Goal: Task Accomplishment & Management: Complete application form

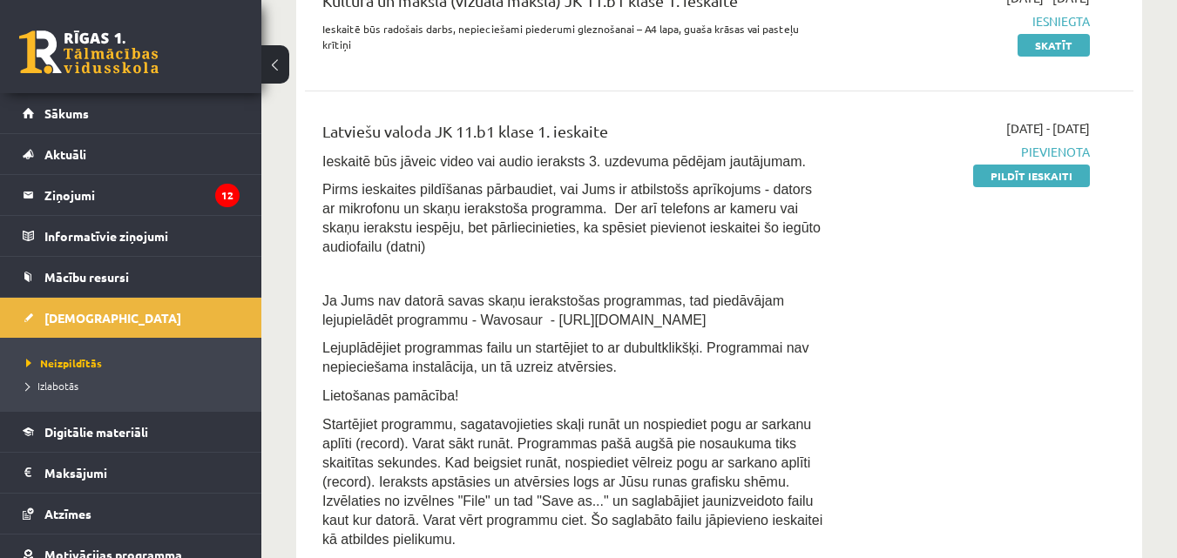
scroll to position [436, 0]
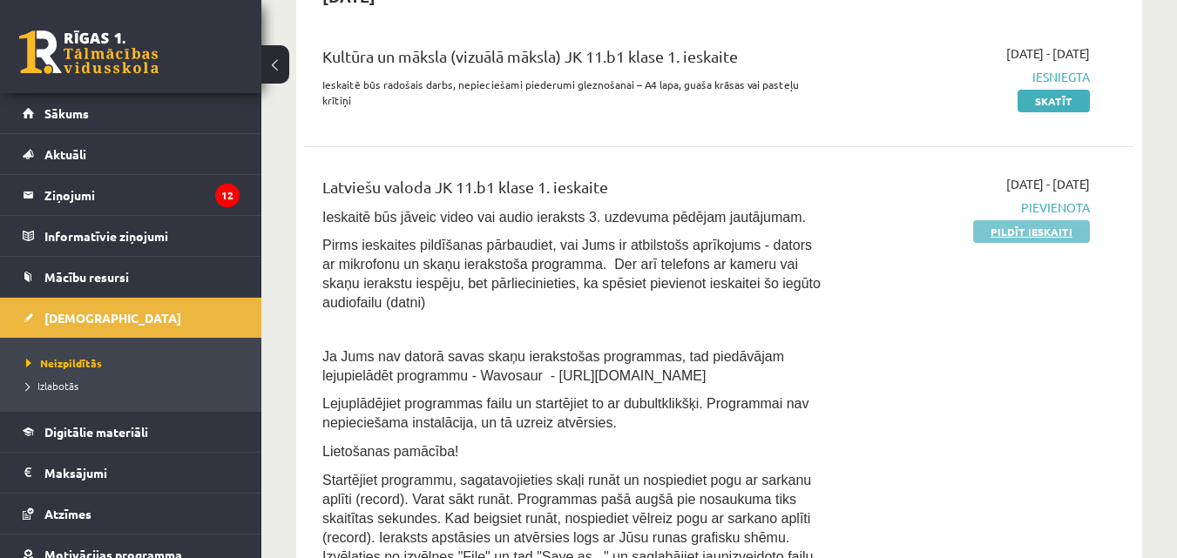
click at [1023, 227] on link "Pildīt ieskaiti" at bounding box center [1031, 231] width 117 height 23
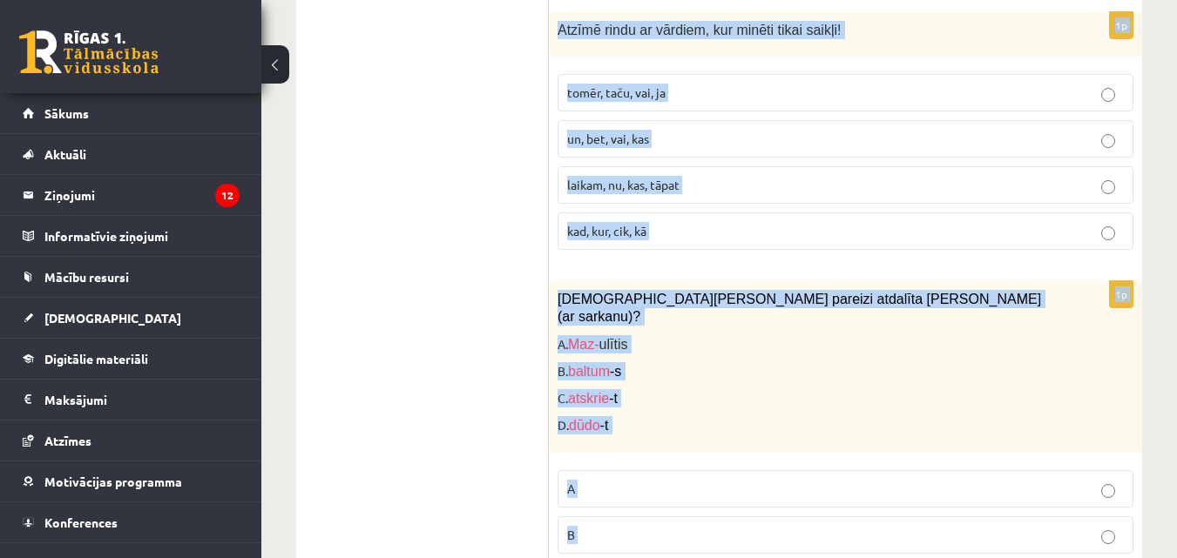
scroll to position [8503, 0]
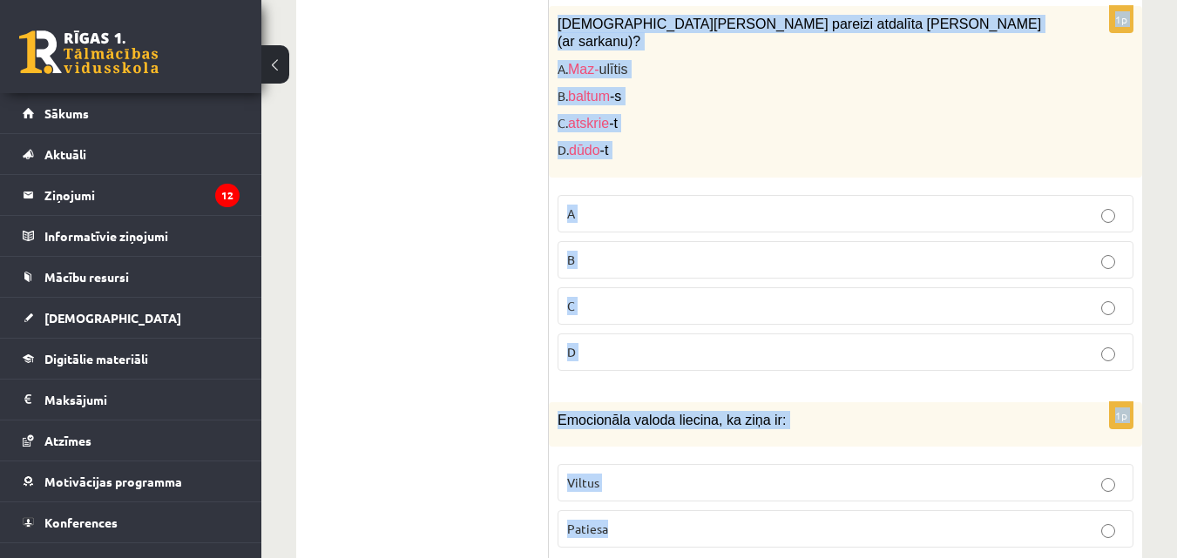
drag, startPoint x: 558, startPoint y: 102, endPoint x: 628, endPoint y: 482, distance: 386.2
copy form "Lor ipsu dolorsit, am cons ad elitsed do eiusm temporin utlaboreet? Dolore ma a…"
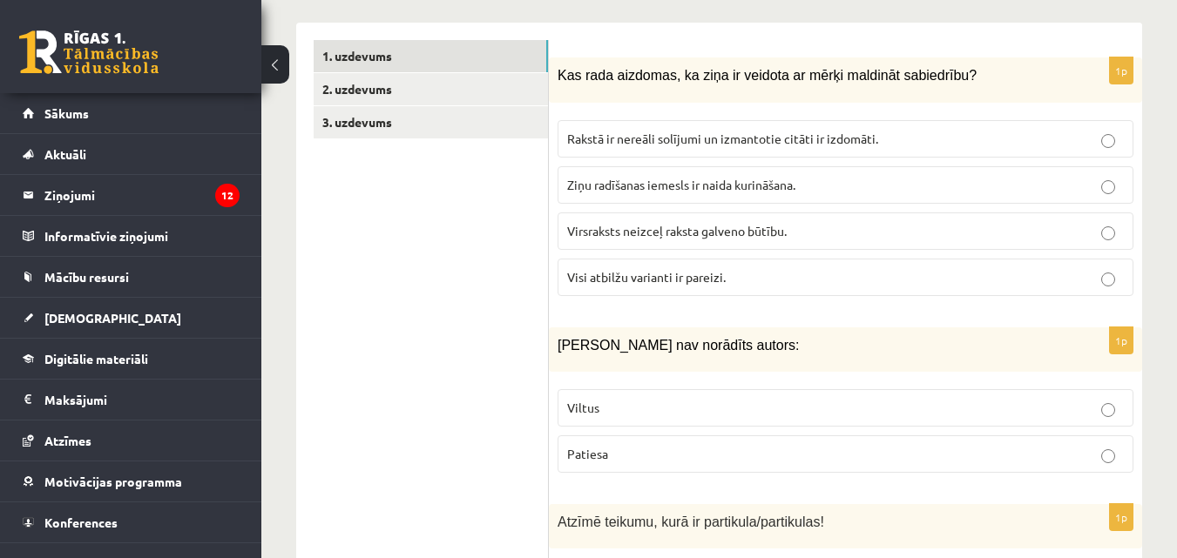
scroll to position [575, 0]
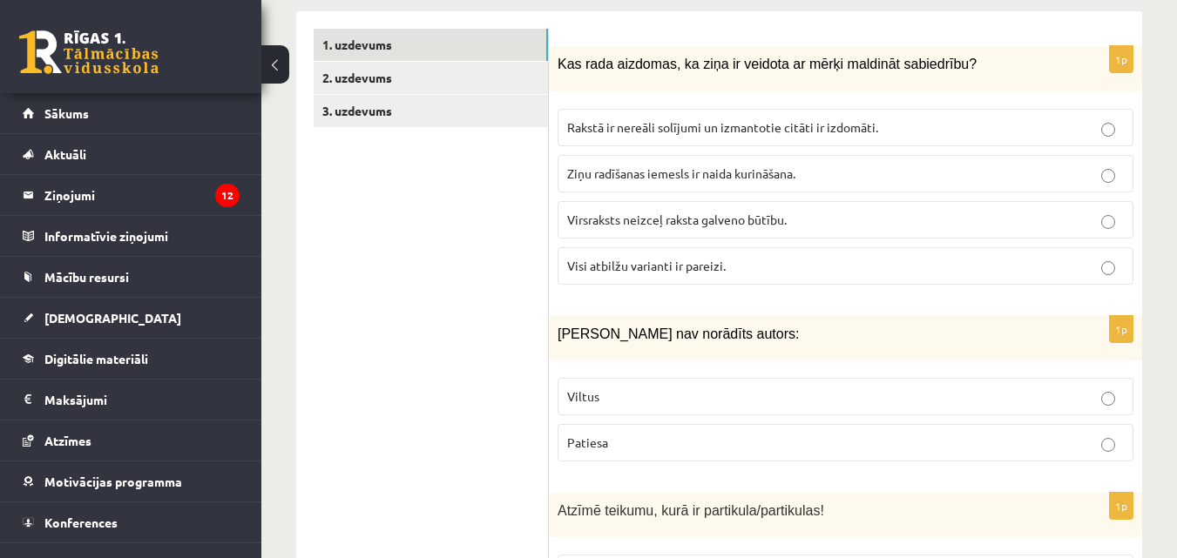
click at [789, 257] on p "Visi atbilžu varianti ir pareizi." at bounding box center [845, 266] width 557 height 18
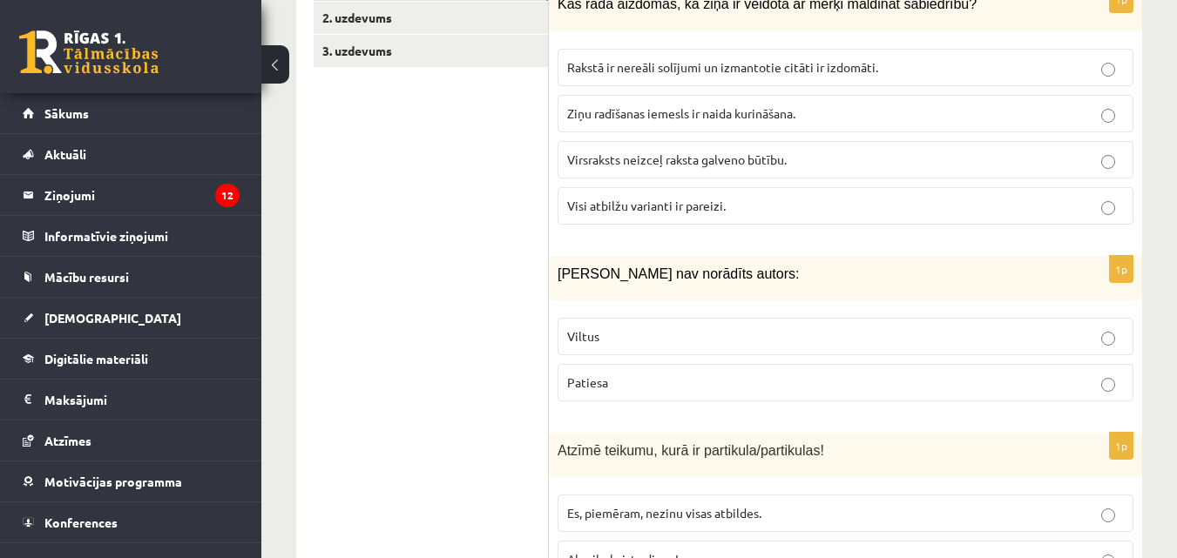
scroll to position [749, 0]
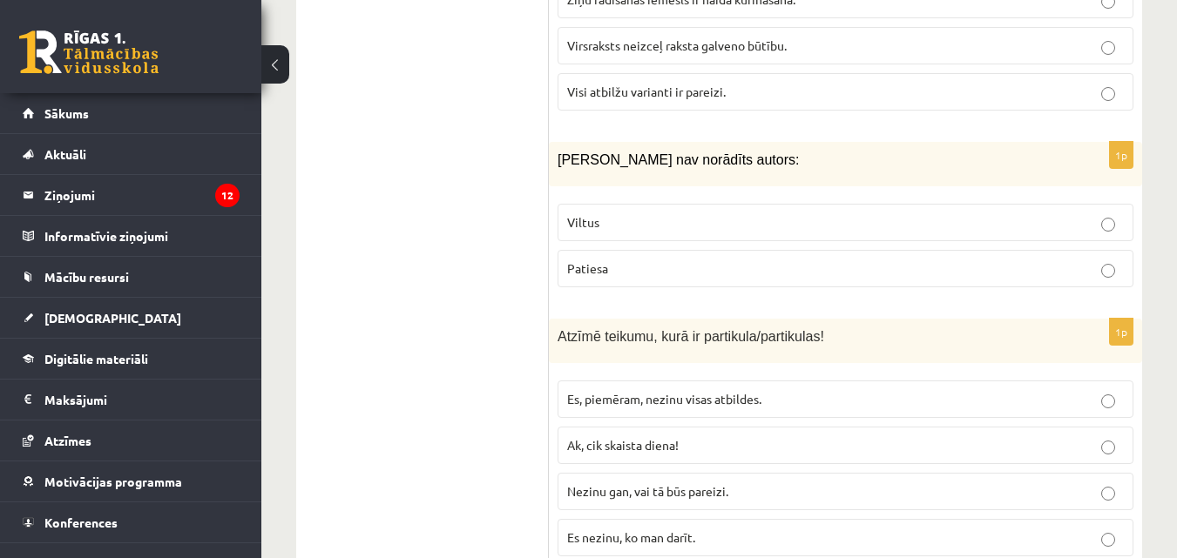
click at [619, 213] on p "Viltus" at bounding box center [845, 222] width 557 height 18
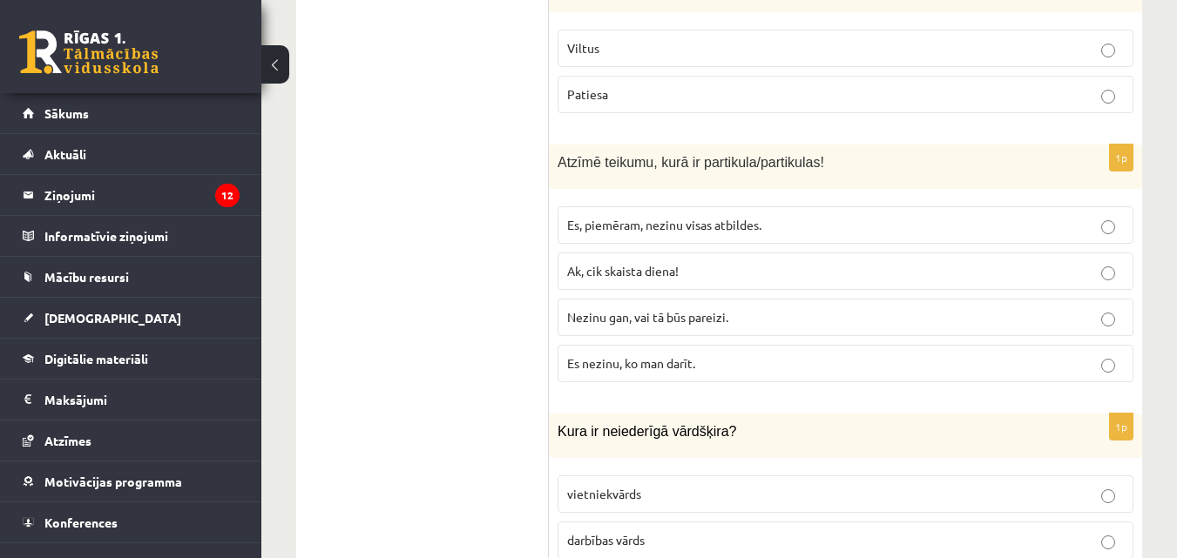
scroll to position [1011, 0]
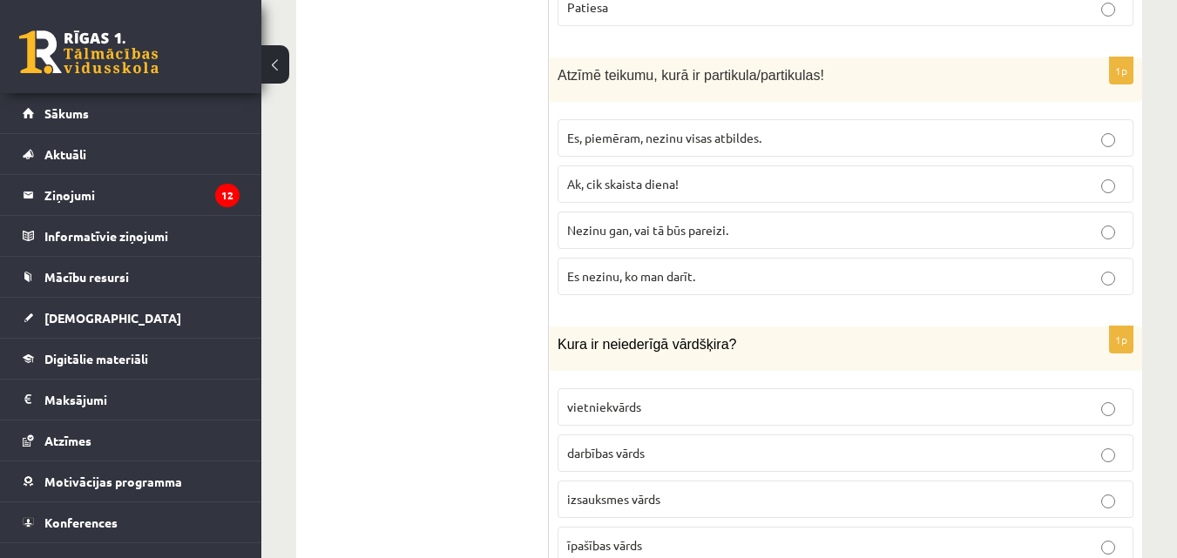
click at [666, 222] on span "Nezinu gan, vai tā būs pareizi." at bounding box center [647, 230] width 161 height 16
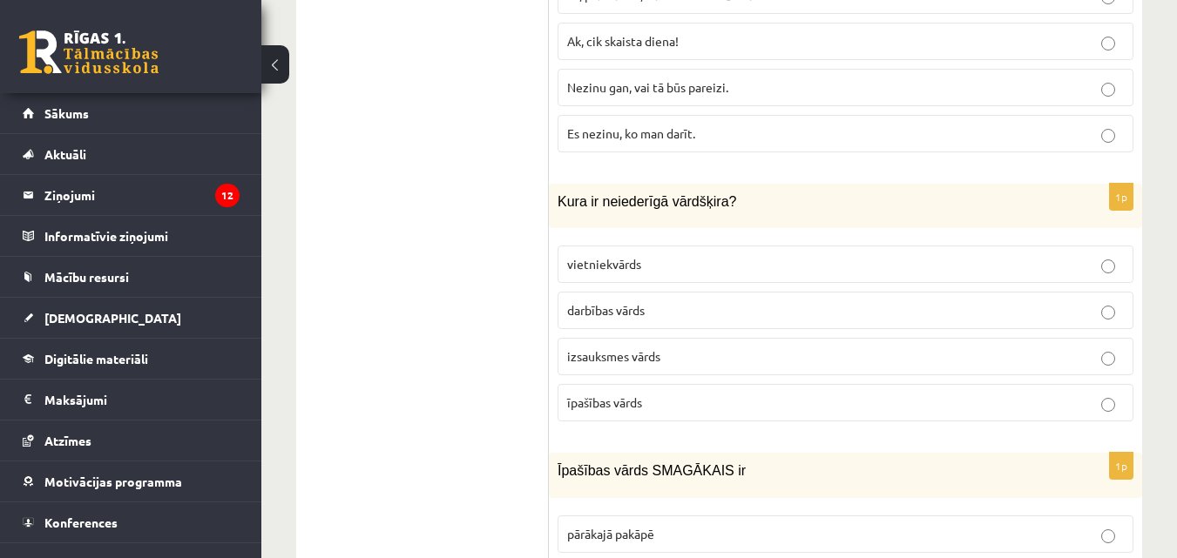
scroll to position [1185, 0]
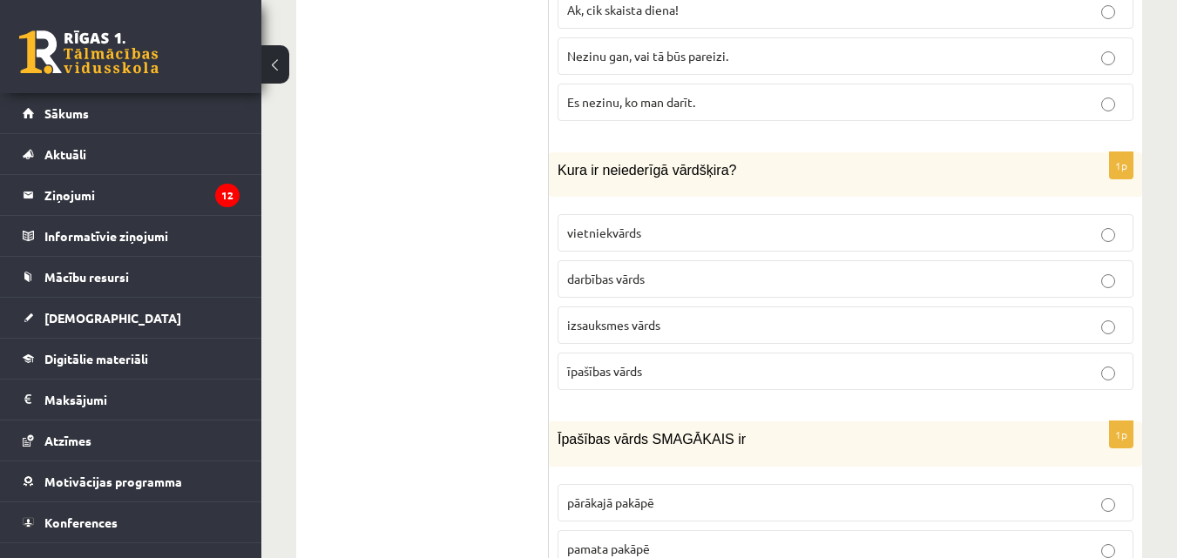
click at [659, 317] on span "izsauksmes vārds" at bounding box center [613, 325] width 93 height 16
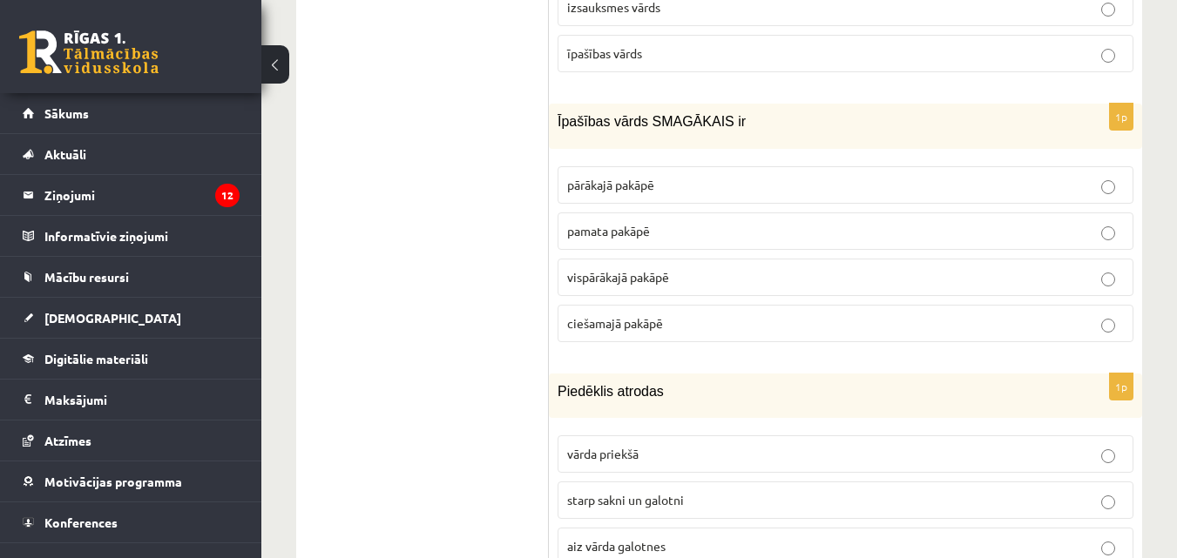
scroll to position [1533, 0]
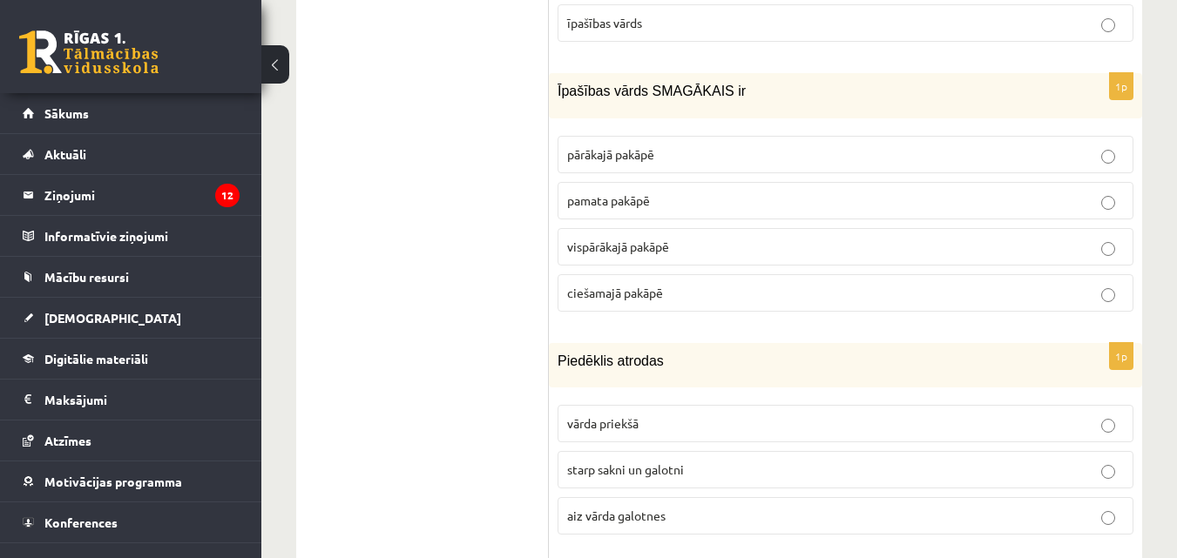
click at [654, 146] on span "pārākajā pakāpē" at bounding box center [610, 154] width 87 height 16
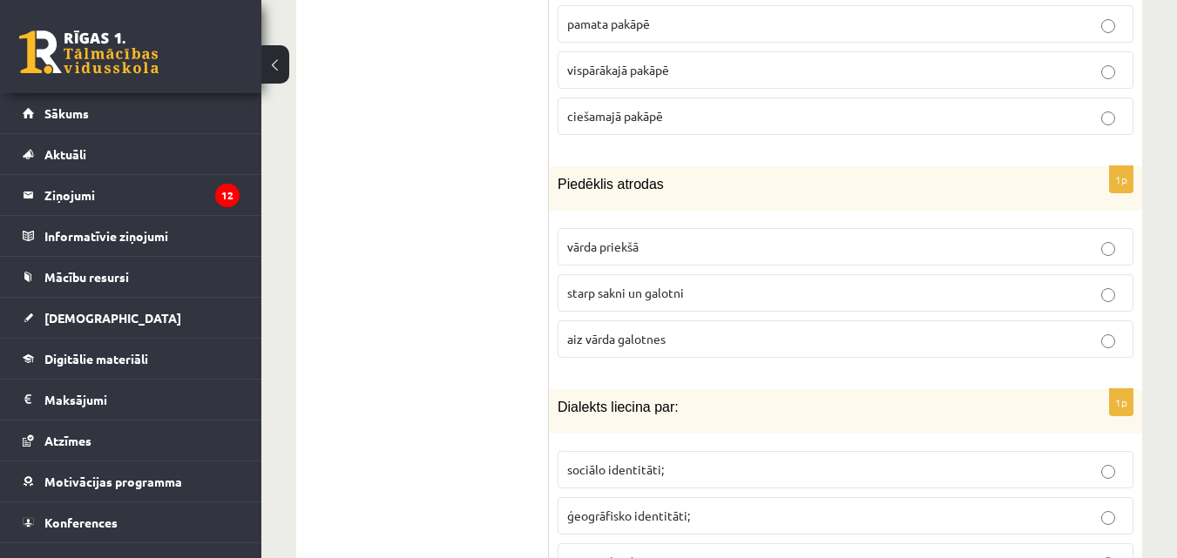
scroll to position [1795, 0]
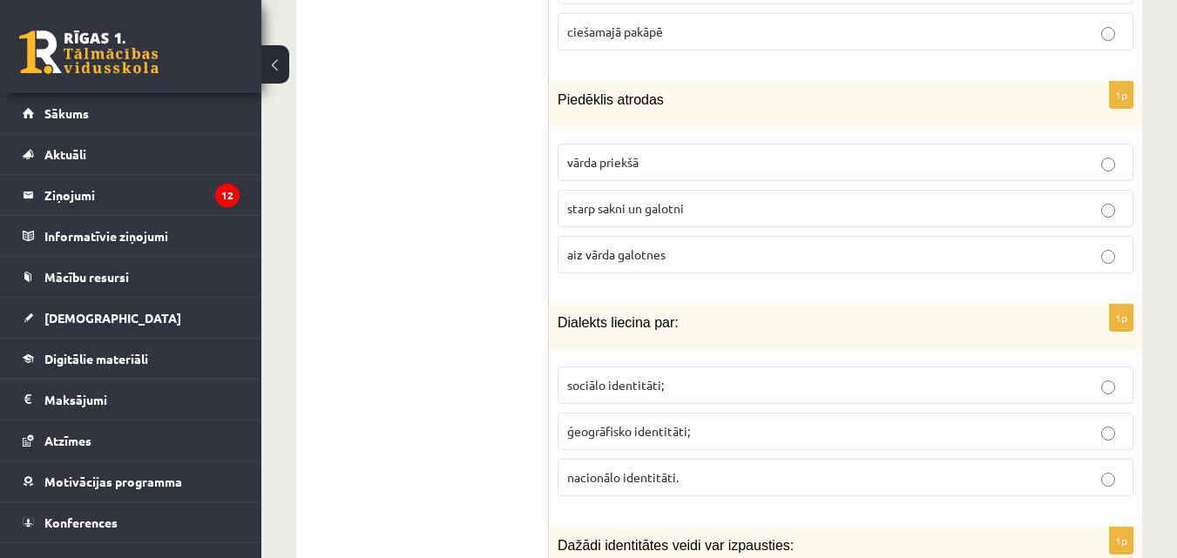
click at [615, 200] on span "starp sakni un galotni" at bounding box center [625, 208] width 117 height 16
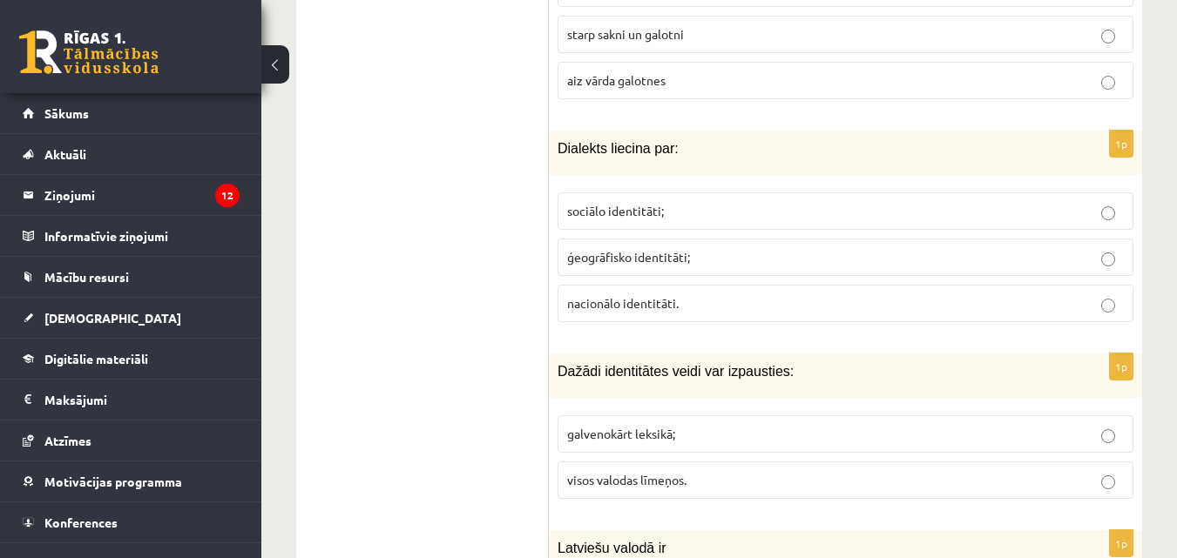
scroll to position [2056, 0]
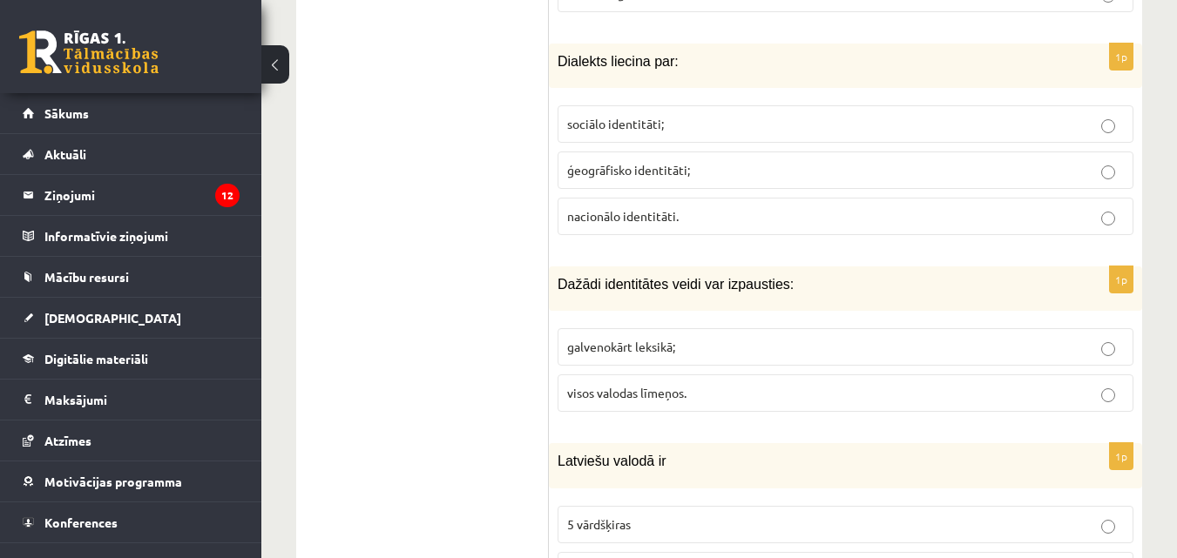
click at [597, 162] on span "ģeogrāfisko identitāti;" at bounding box center [628, 170] width 123 height 16
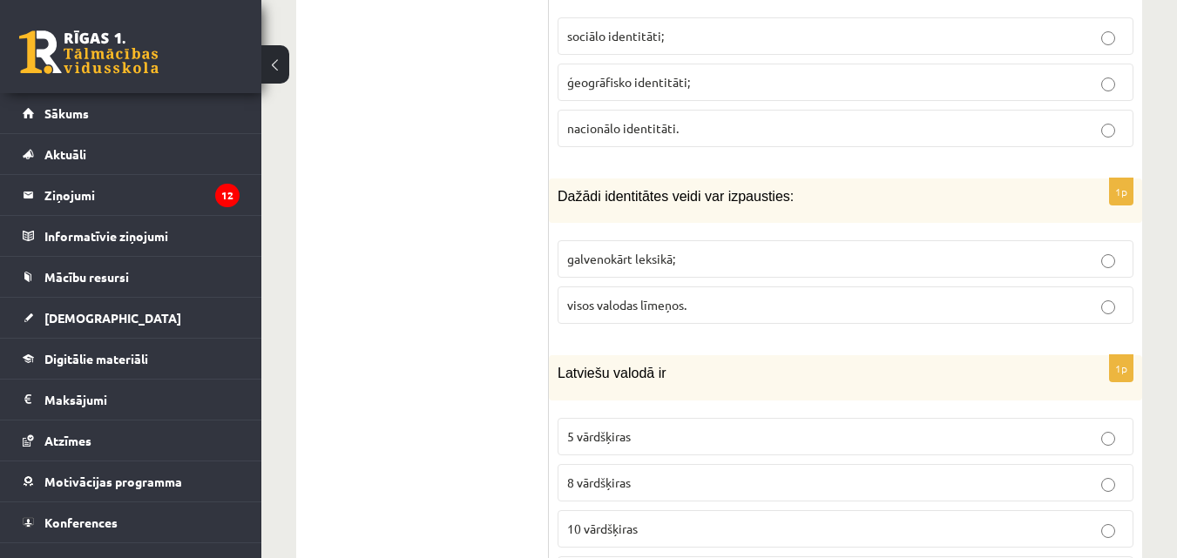
scroll to position [2230, 0]
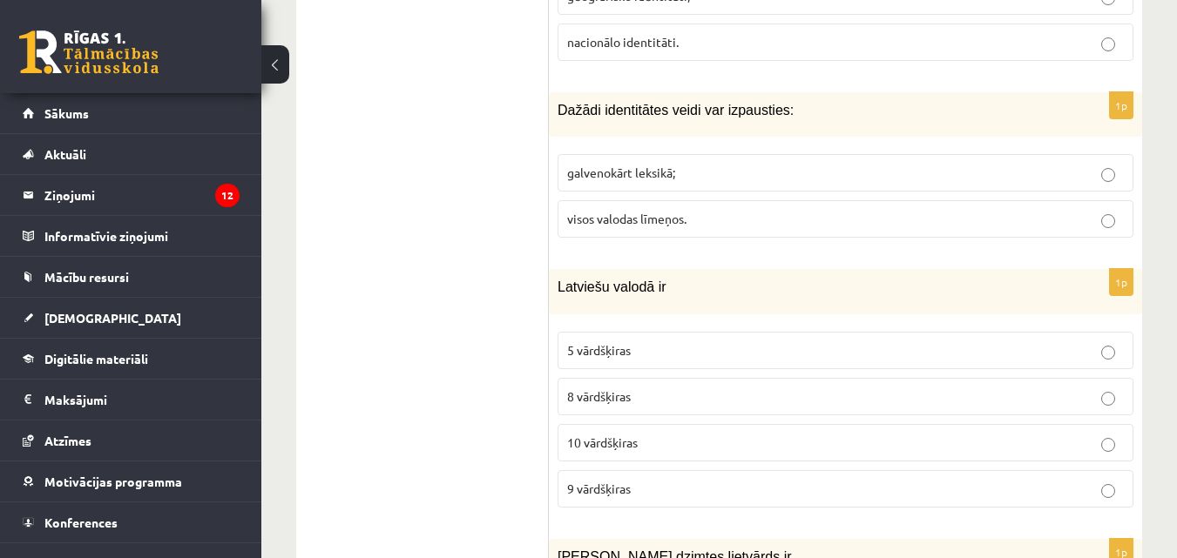
click at [635, 211] on span "visos valodas līmeņos." at bounding box center [626, 219] width 119 height 16
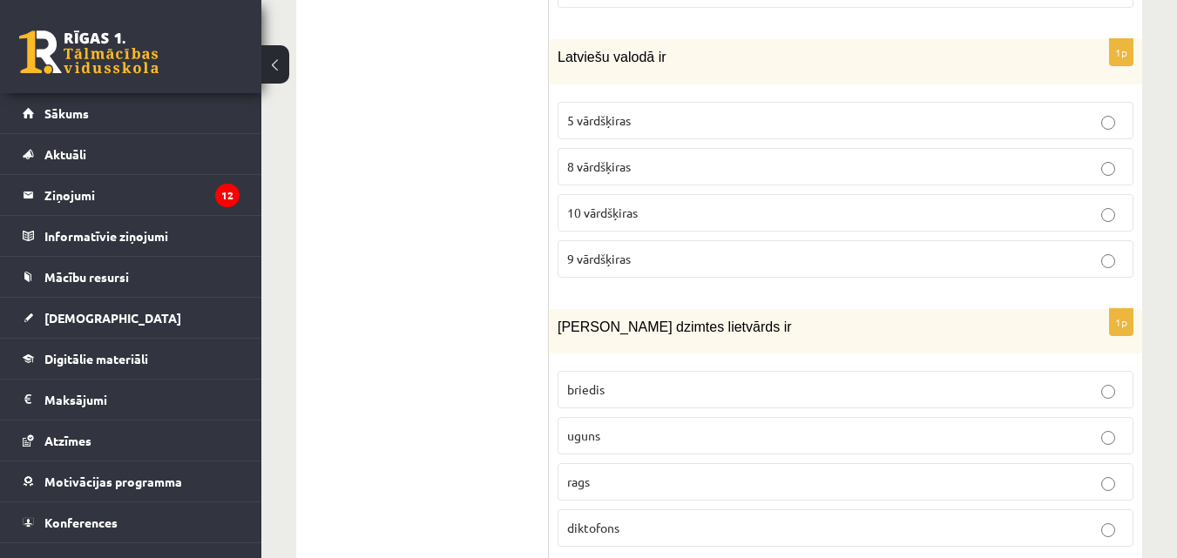
scroll to position [2492, 0]
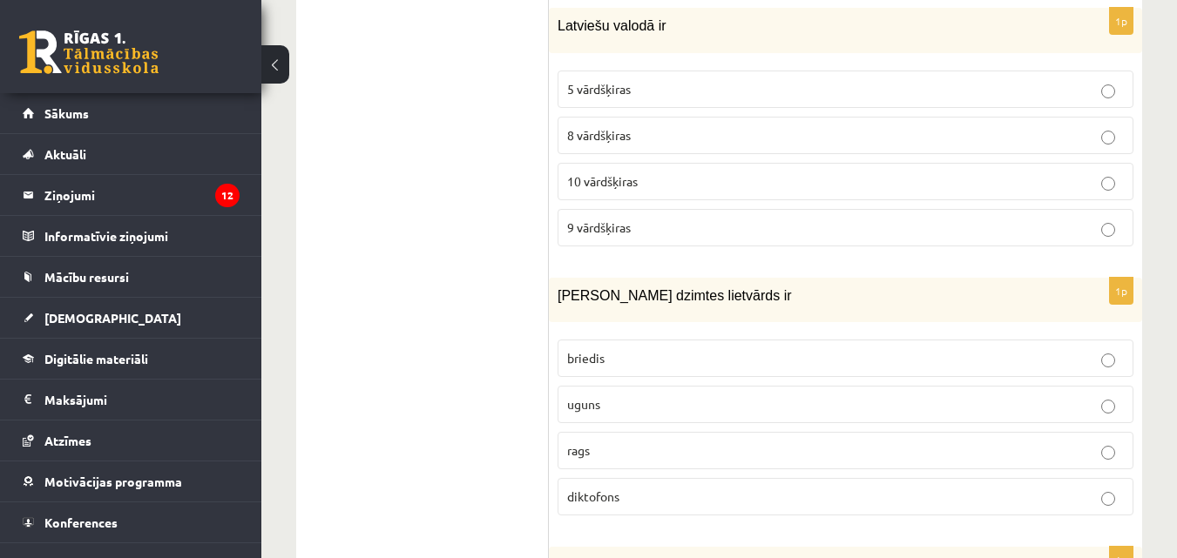
click at [728, 173] on p "10 vārdšķiras" at bounding box center [845, 182] width 557 height 18
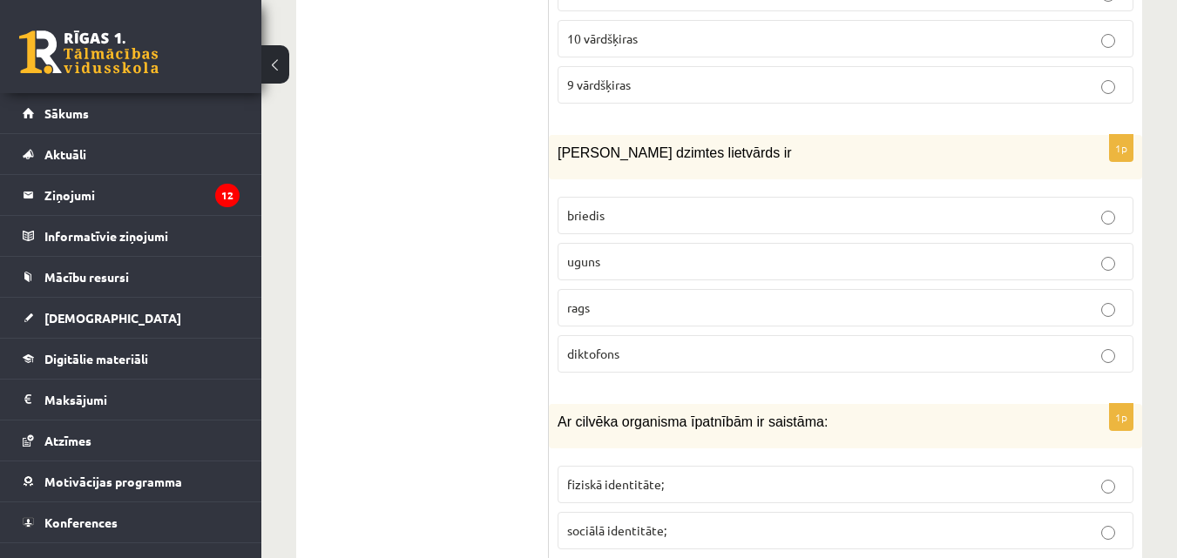
scroll to position [2666, 0]
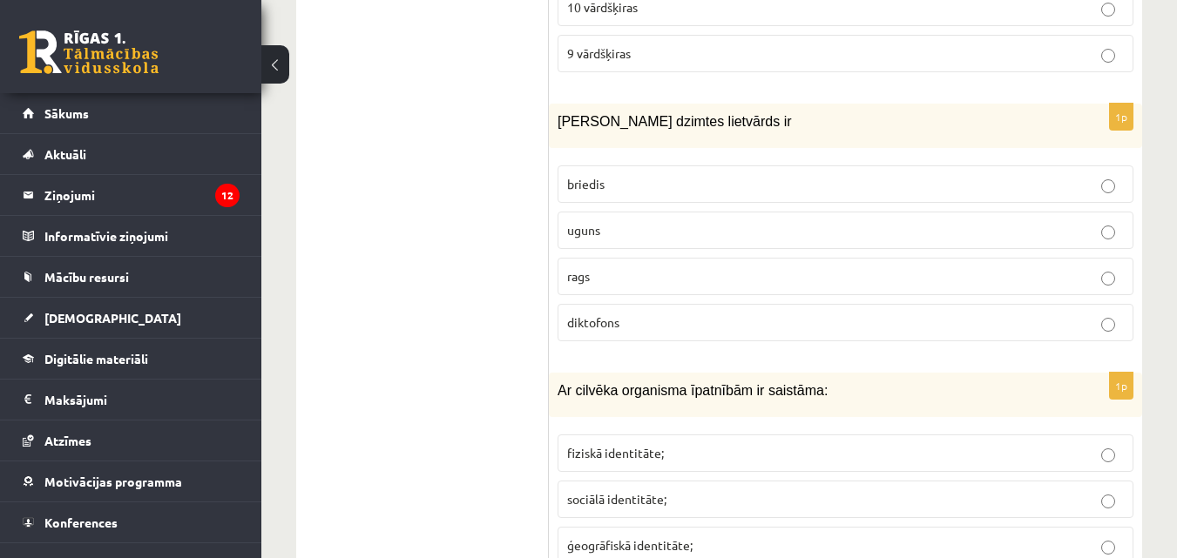
click at [730, 221] on p "uguns" at bounding box center [845, 230] width 557 height 18
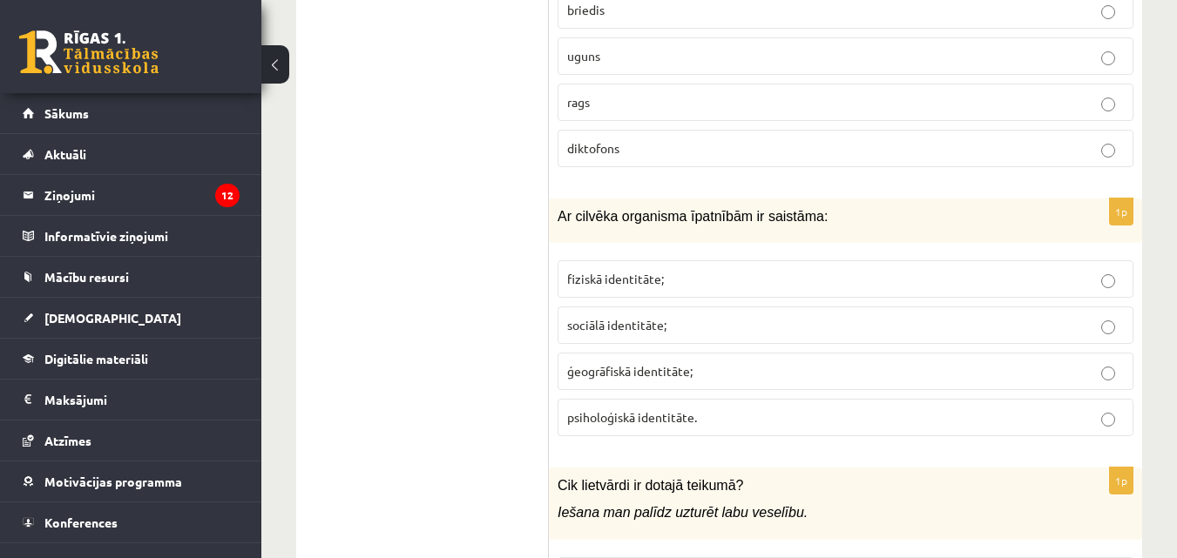
scroll to position [2927, 0]
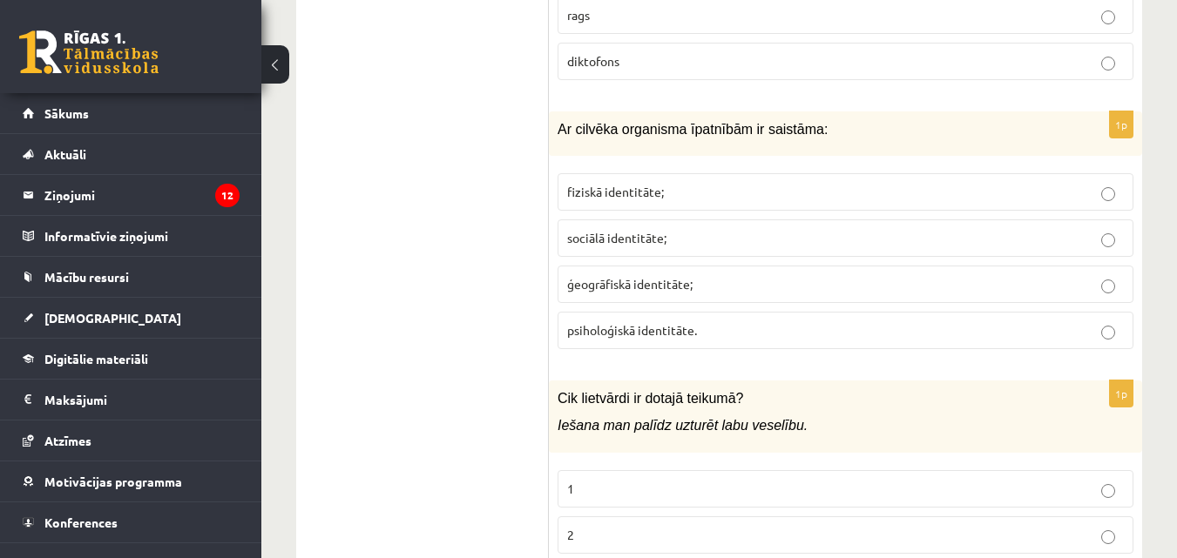
click at [686, 183] on p "fiziskā identitāte;" at bounding box center [845, 192] width 557 height 18
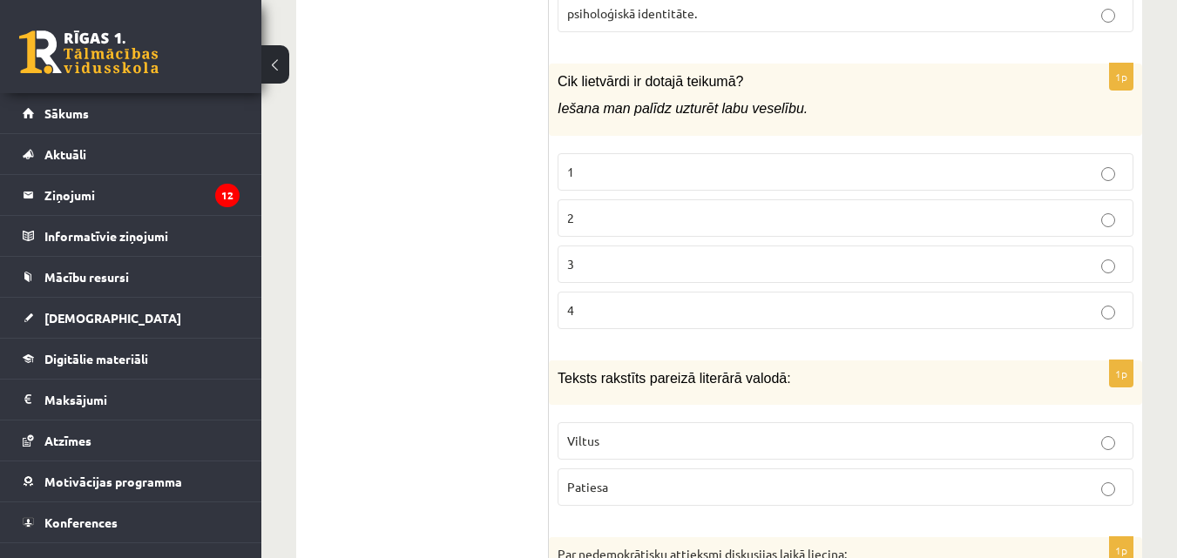
scroll to position [3276, 0]
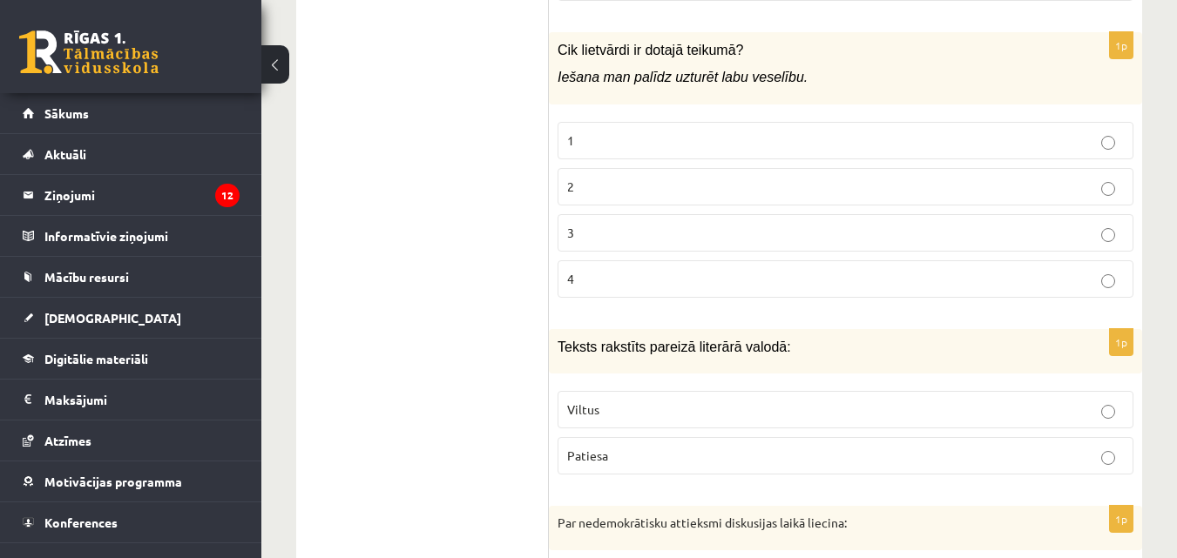
click at [722, 183] on label "2" at bounding box center [846, 186] width 576 height 37
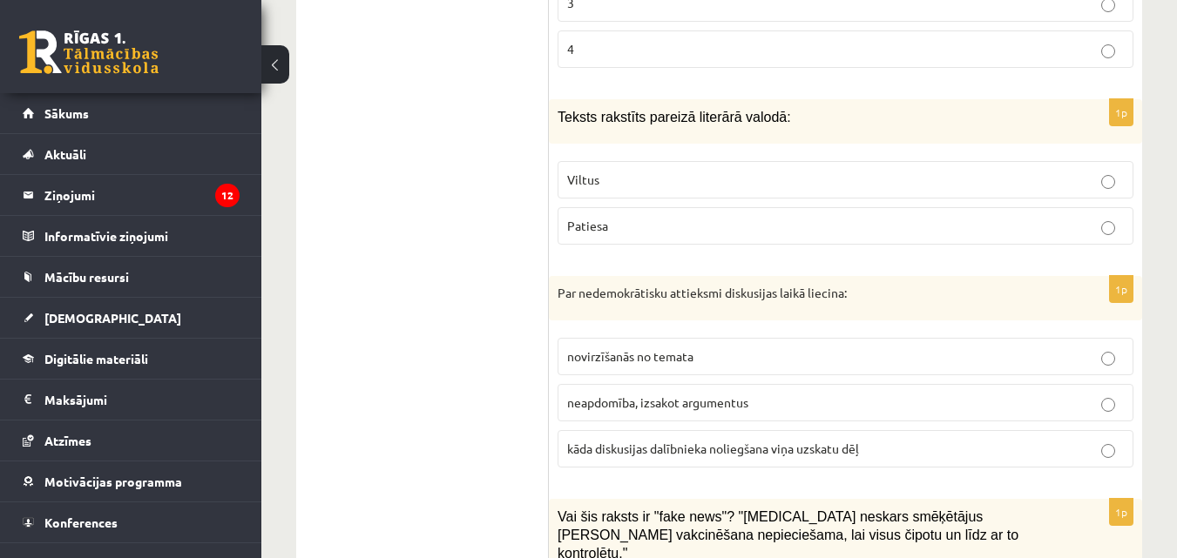
scroll to position [3537, 0]
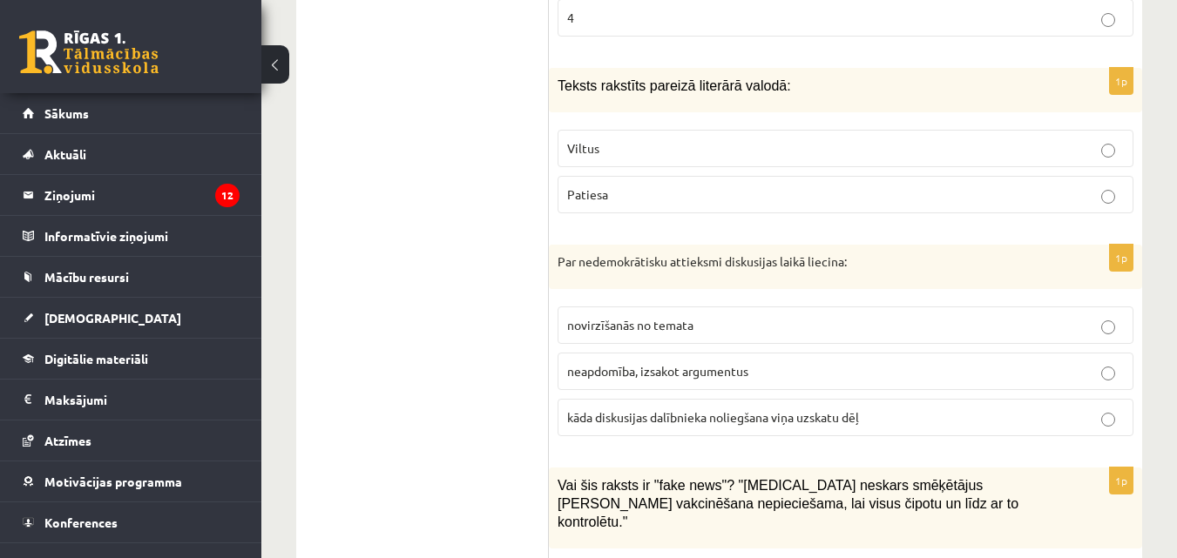
click at [599, 186] on span "Patiesa" at bounding box center [587, 194] width 41 height 16
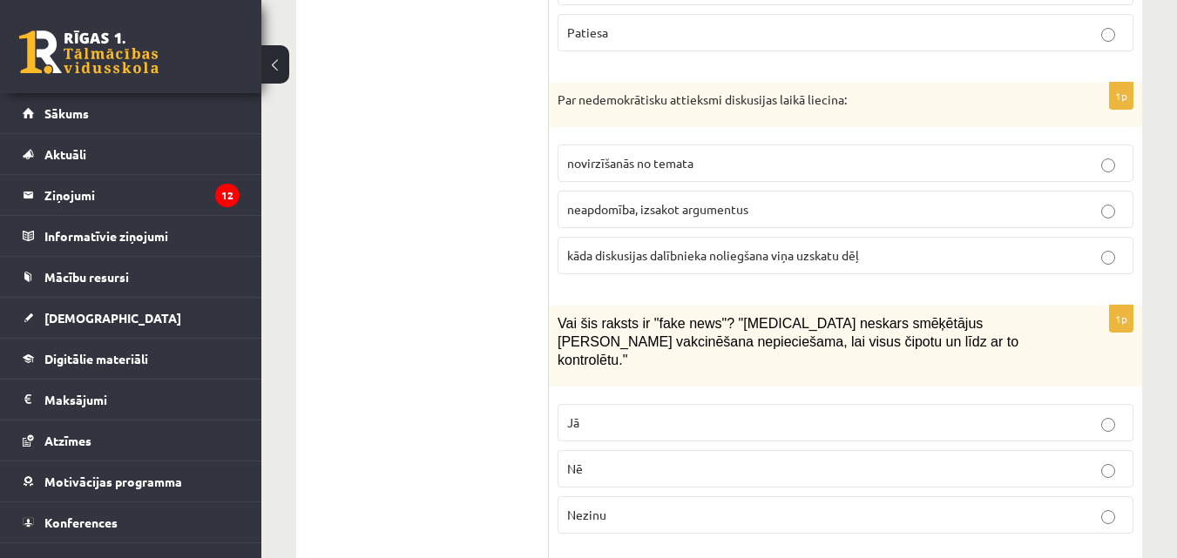
scroll to position [3712, 0]
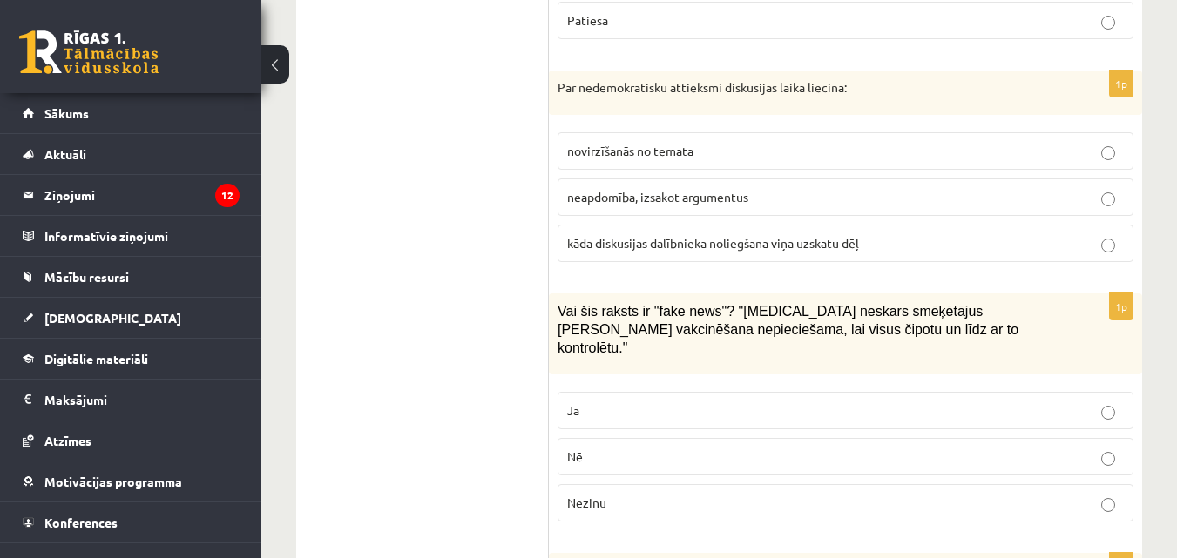
click at [657, 235] on span "kāda diskusijas dalībnieka noliegšana viņa uzskatu dēļ" at bounding box center [713, 243] width 292 height 16
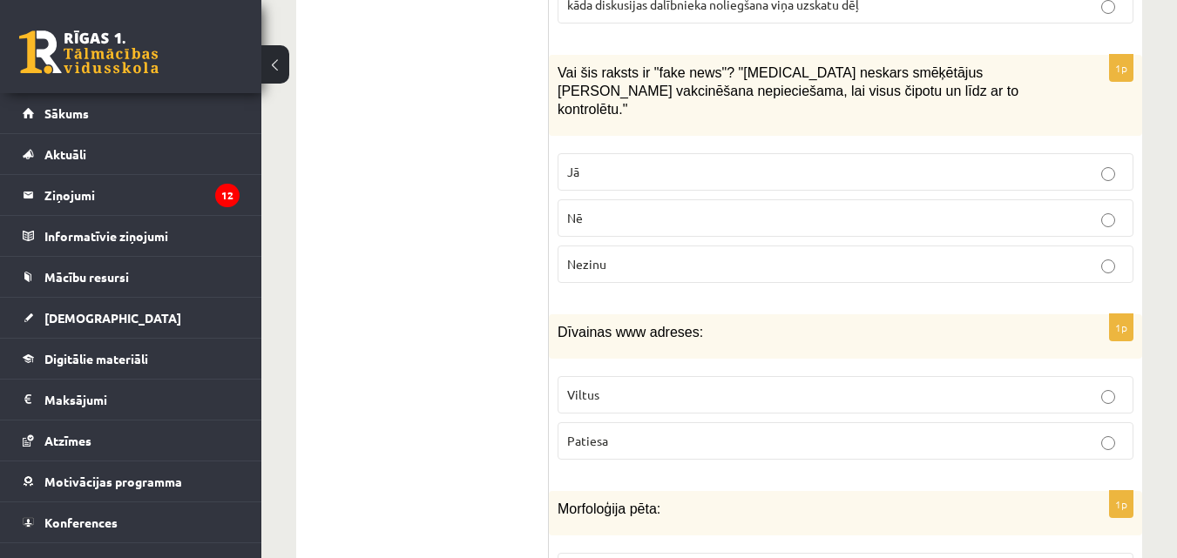
scroll to position [3973, 0]
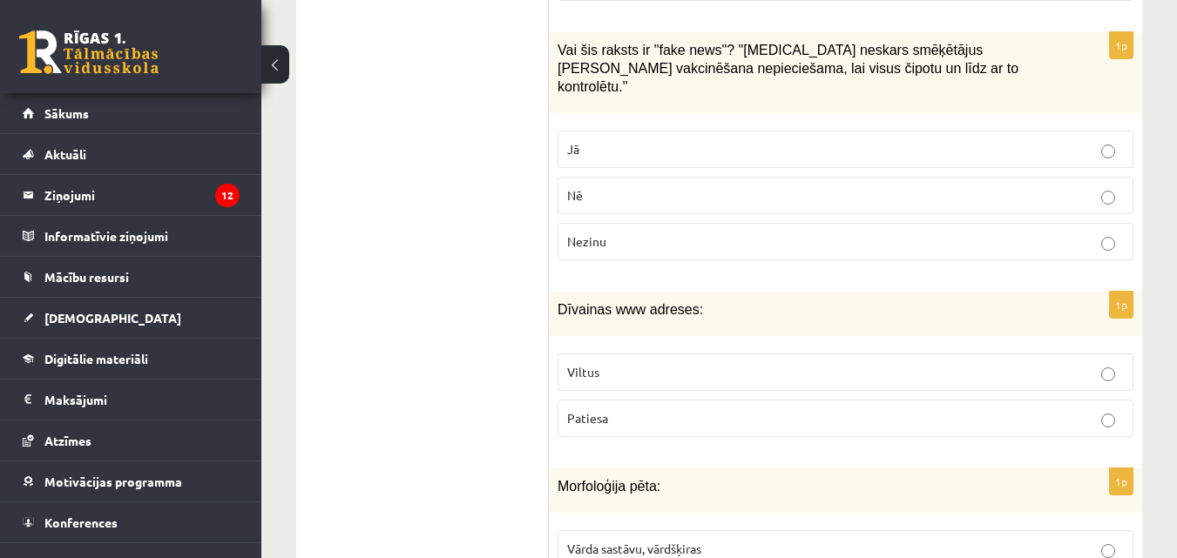
click at [640, 131] on label "Jā" at bounding box center [846, 149] width 576 height 37
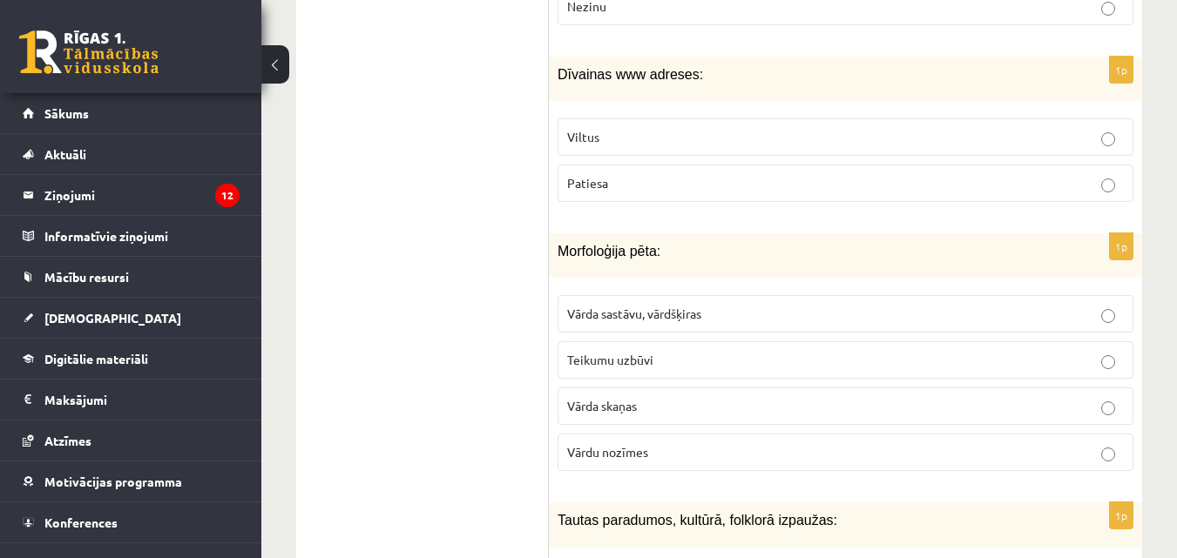
scroll to position [4234, 0]
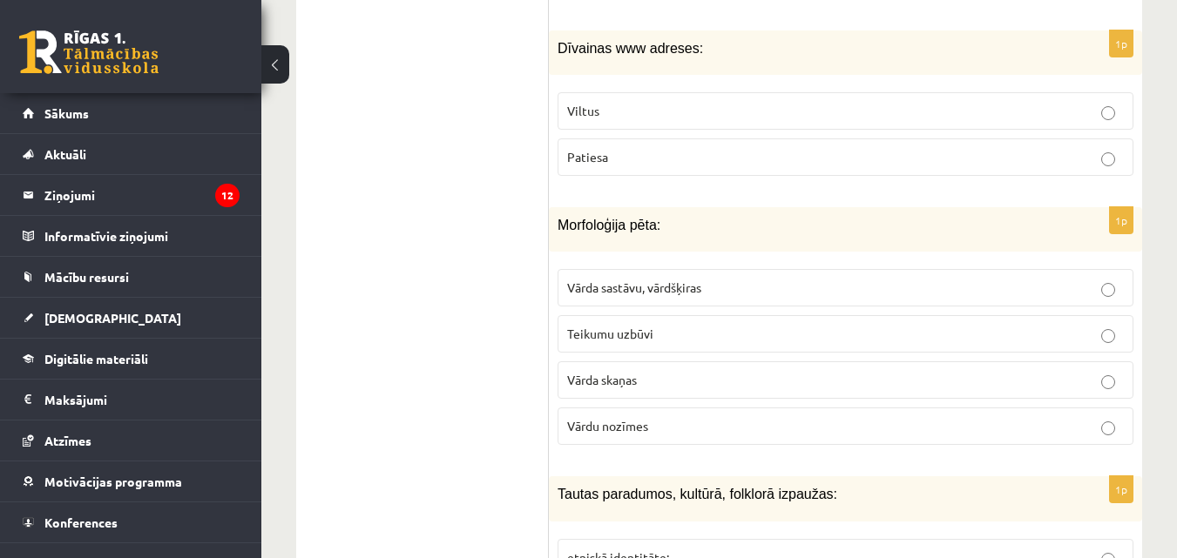
click at [659, 102] on p "Viltus" at bounding box center [845, 111] width 557 height 18
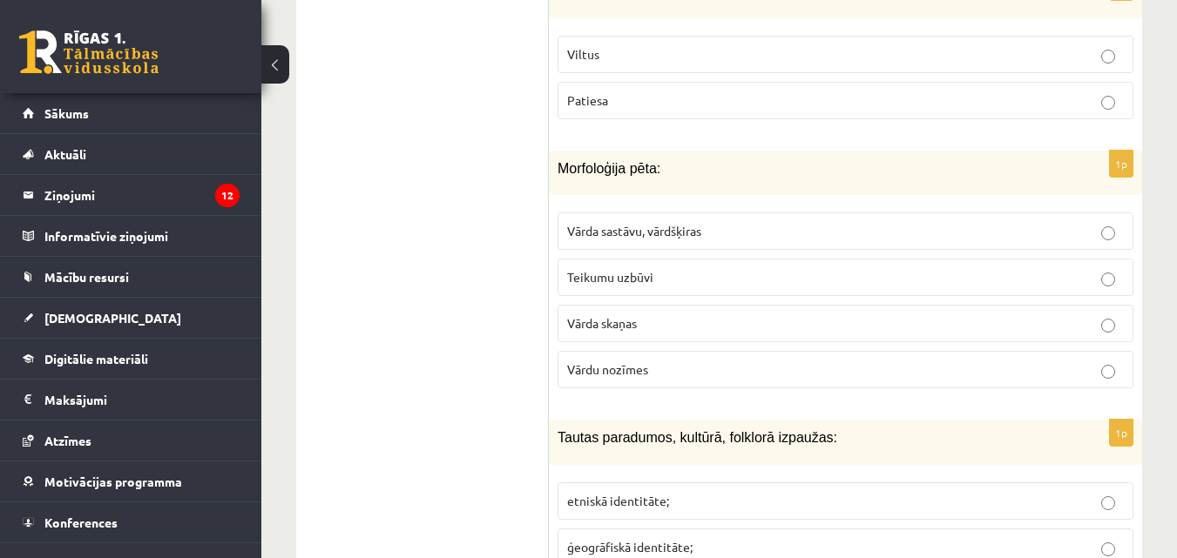
scroll to position [4409, 0]
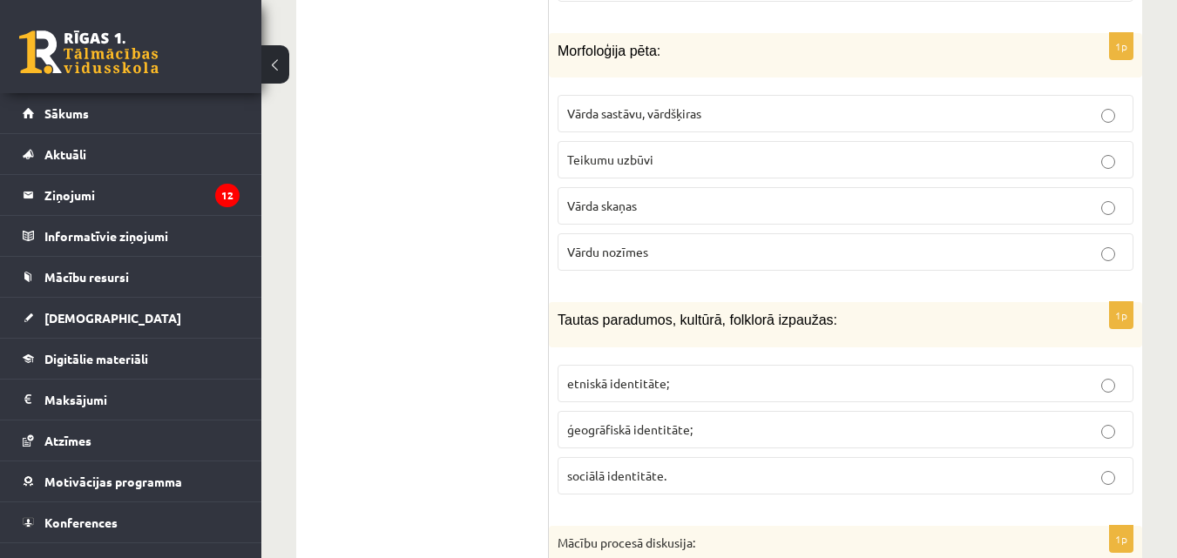
click at [642, 105] on span "Vārda sastāvu, vārdšķiras" at bounding box center [634, 113] width 134 height 16
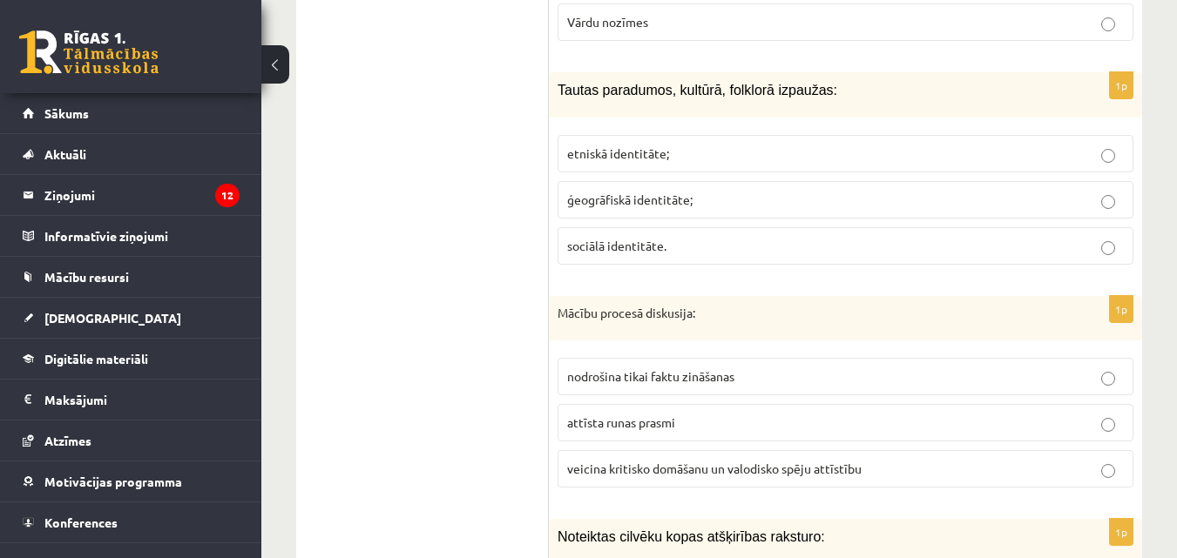
scroll to position [4670, 0]
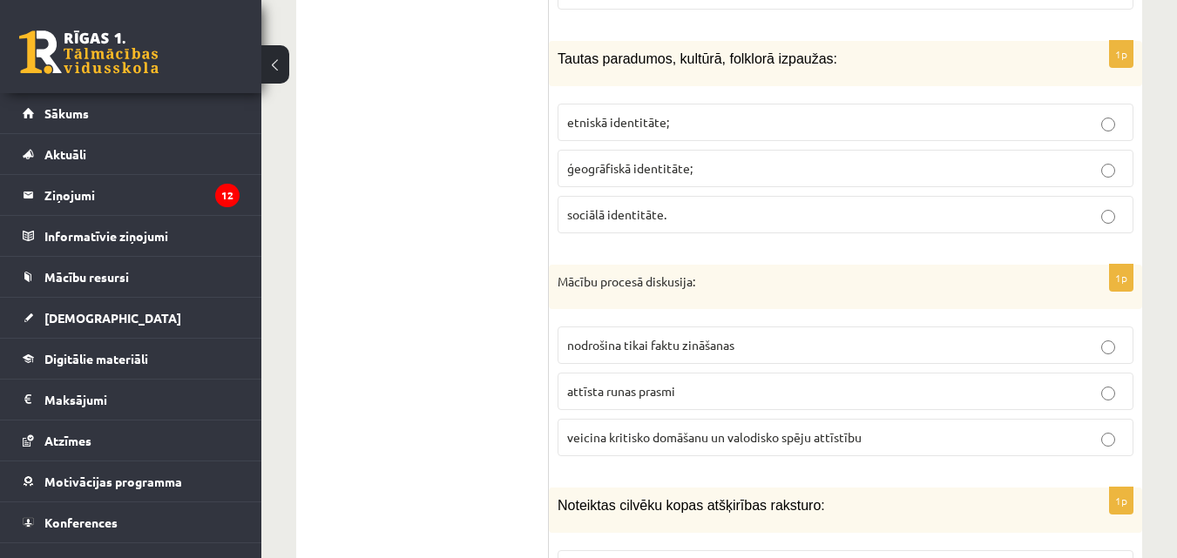
click at [706, 113] on p "etniskā identitāte;" at bounding box center [845, 122] width 557 height 18
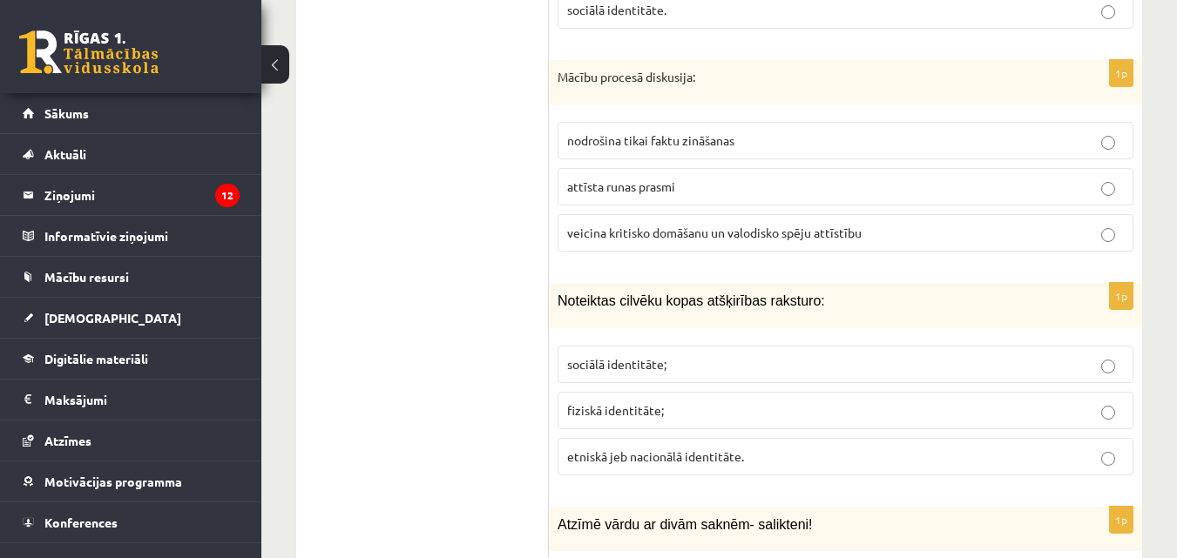
scroll to position [4844, 0]
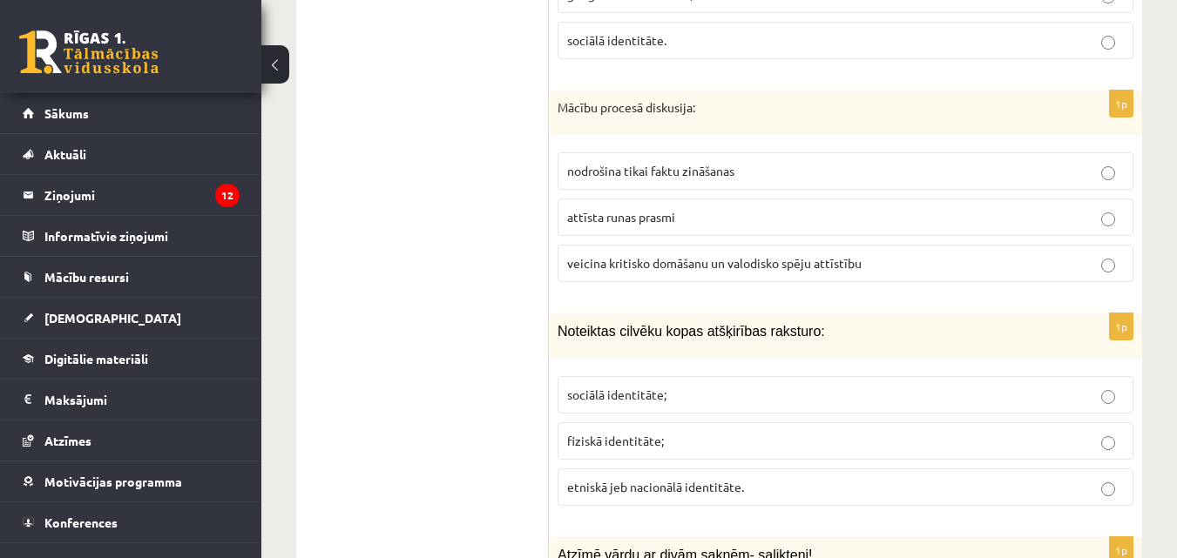
click at [624, 255] on span "veicina kritisko domāšanu un valodisko spēju attīstību" at bounding box center [714, 263] width 294 height 16
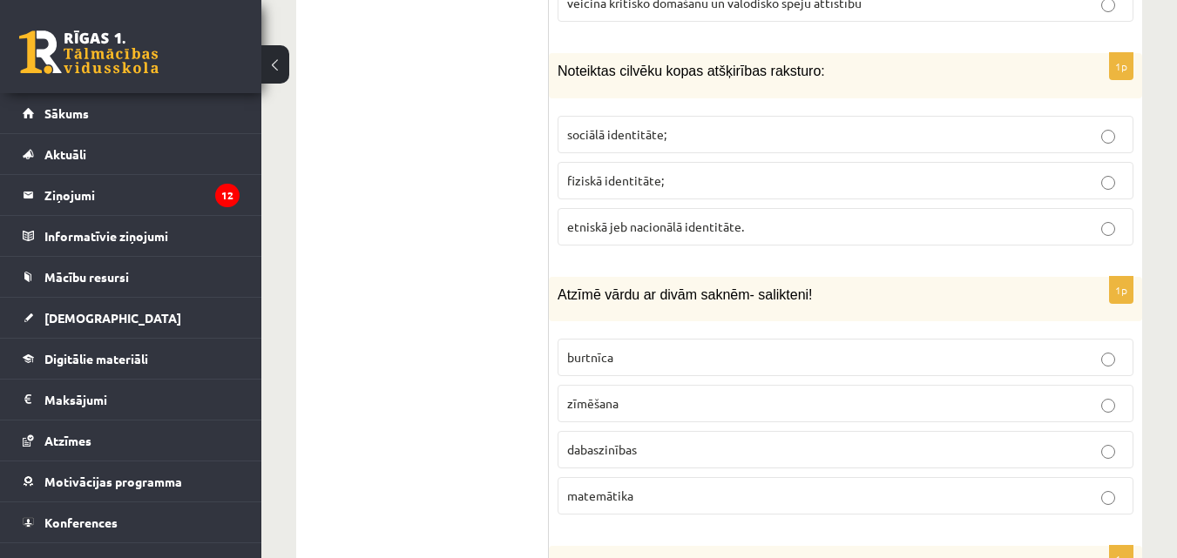
scroll to position [5106, 0]
click at [647, 218] on span "etniskā jeb nacionālā identitāte." at bounding box center [655, 226] width 177 height 16
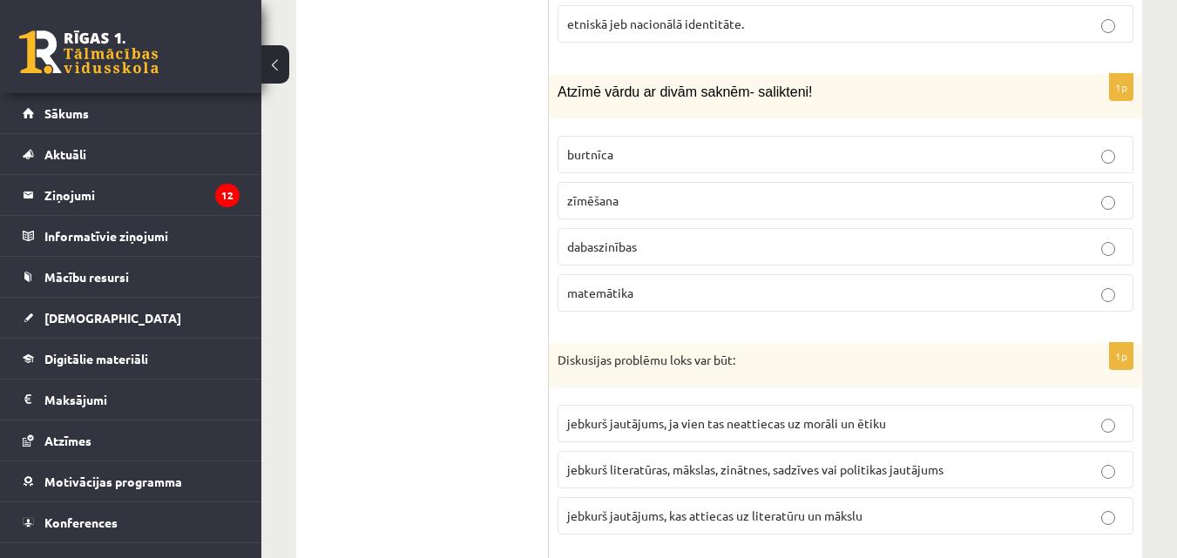
scroll to position [5280, 0]
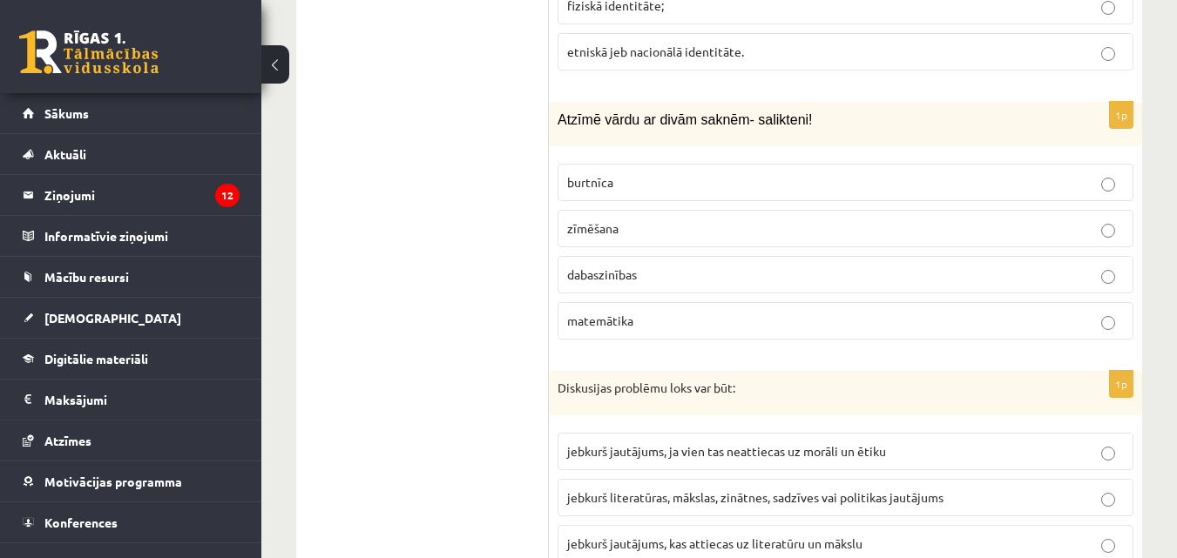
click at [645, 266] on p "dabaszinības" at bounding box center [845, 275] width 557 height 18
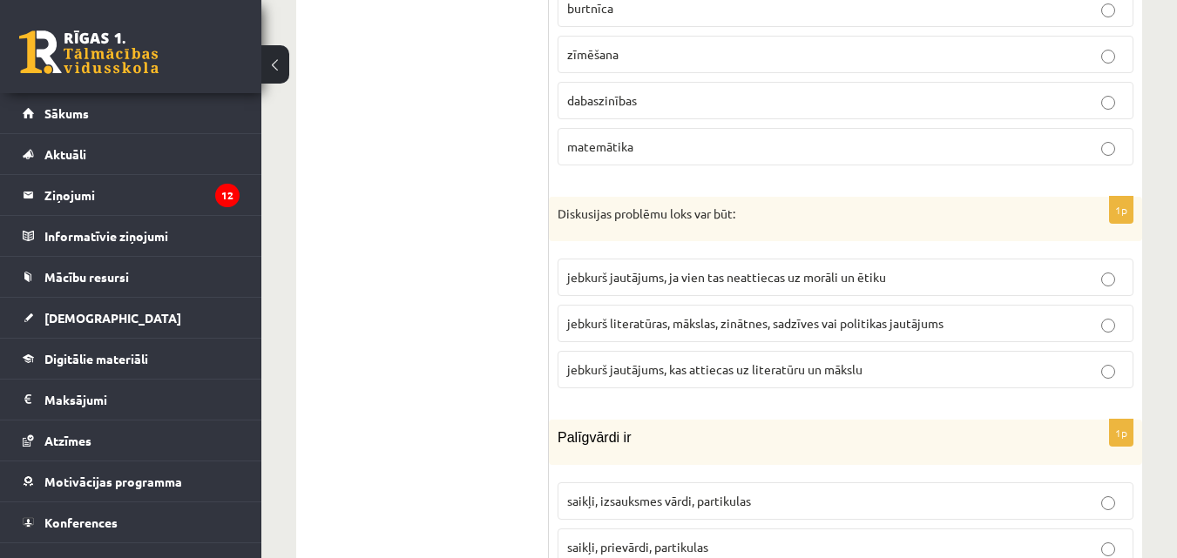
scroll to position [5541, 0]
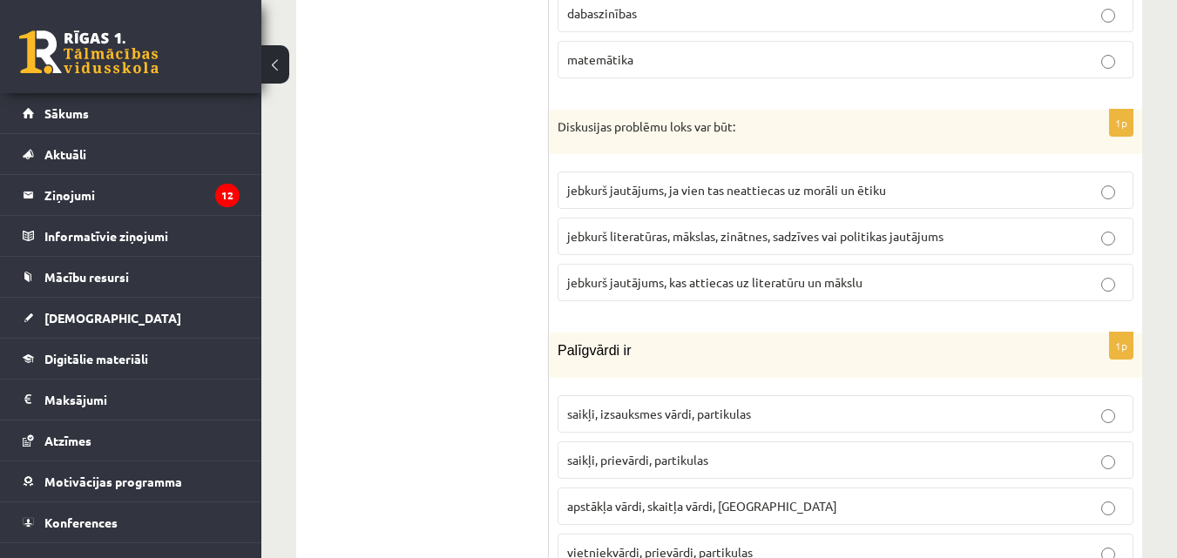
click at [619, 228] on span "jebkurš literatūras, mākslas, zinātnes, sadzīves vai politikas jautājums" at bounding box center [755, 236] width 376 height 16
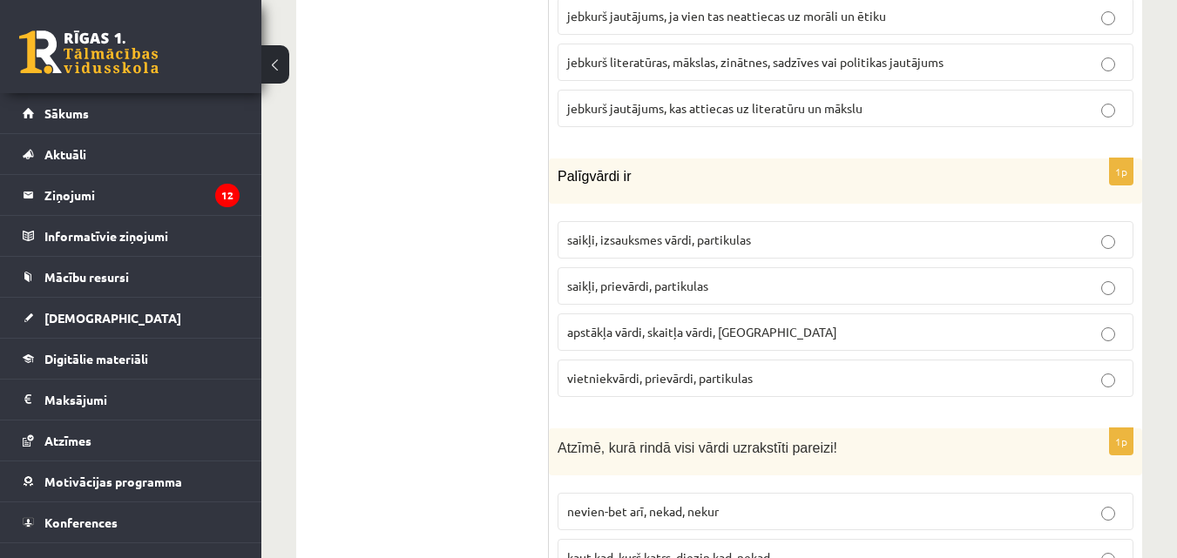
scroll to position [5803, 0]
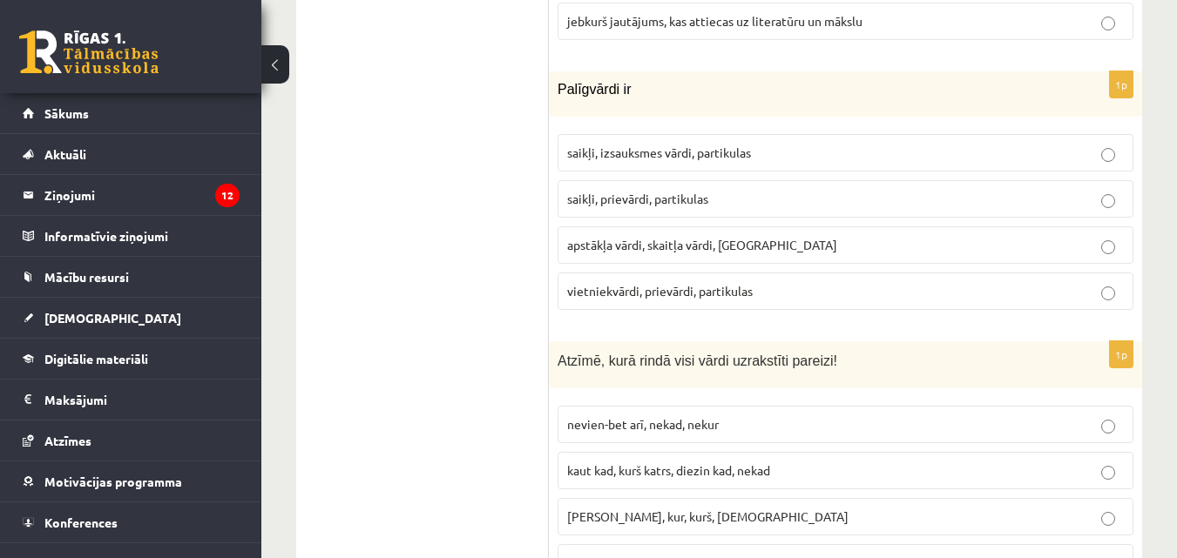
click at [712, 190] on p "saikļi, prievārdi, partikulas" at bounding box center [845, 199] width 557 height 18
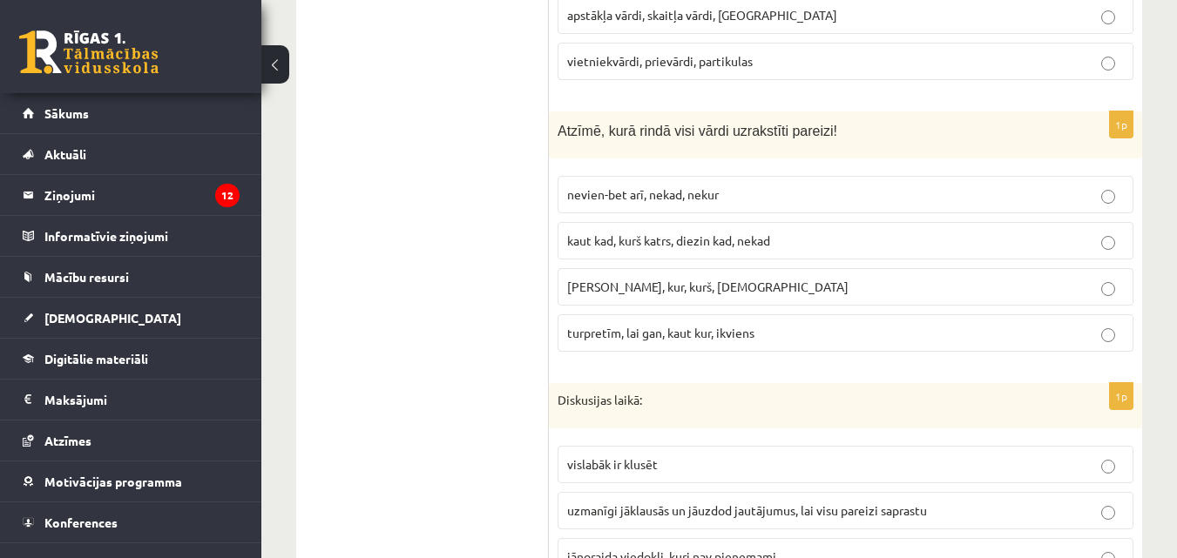
scroll to position [6064, 0]
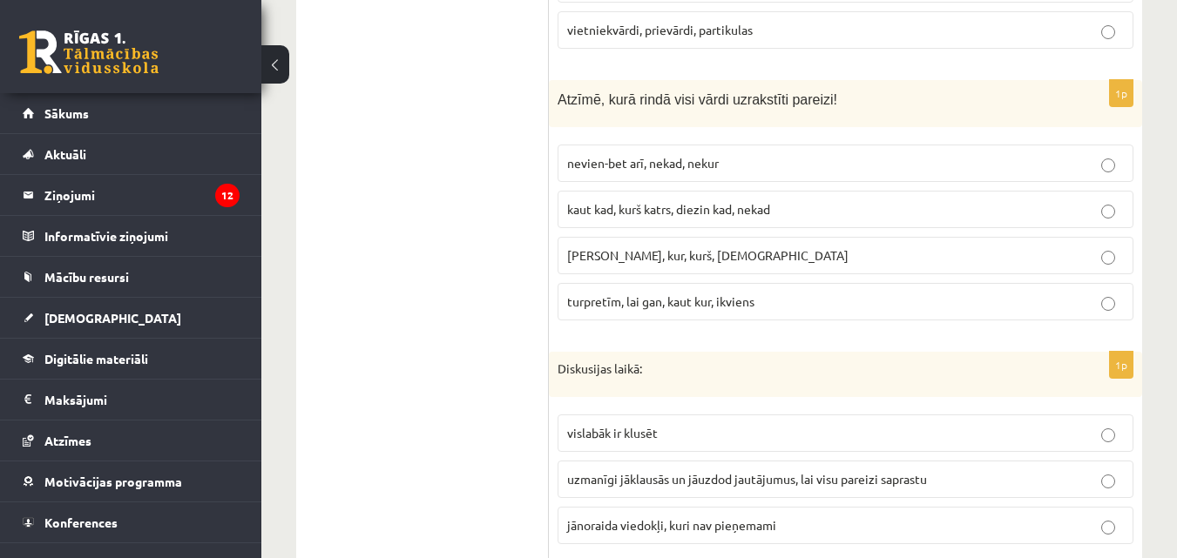
click at [734, 294] on span "turpretīm, lai gan, kaut kur, ikviens" at bounding box center [660, 302] width 187 height 16
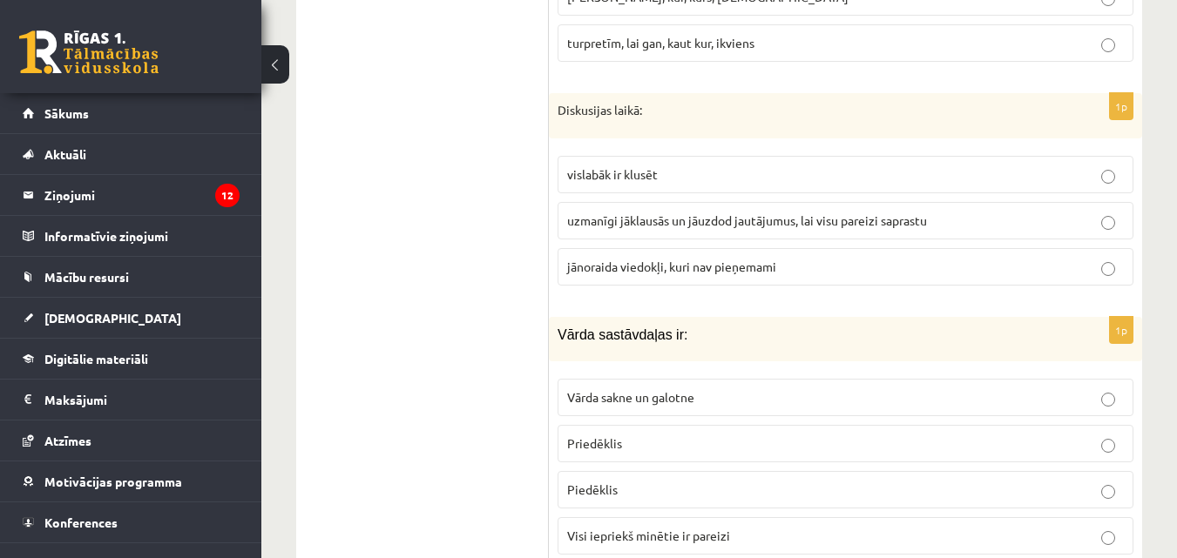
scroll to position [6325, 0]
click at [728, 210] on span "uzmanīgi jāklausās un jāuzdod jautājumus, lai visu pareizi saprastu" at bounding box center [747, 218] width 360 height 16
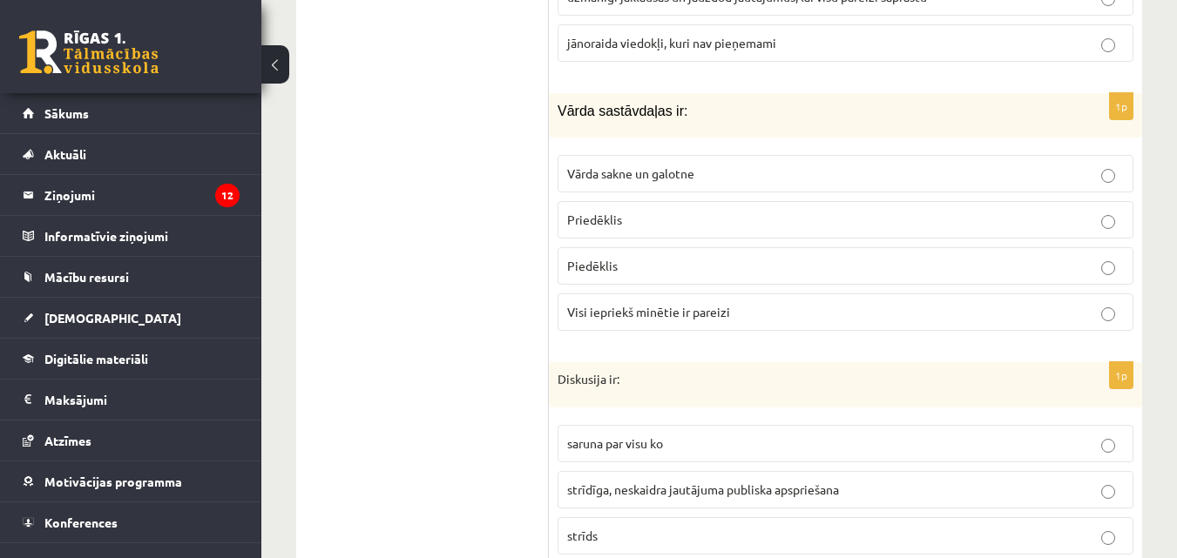
scroll to position [6587, 0]
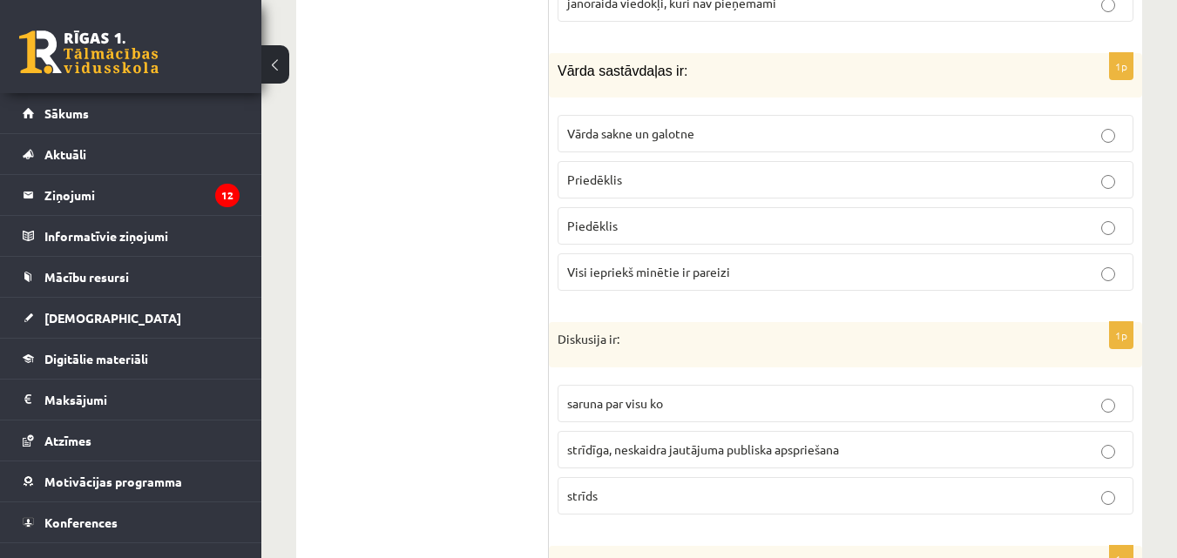
click at [811, 263] on p "Visi iepriekš minētie ir pareizi" at bounding box center [845, 272] width 557 height 18
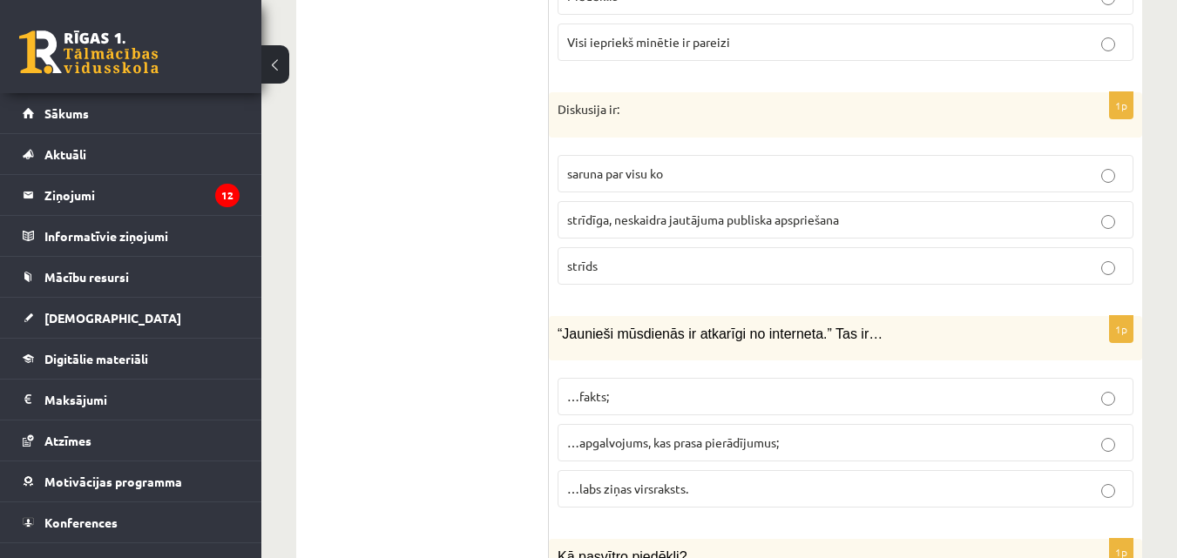
scroll to position [6848, 0]
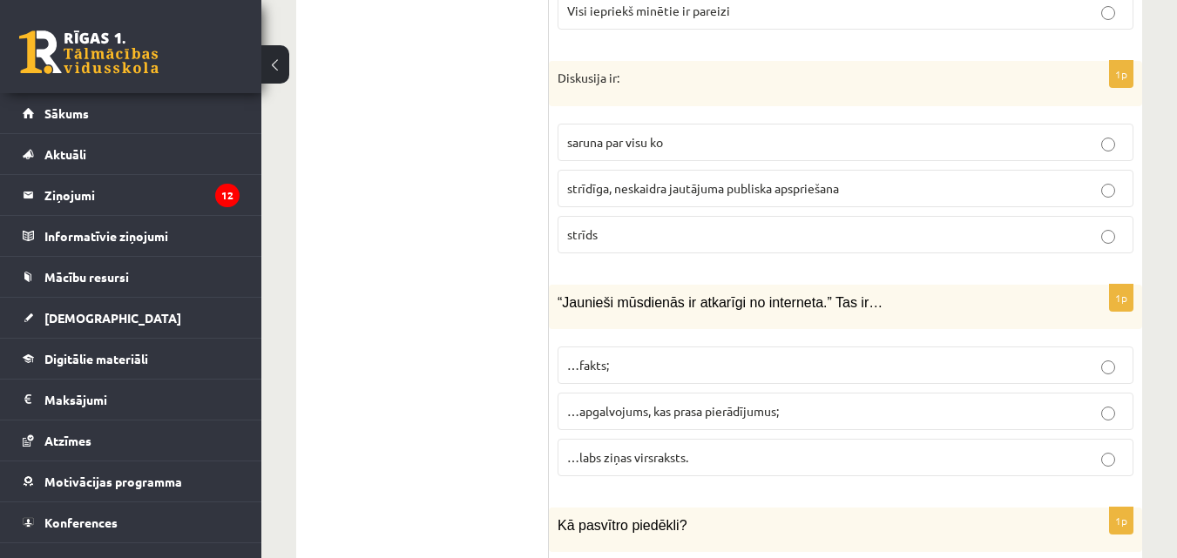
click at [761, 180] on span "strīdīga, neskaidra jautājuma publiska apspriešana" at bounding box center [703, 188] width 272 height 16
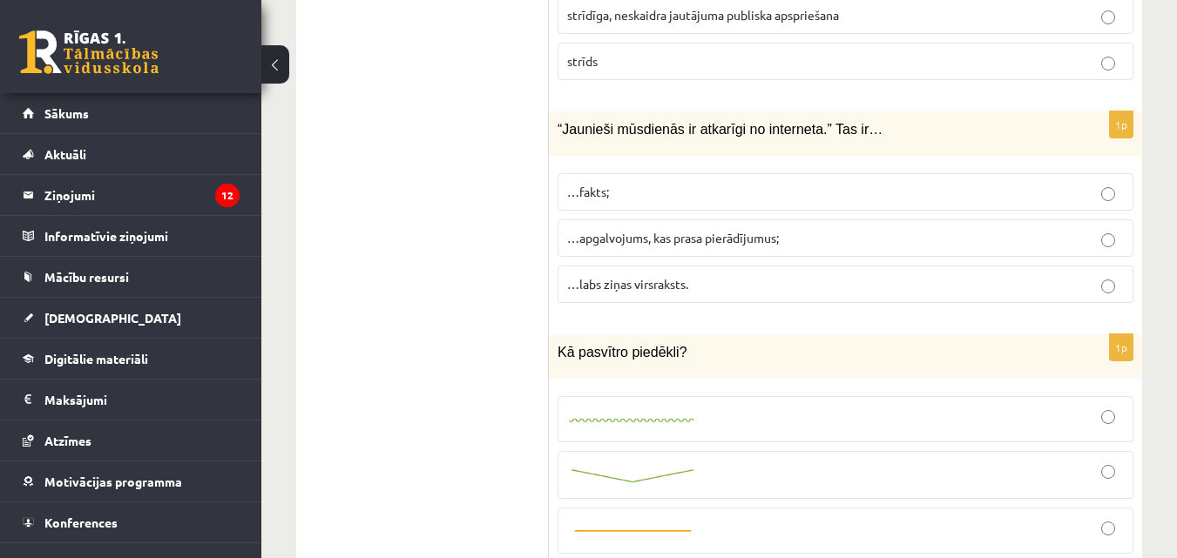
scroll to position [7022, 0]
click at [612, 229] on span "…apgalvojums, kas prasa pierādījumus;" at bounding box center [673, 237] width 212 height 16
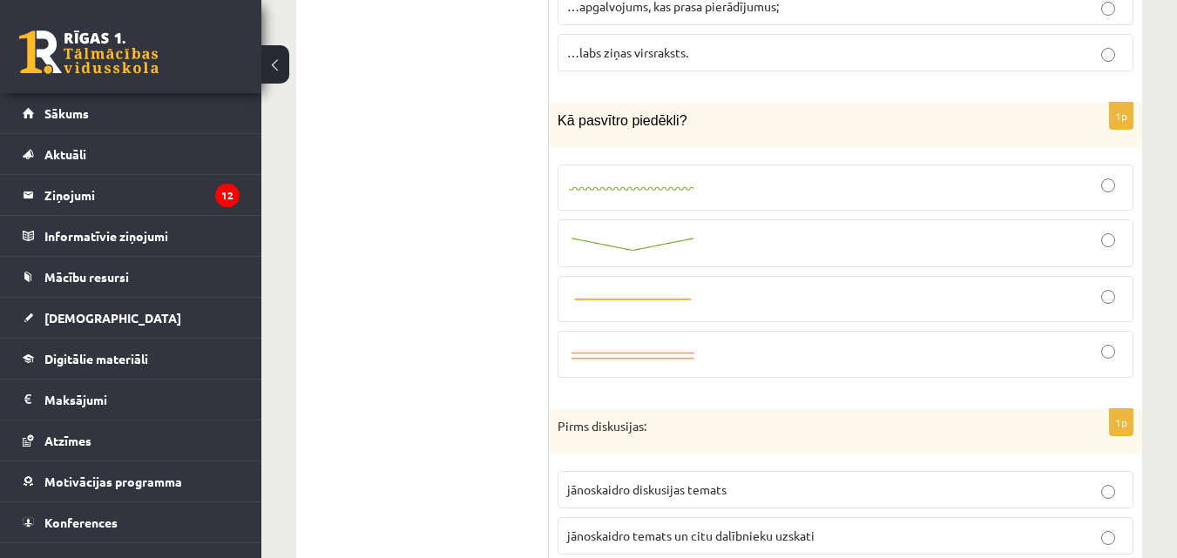
scroll to position [7284, 0]
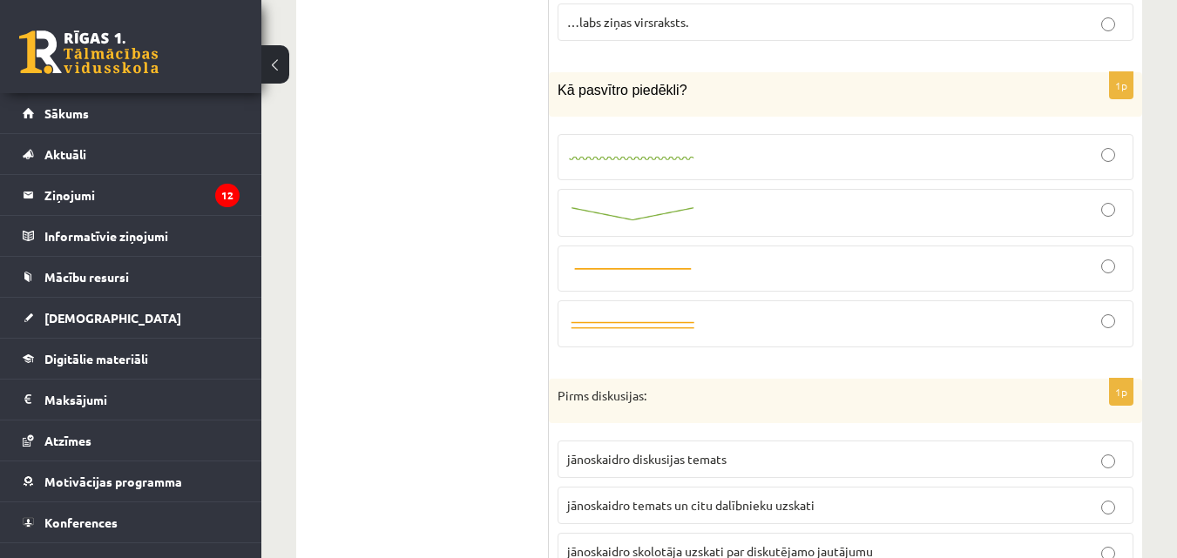
click at [655, 260] on link at bounding box center [632, 269] width 131 height 18
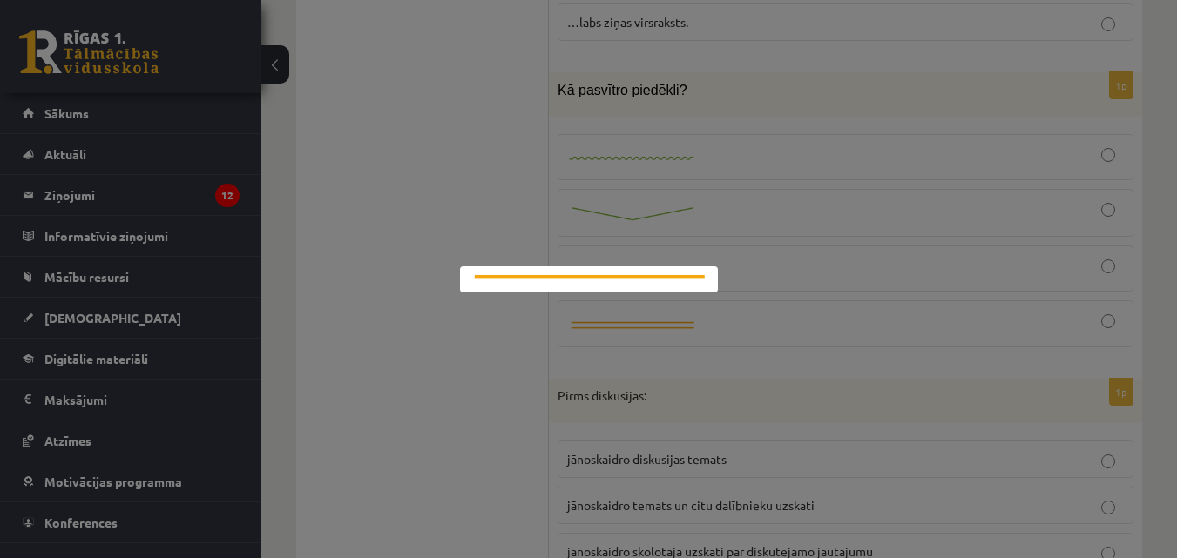
click at [423, 197] on div at bounding box center [588, 279] width 1177 height 558
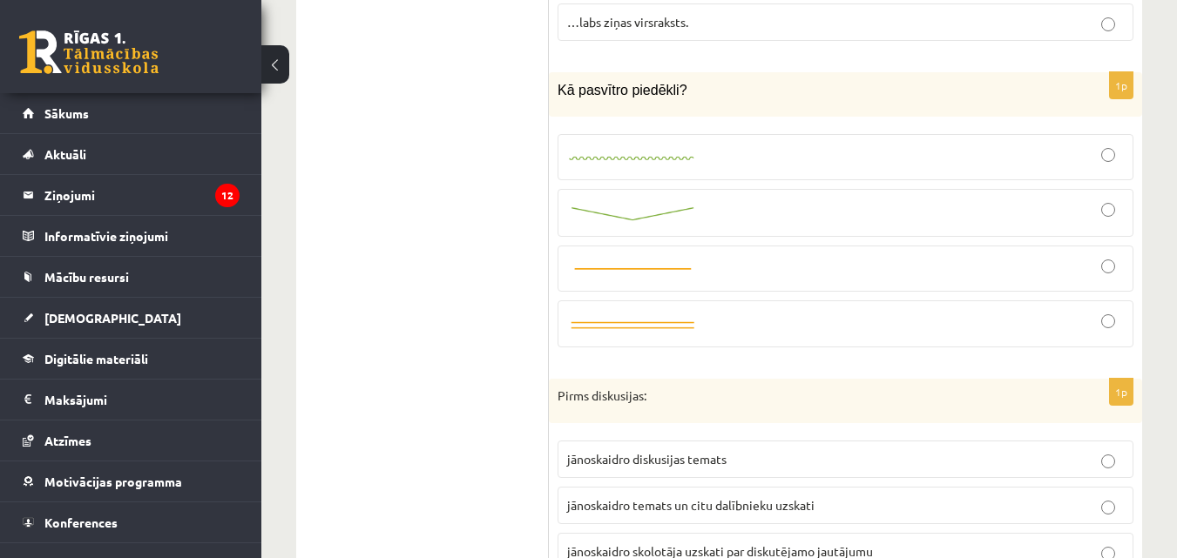
click at [704, 199] on div at bounding box center [845, 213] width 557 height 29
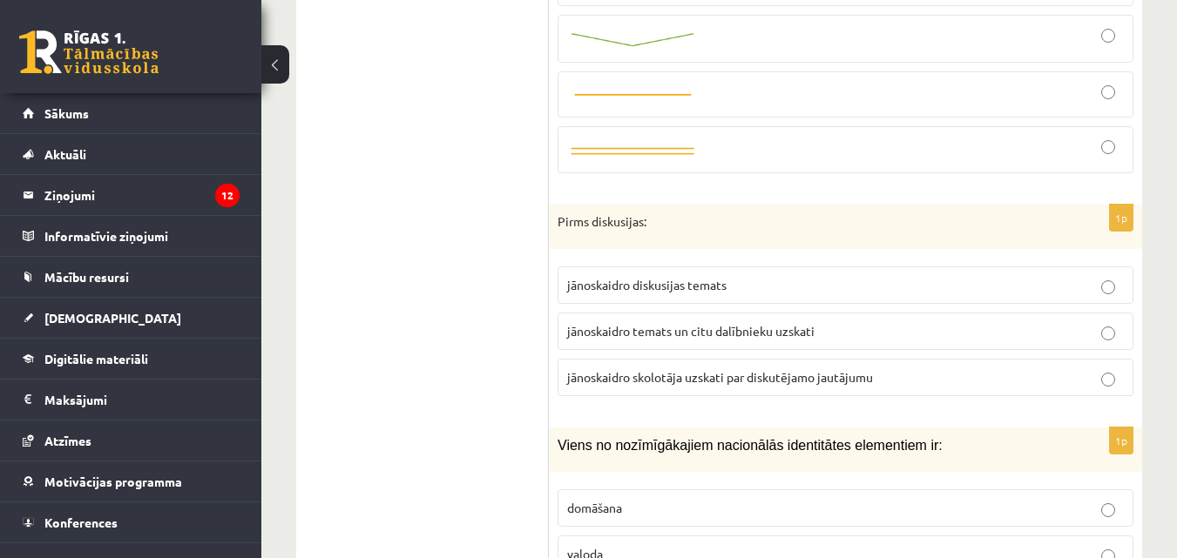
scroll to position [7545, 0]
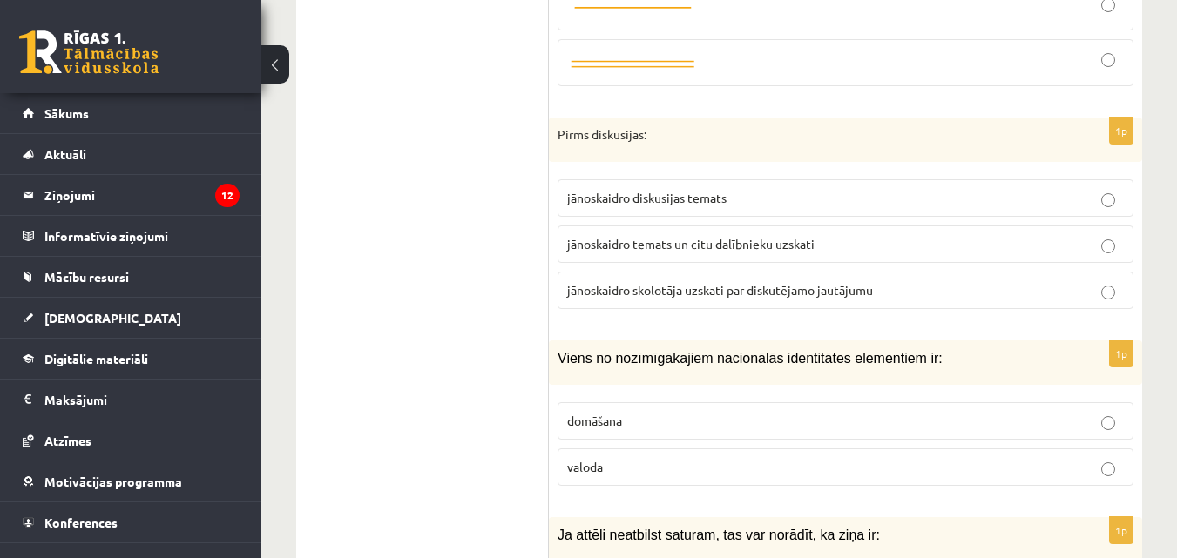
click at [666, 235] on p "jānoskaidro temats un citu dalībnieku uzskati" at bounding box center [845, 244] width 557 height 18
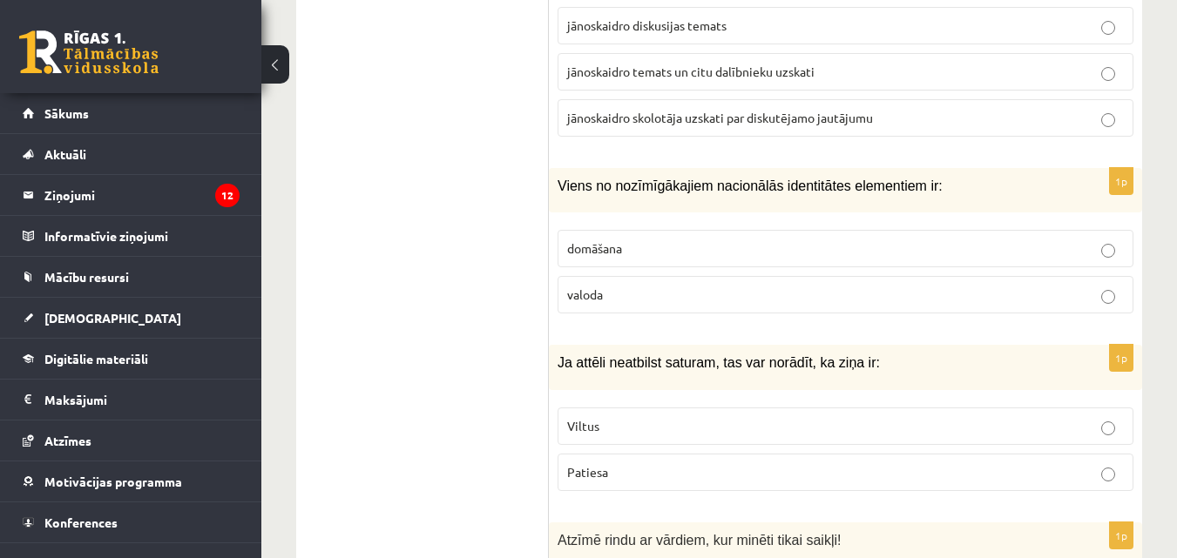
scroll to position [7719, 0]
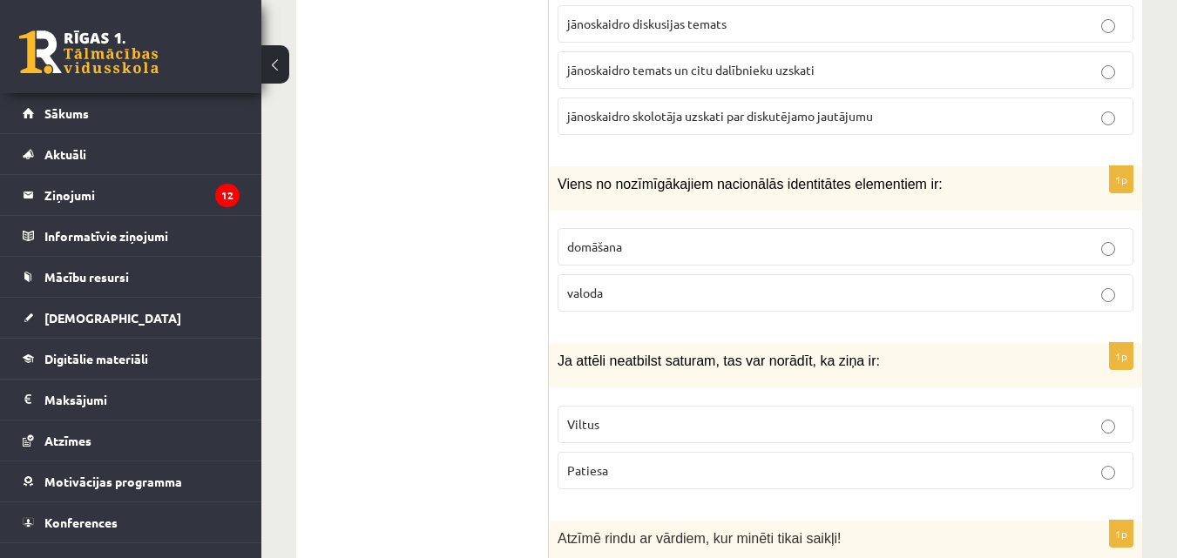
click at [631, 284] on p "valoda" at bounding box center [845, 293] width 557 height 18
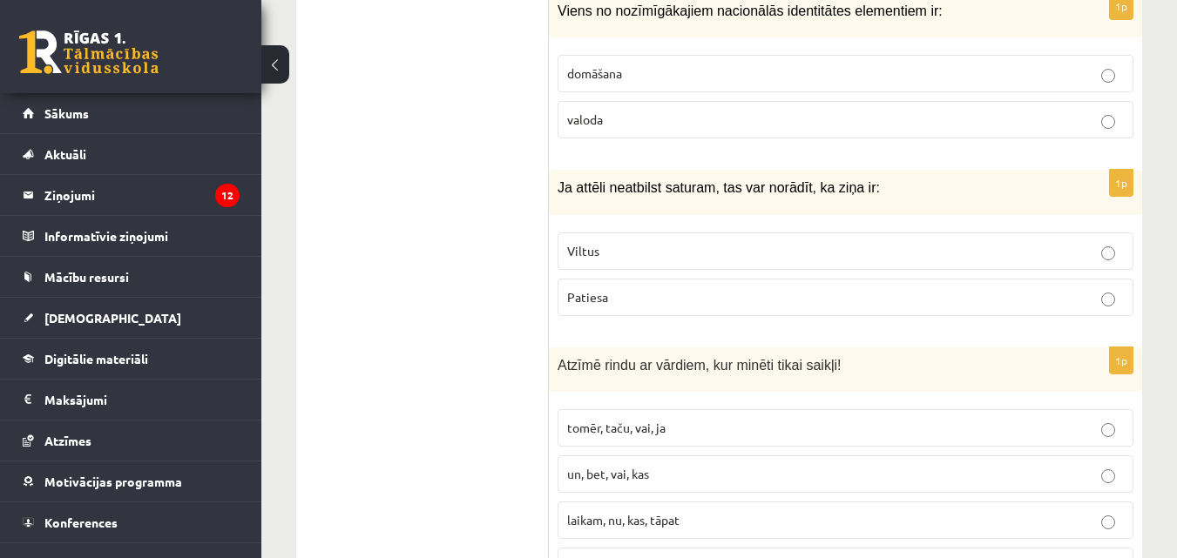
scroll to position [7894, 0]
click at [624, 241] on p "Viltus" at bounding box center [845, 250] width 557 height 18
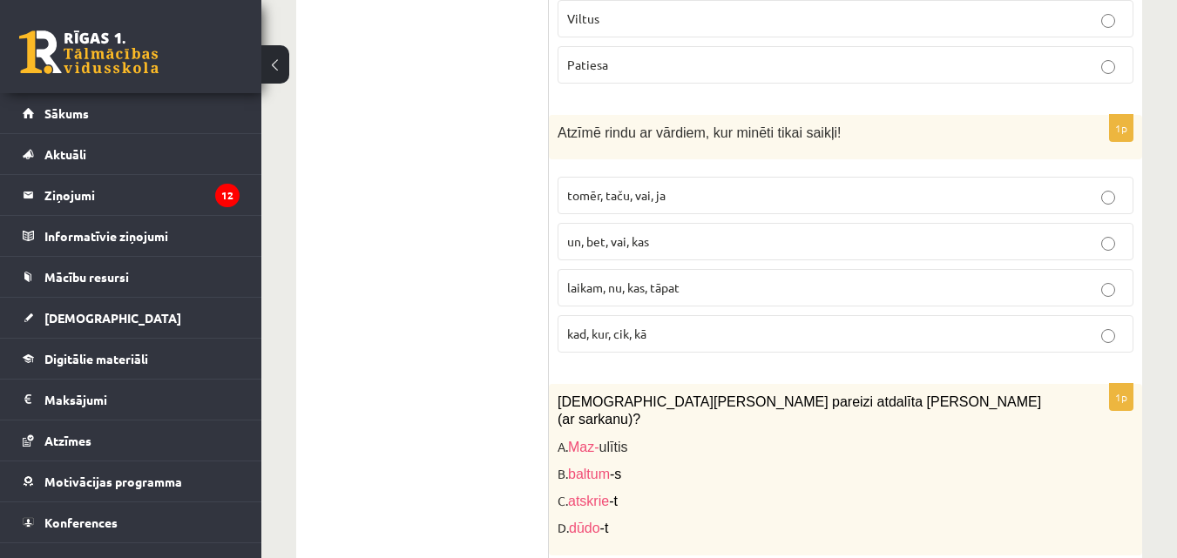
scroll to position [8155, 0]
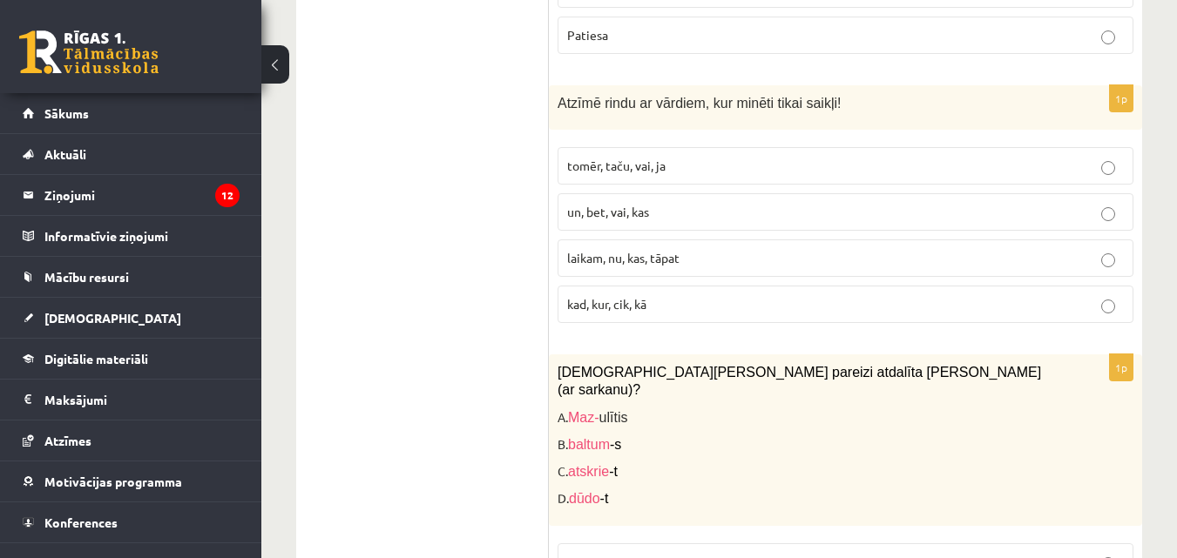
click at [602, 158] on span "tomēr, taču, vai, ja" at bounding box center [616, 166] width 98 height 16
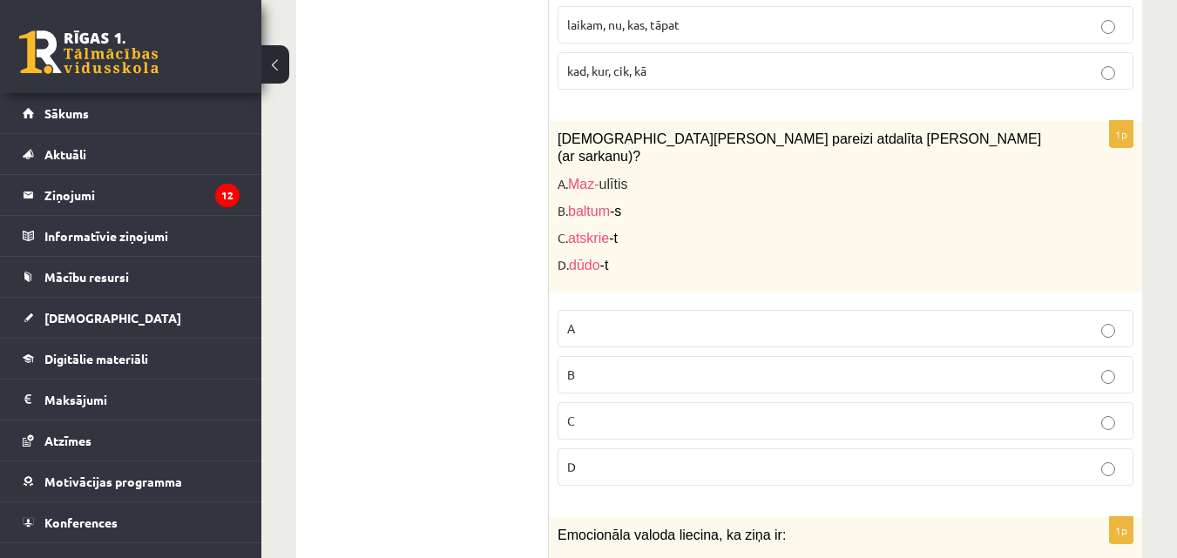
scroll to position [8416, 0]
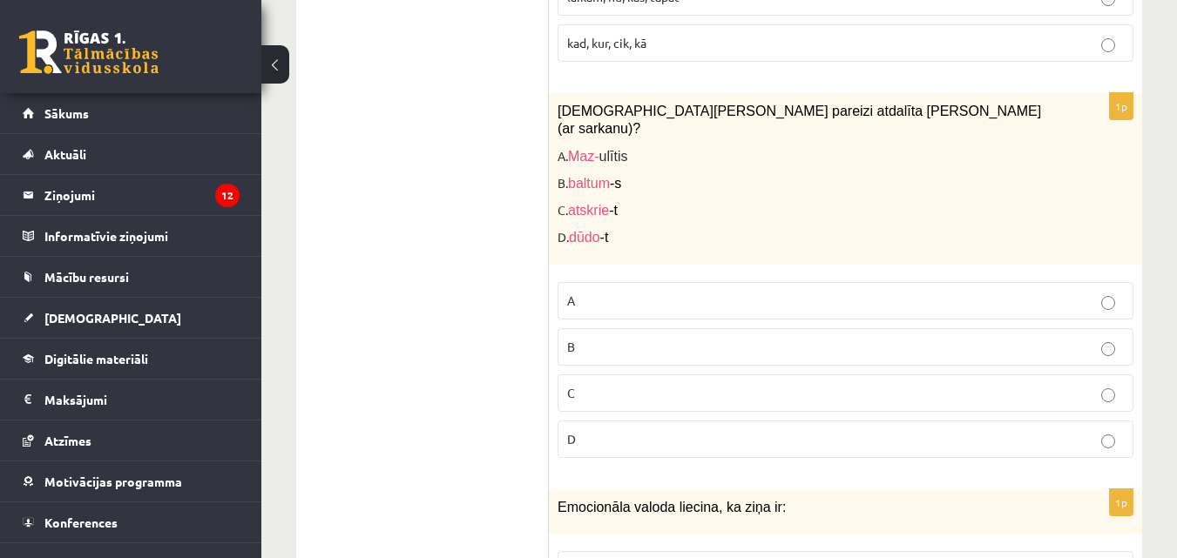
click at [653, 292] on p "A" at bounding box center [845, 301] width 557 height 18
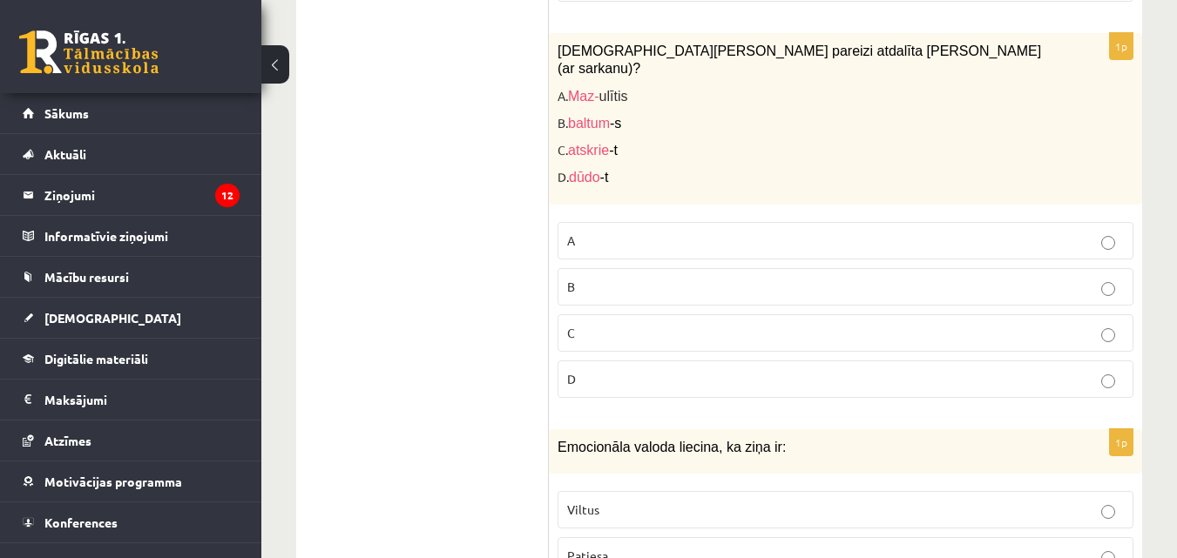
scroll to position [8503, 0]
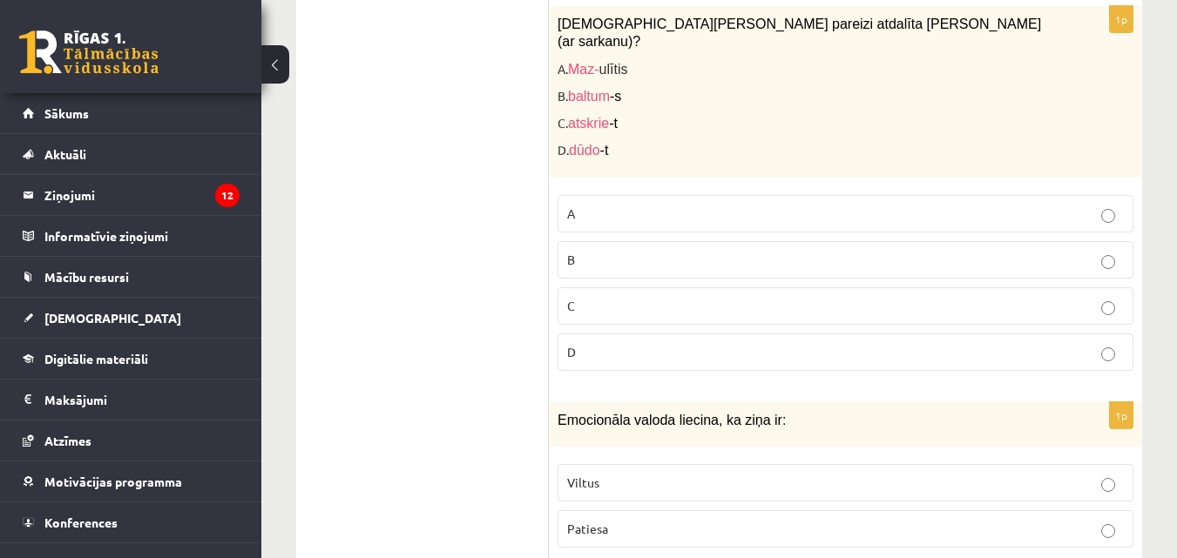
click at [670, 474] on p "Viltus" at bounding box center [845, 483] width 557 height 18
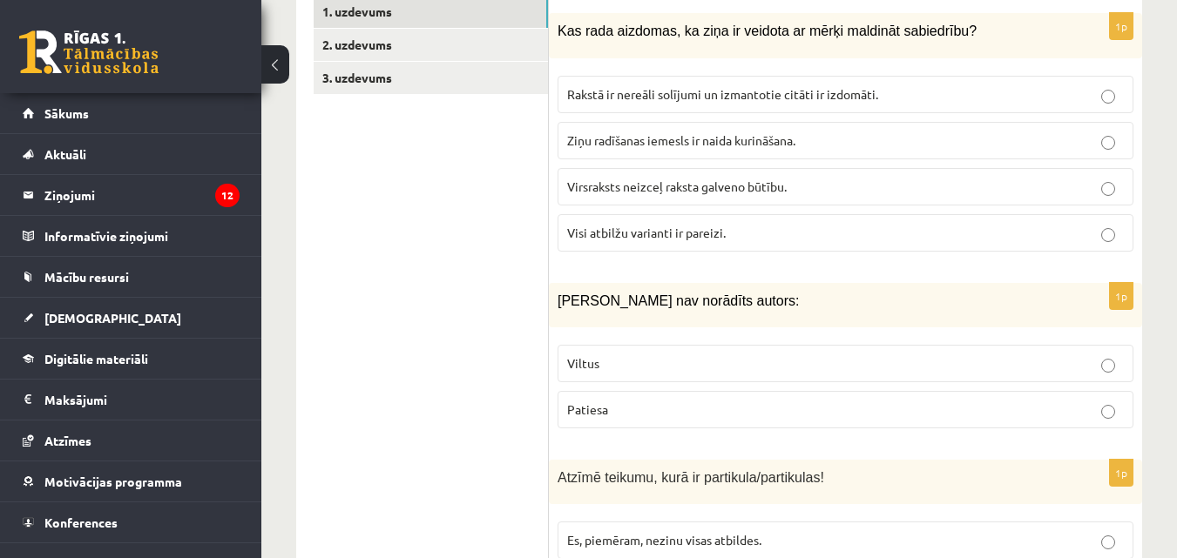
scroll to position [401, 0]
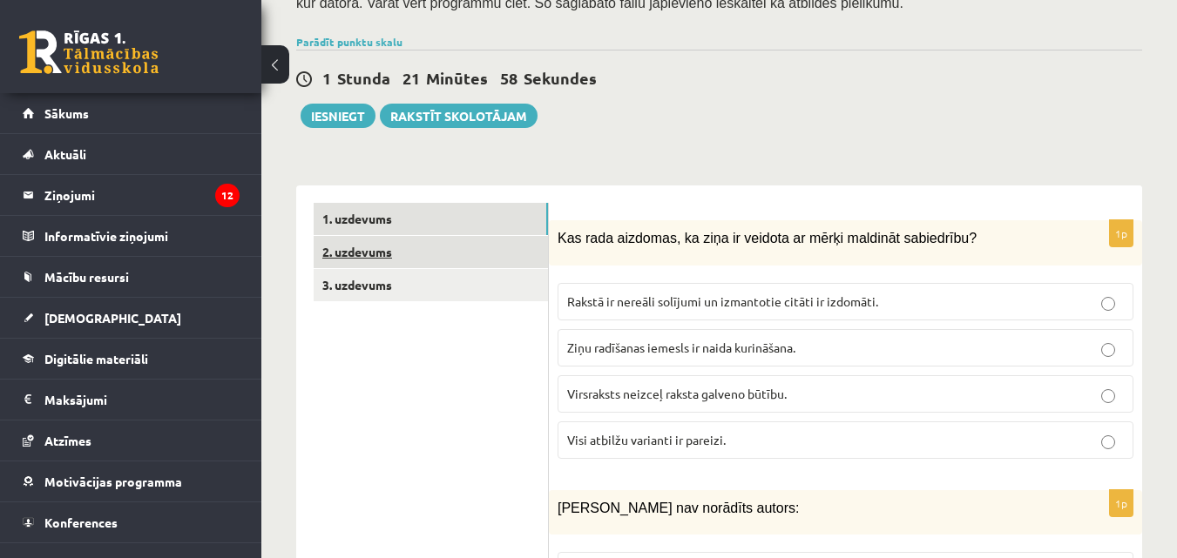
click at [455, 236] on link "2. uzdevums" at bounding box center [431, 252] width 234 height 32
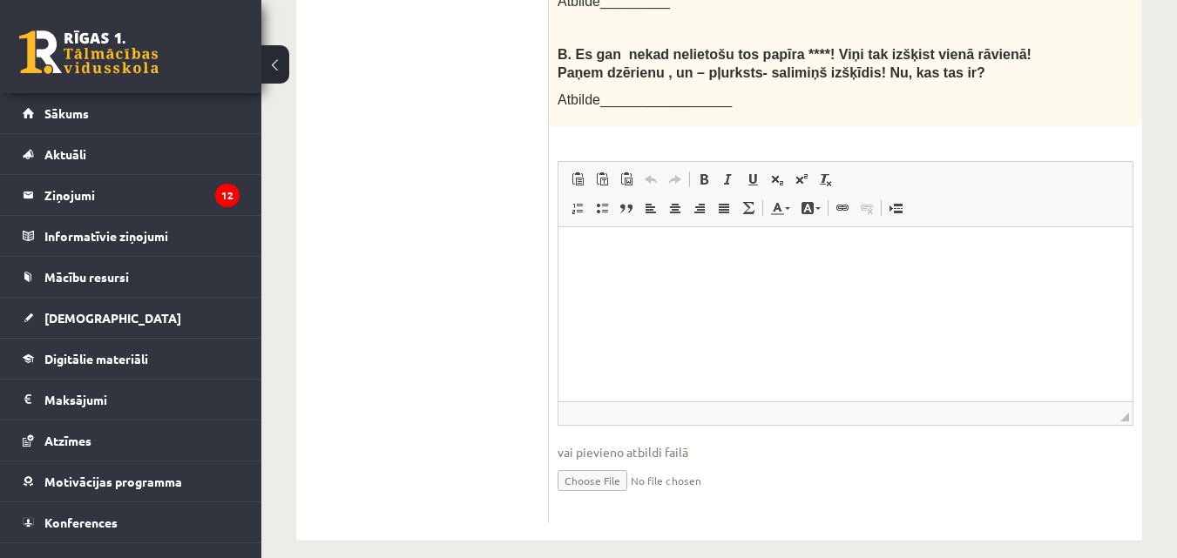
scroll to position [563, 0]
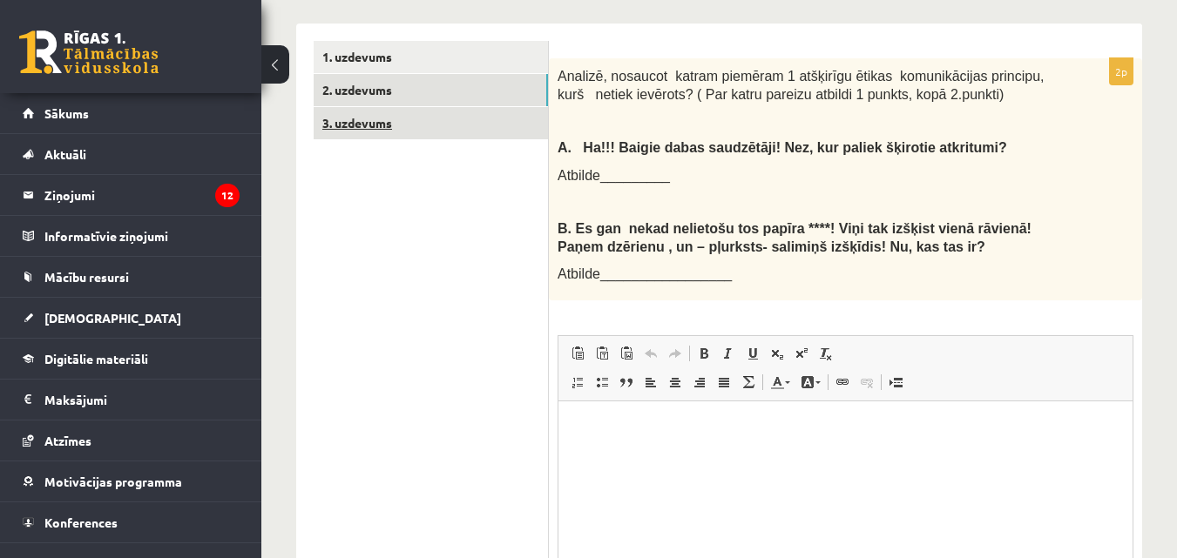
click at [393, 107] on link "3. uzdevums" at bounding box center [431, 123] width 234 height 32
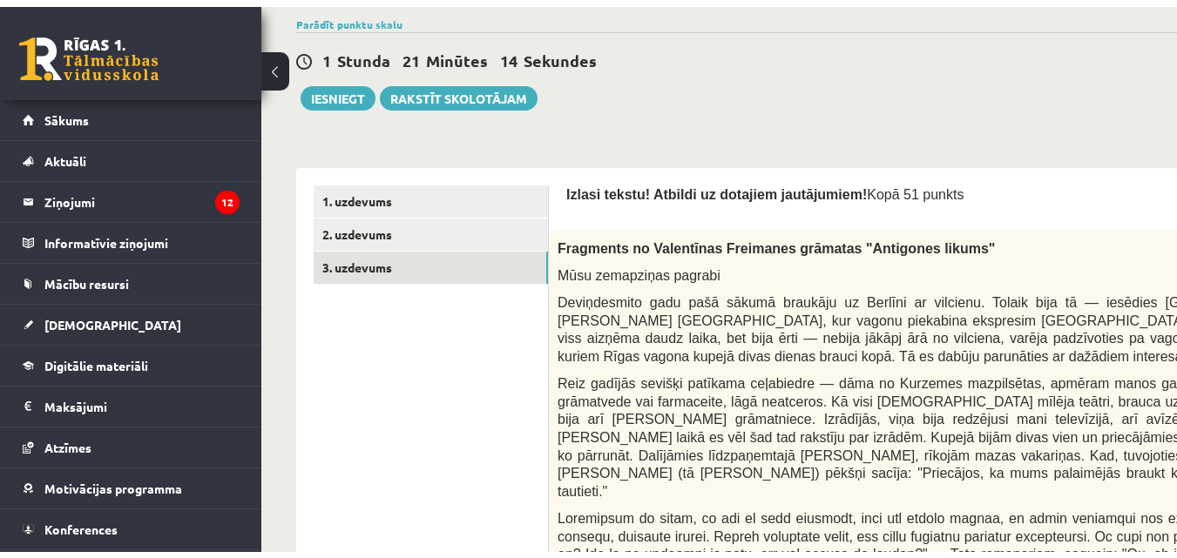
scroll to position [380, 0]
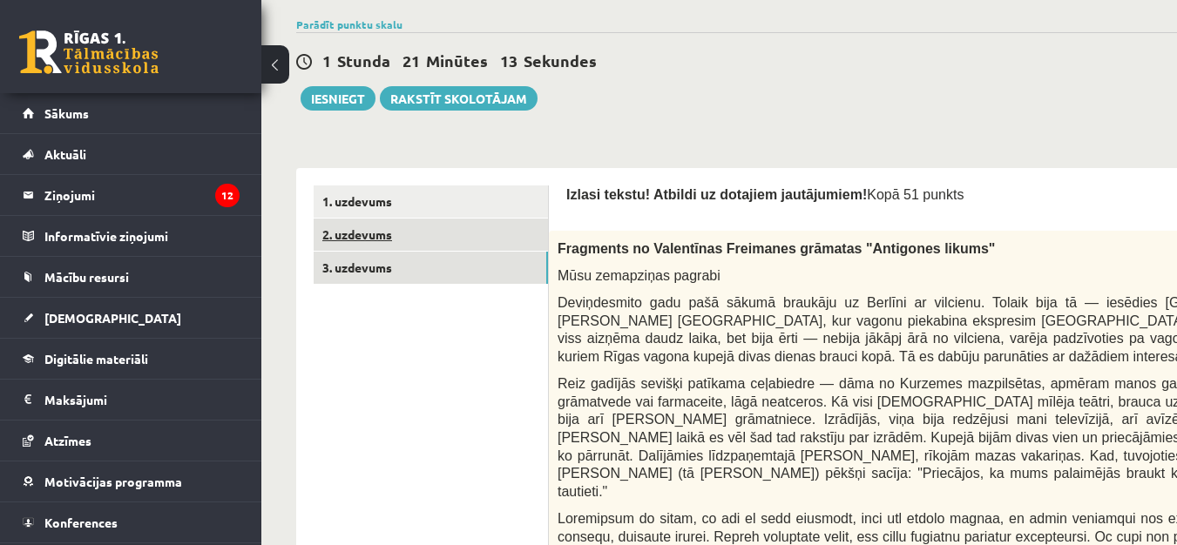
click at [424, 240] on link "2. uzdevums" at bounding box center [431, 235] width 234 height 32
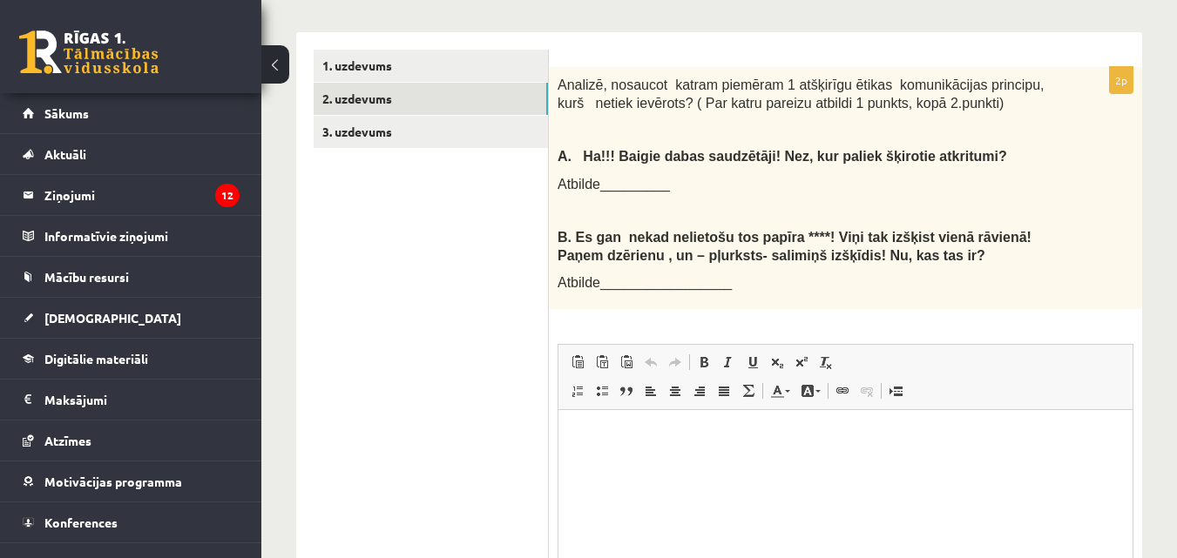
scroll to position [0, 0]
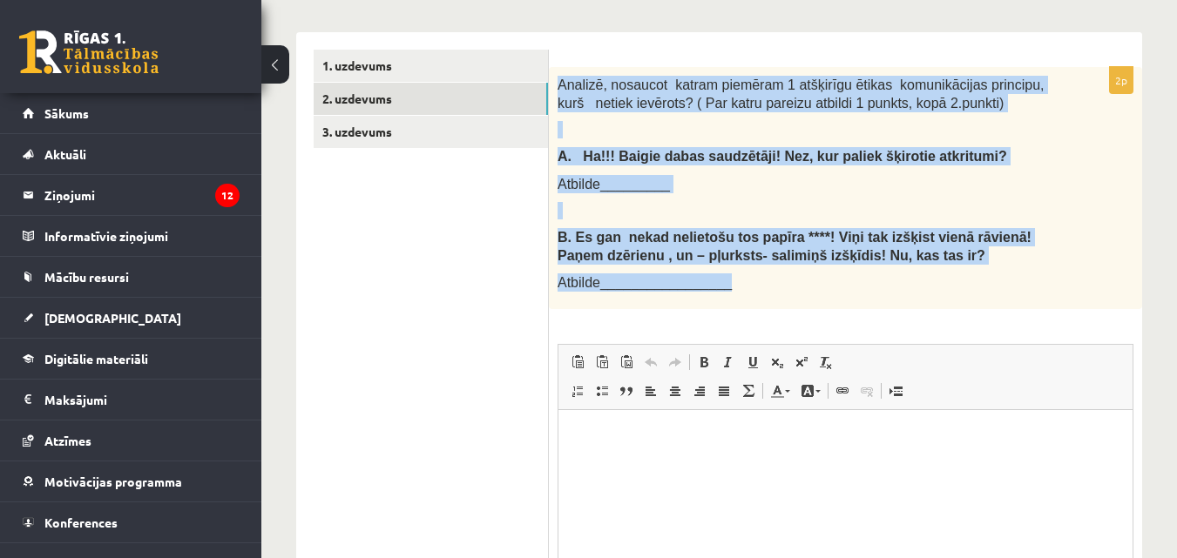
drag, startPoint x: 558, startPoint y: 71, endPoint x: 770, endPoint y: 265, distance: 286.8
click at [770, 265] on div "Analizē, nosaucot katram piemēram 1 atšķirīgu ētikas komunikācijas principu, ku…" at bounding box center [845, 188] width 593 height 242
copy div "Analizē, nosaucot katram piemēram 1 atšķirīgu ētikas komunikācijas principu, ku…"
click at [683, 252] on div "Analizē, nosaucot katram piemēram 1 atšķirīgu ētikas komunikācijas principu, ku…" at bounding box center [845, 188] width 593 height 242
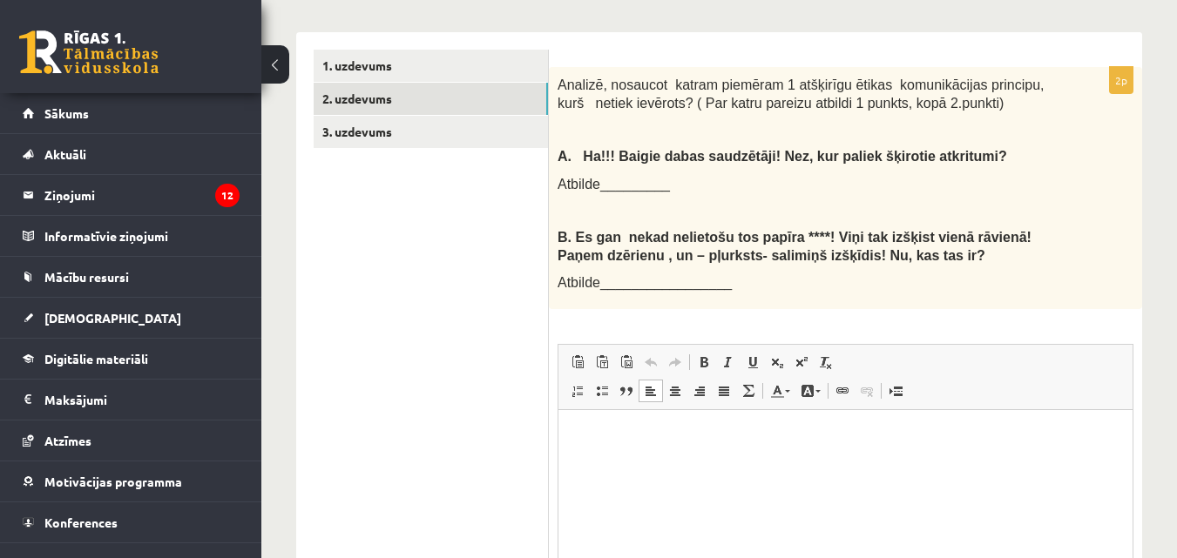
click at [641, 435] on p "Editor, wiswyg-editor-user-answer-47433806768140" at bounding box center [845, 437] width 539 height 18
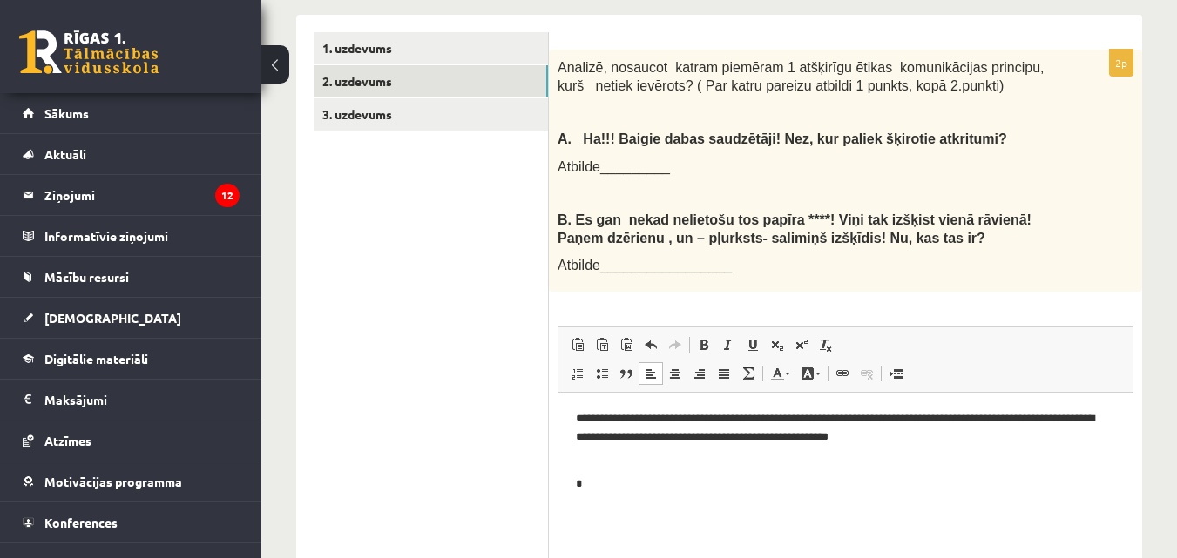
scroll to position [650, 0]
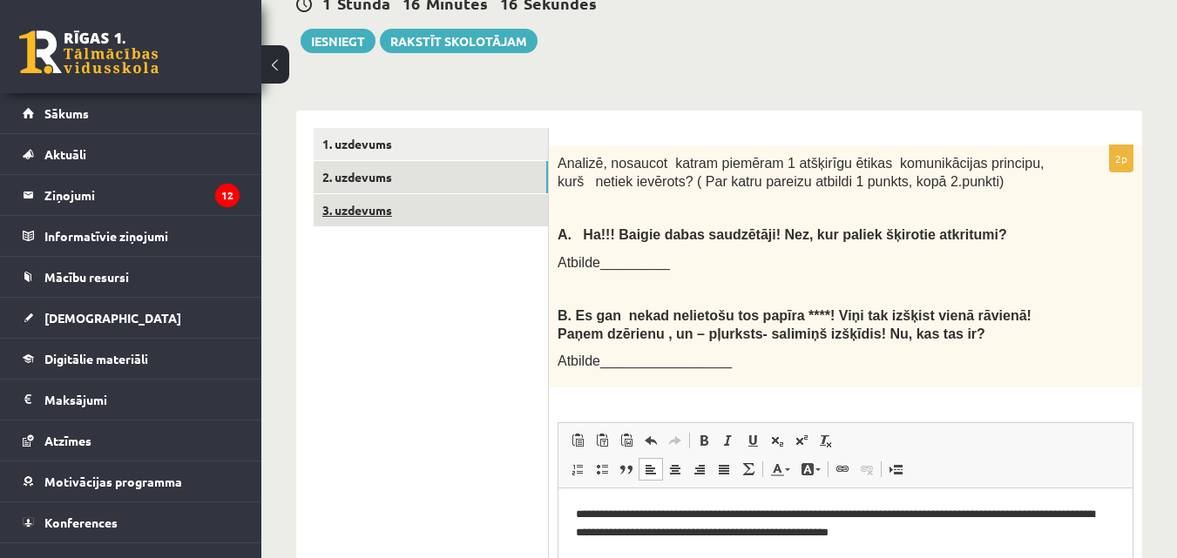
click at [436, 194] on link "3. uzdevums" at bounding box center [431, 210] width 234 height 32
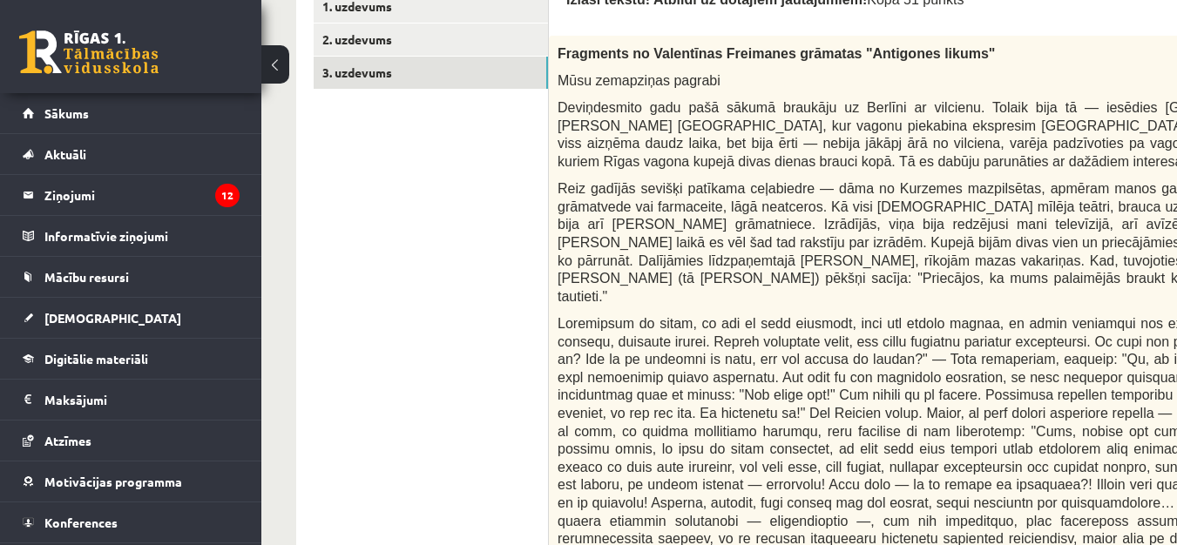
scroll to position [544, 0]
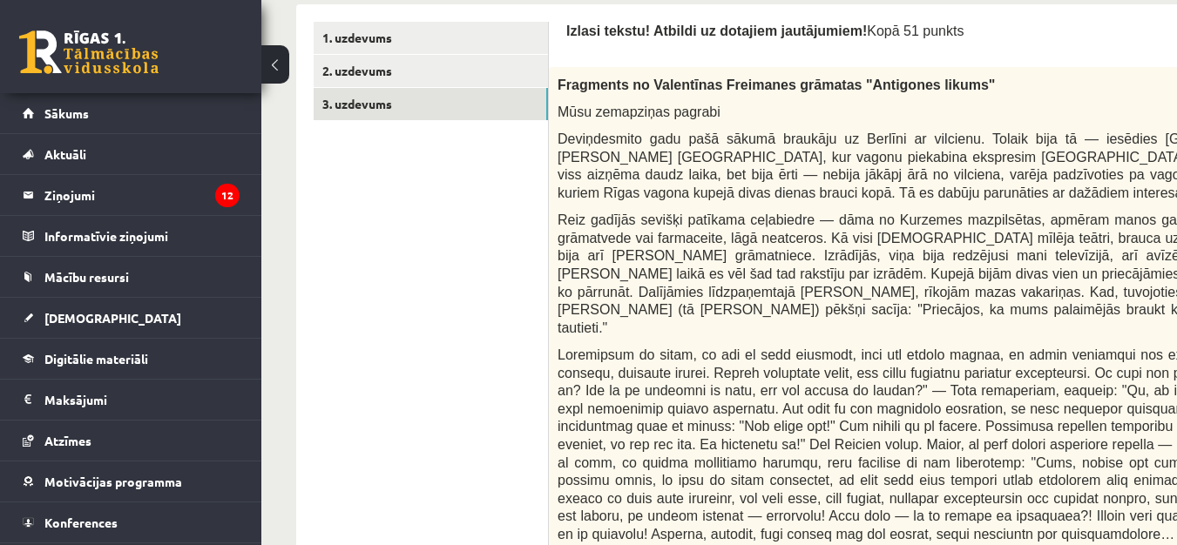
drag, startPoint x: 451, startPoint y: 302, endPoint x: 362, endPoint y: 312, distance: 90.3
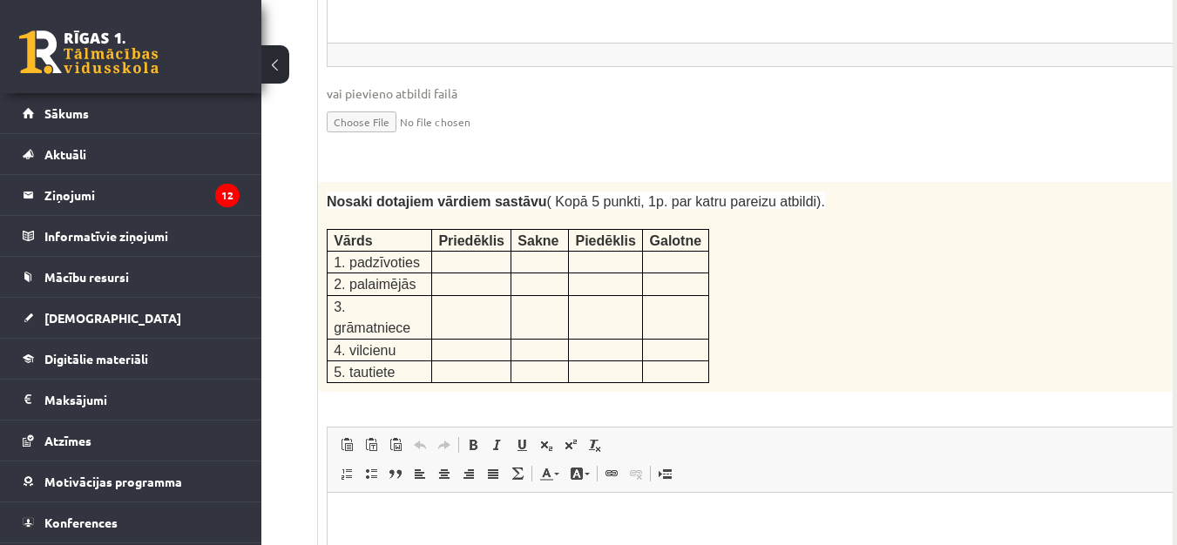
scroll to position [2286, 231]
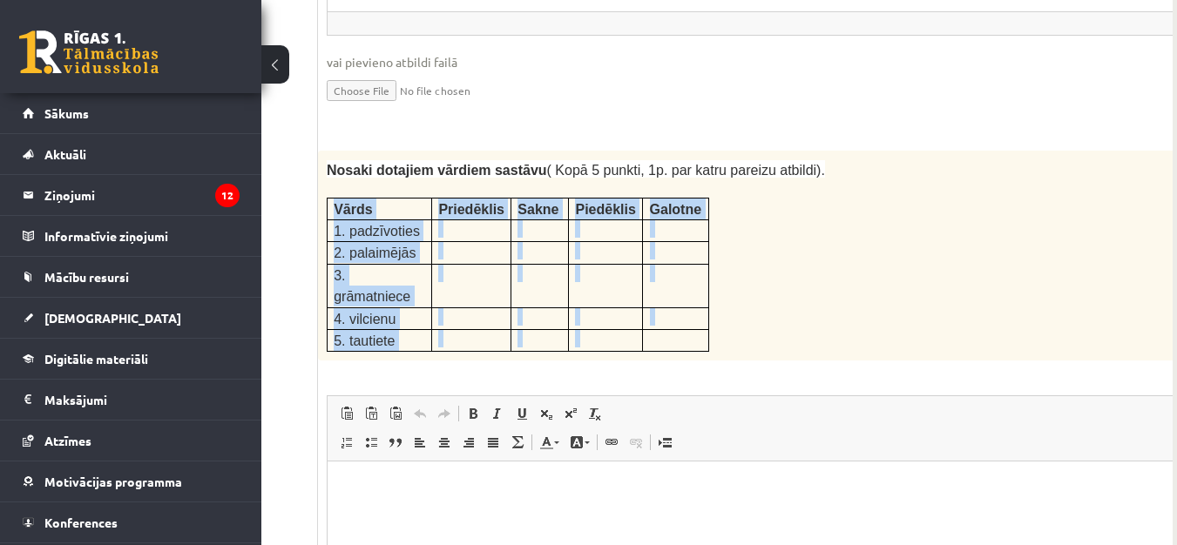
drag, startPoint x: 333, startPoint y: 123, endPoint x: 645, endPoint y: 250, distance: 336.9
click at [645, 250] on tbody "Vārds Priedēklis [GEOGRAPHIC_DATA] Piedēklis [GEOGRAPHIC_DATA] 1. padzīvoties 2…" at bounding box center [519, 275] width 382 height 154
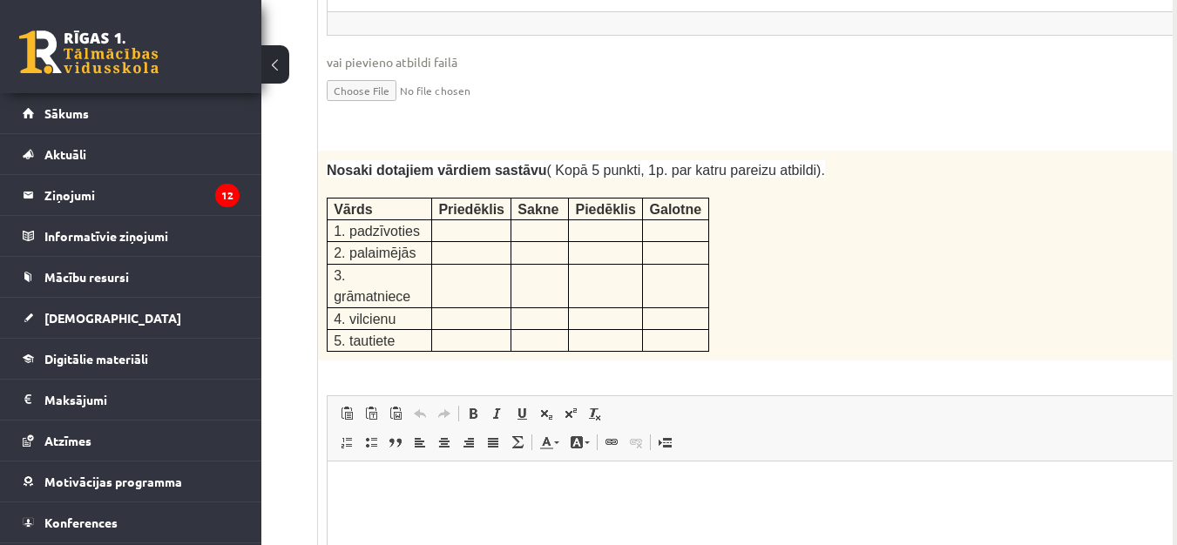
click at [755, 203] on div "Nosaki dotajiem vārdiem sastāvu ( Kopā 5 punkti, 1p. par katru pareizu atbildi)…" at bounding box center [785, 256] width 934 height 211
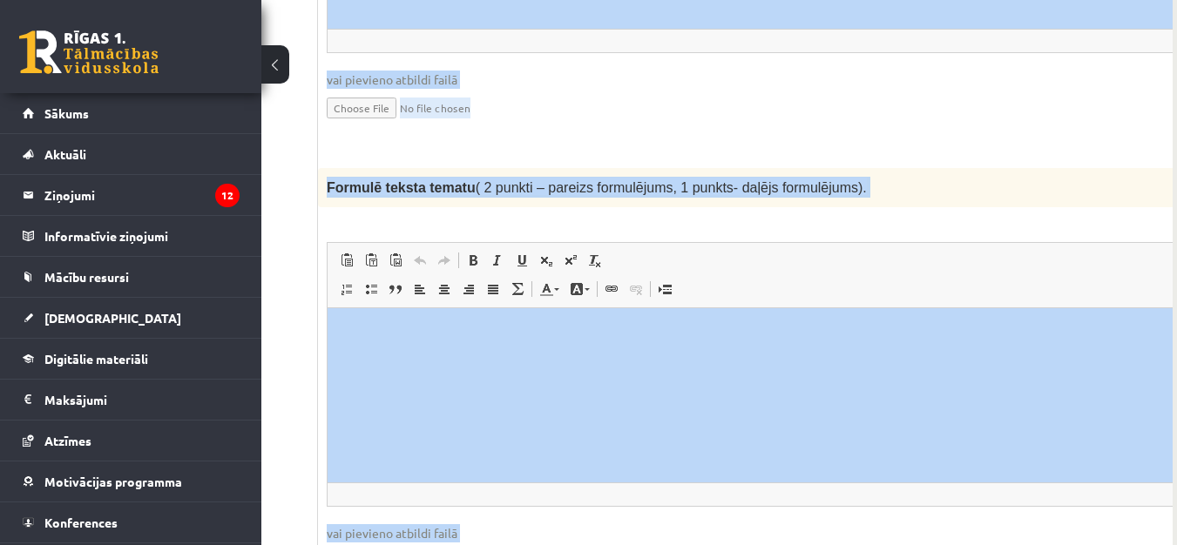
scroll to position [1882, 231]
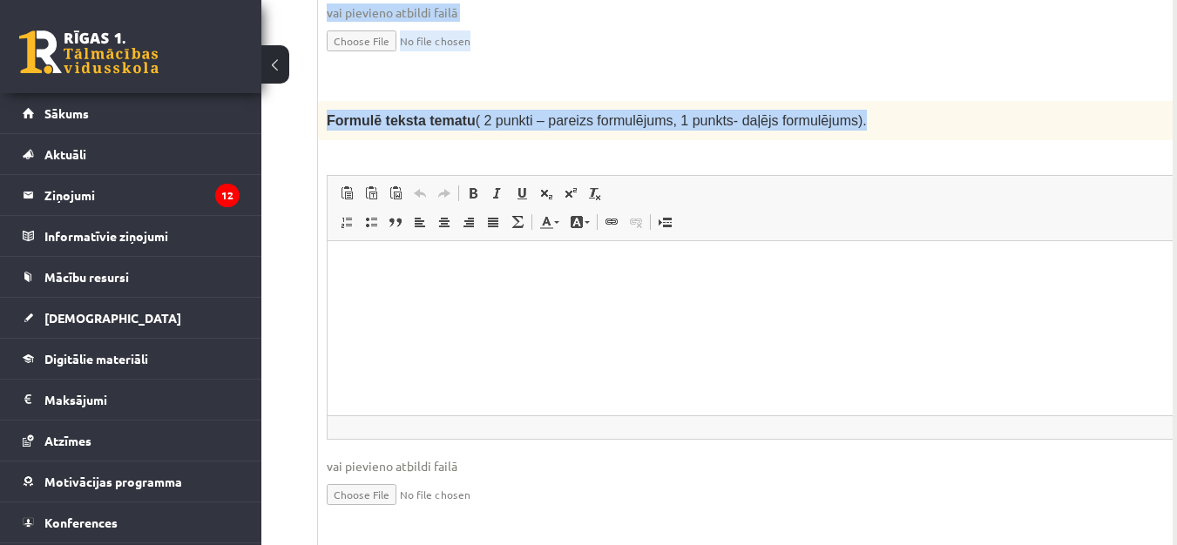
drag, startPoint x: 335, startPoint y: 120, endPoint x: 856, endPoint y: 57, distance: 524.0
copy form "Loremi dolors! Ametcon ad elitsedd eiusmodtemp! Inci 99 utlabo 6e Doloremag al …"
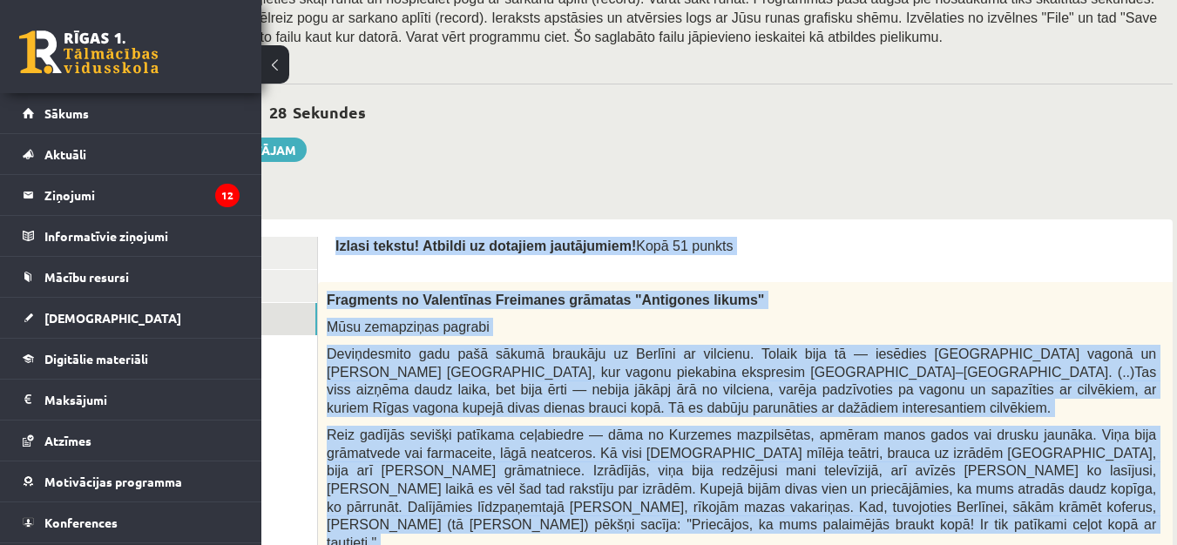
scroll to position [523, 231]
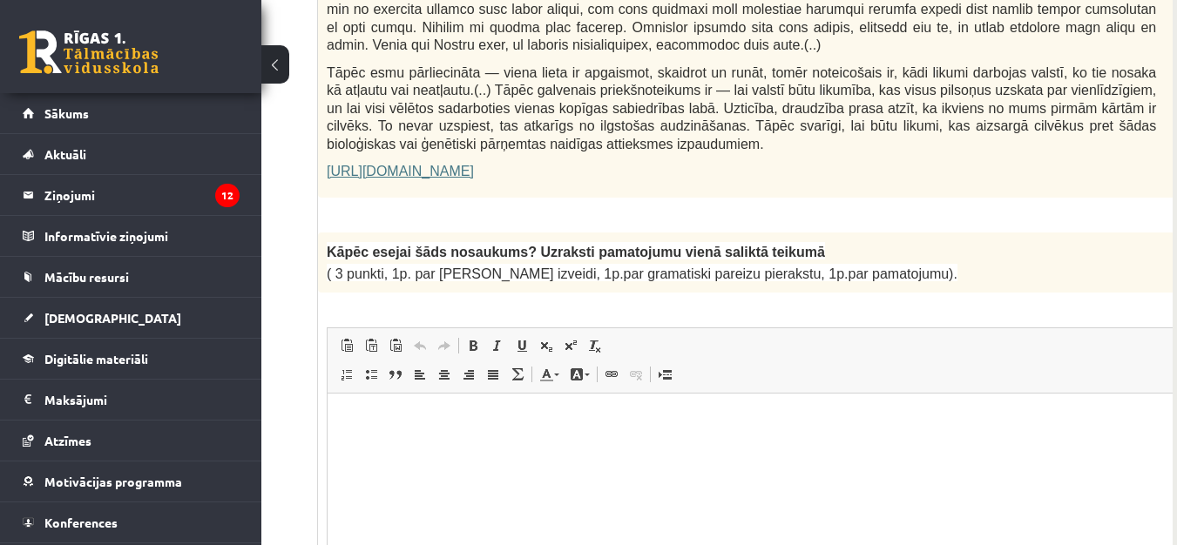
scroll to position [1307, 231]
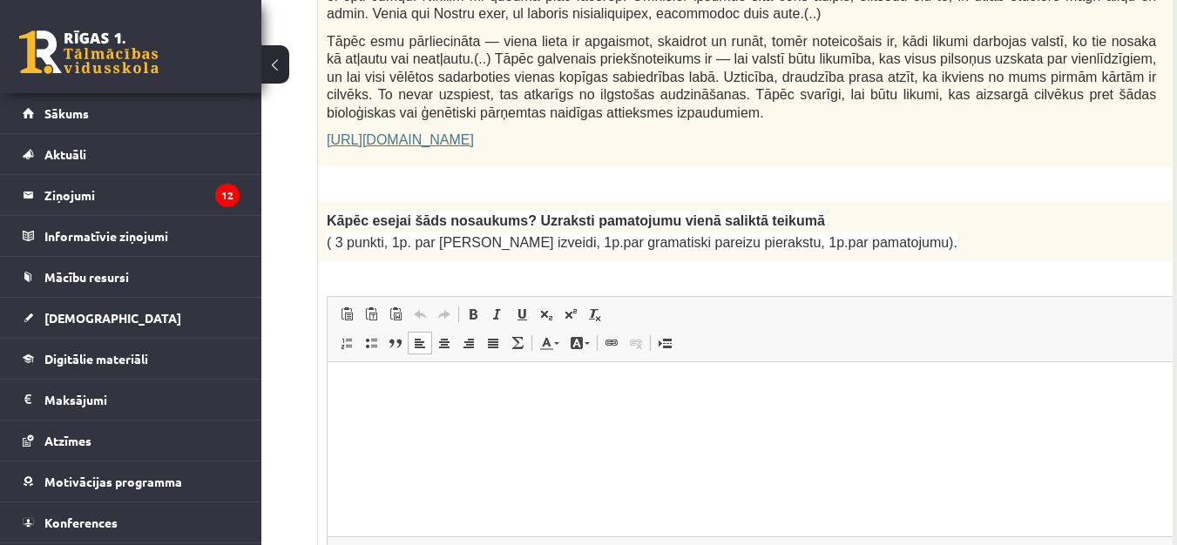
click at [407, 407] on html at bounding box center [785, 388] width 915 height 53
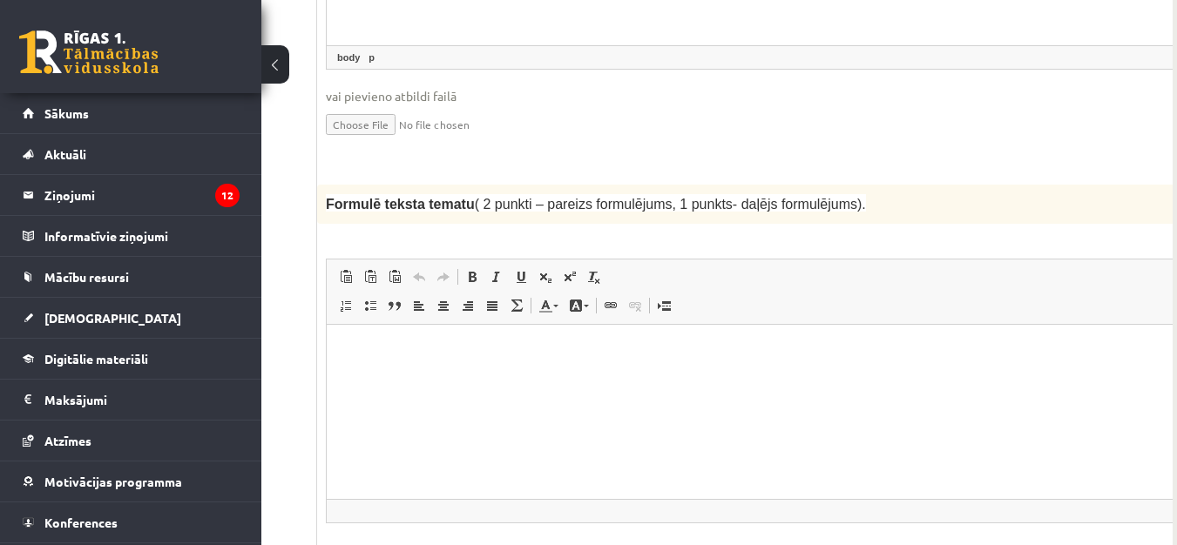
scroll to position [1830, 231]
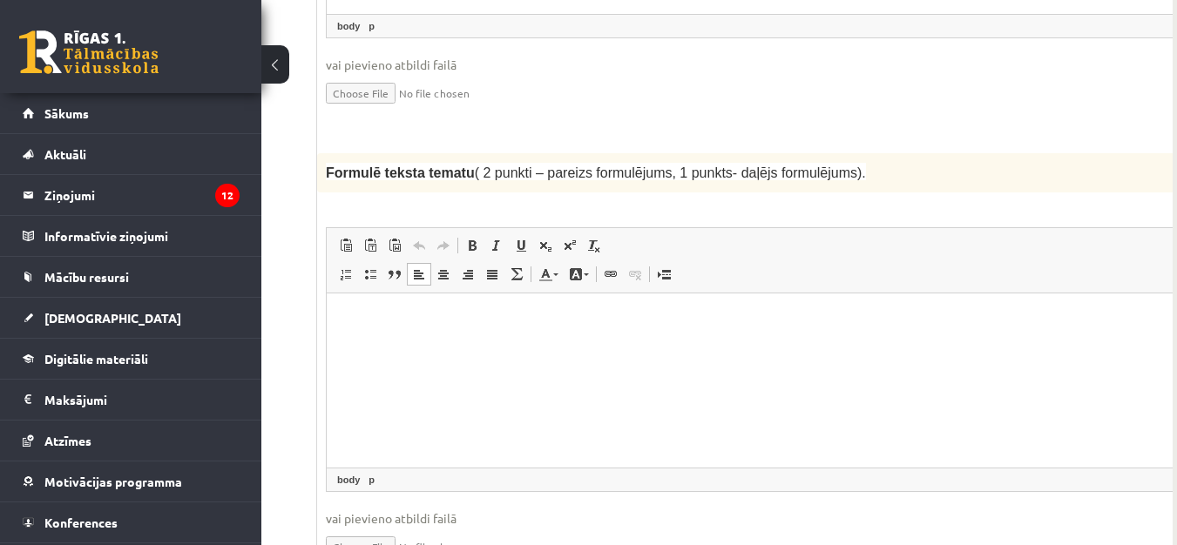
click at [454, 317] on p "Editor, wiswyg-editor-user-answer-47433781248460" at bounding box center [784, 319] width 880 height 18
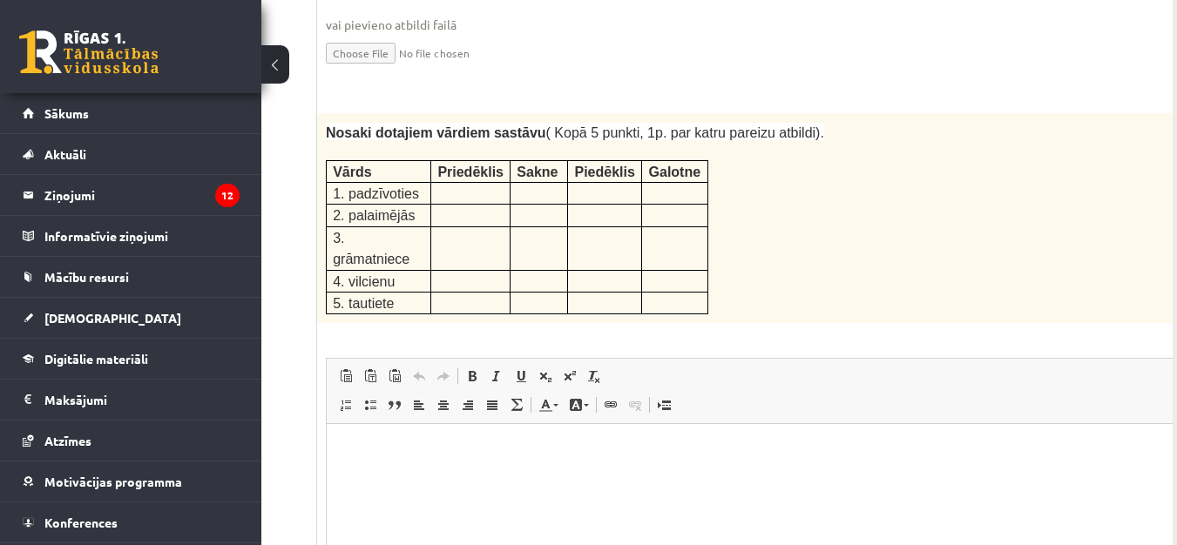
scroll to position [2352, 231]
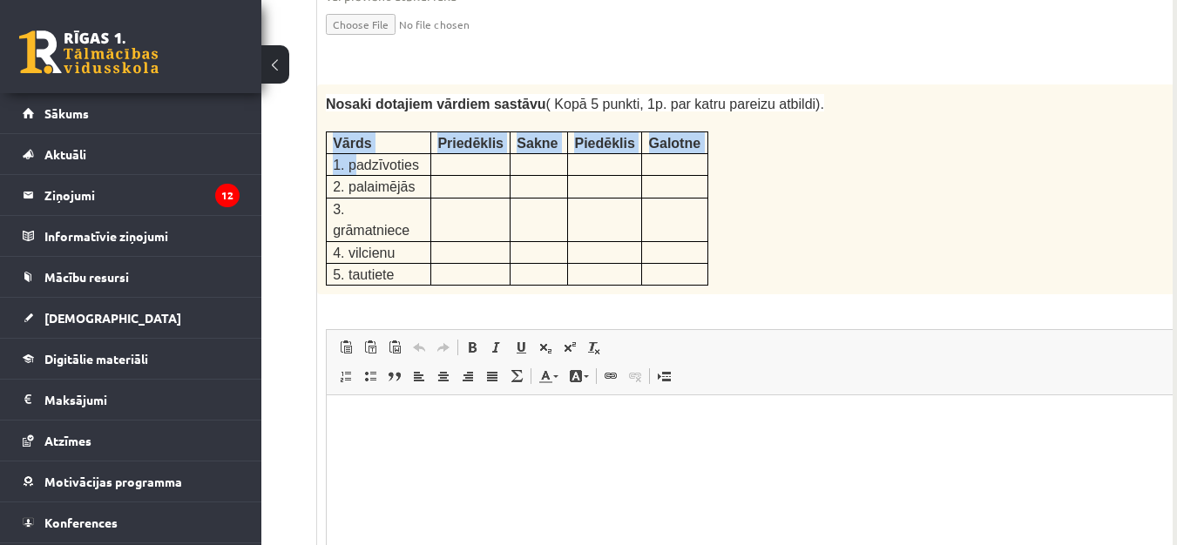
drag, startPoint x: 324, startPoint y: 58, endPoint x: 337, endPoint y: 63, distance: 14.1
click at [350, 85] on div "Nosaki dotajiem vārdiem sastāvu ( Kopā 5 punkti, 1p. par katru pareizu atbildi)…" at bounding box center [784, 190] width 934 height 211
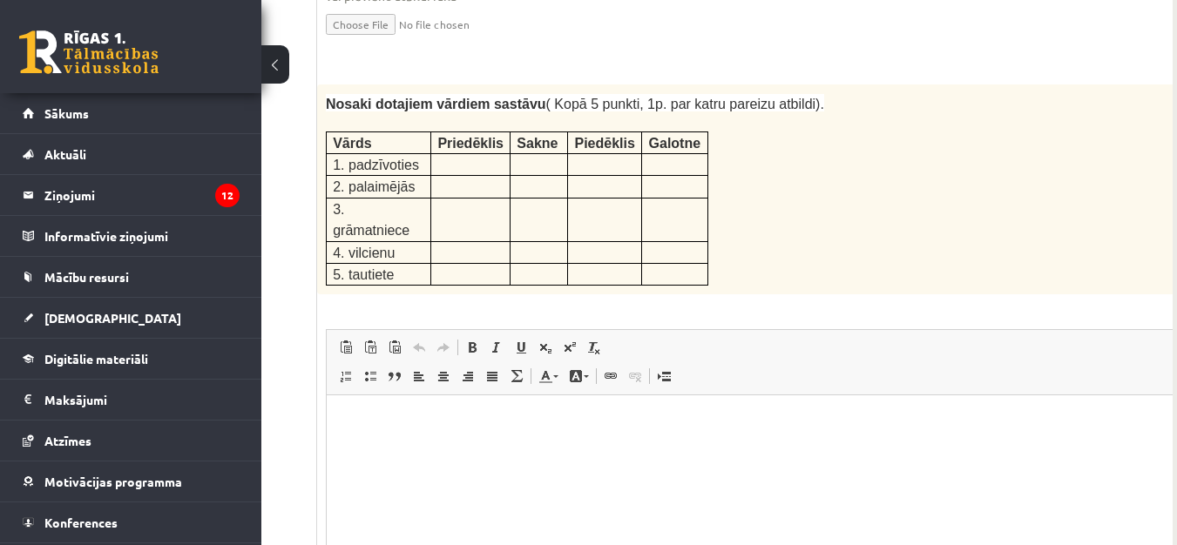
click at [756, 138] on div "Nosaki dotajiem vārdiem sastāvu ( Kopā 5 punkti, 1p. par katru pareizu atbildi)…" at bounding box center [784, 190] width 934 height 211
click at [444, 440] on html at bounding box center [784, 422] width 915 height 53
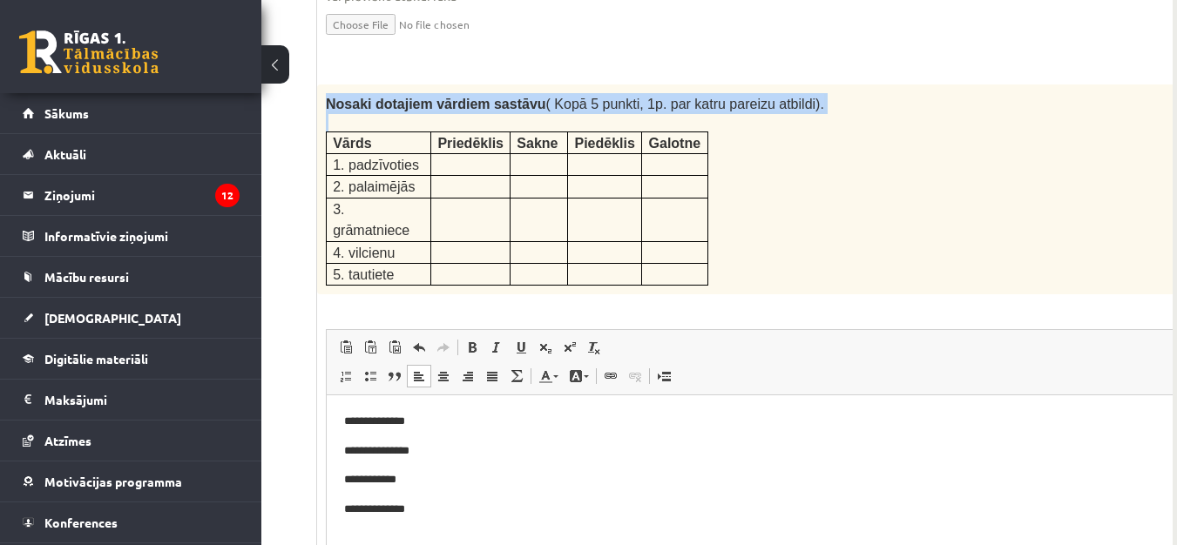
drag, startPoint x: 329, startPoint y: 30, endPoint x: 418, endPoint y: 189, distance: 181.8
click at [418, 189] on div "Nosaki dotajiem vārdiem sastāvu ( Kopā 5 punkti, 1p. par katru pareizu atbildi)…" at bounding box center [784, 190] width 934 height 211
click at [324, 85] on div "Nosaki dotajiem vārdiem sastāvu ( Kopā 5 punkti, 1p. par katru pareizu atbildi)…" at bounding box center [784, 190] width 934 height 211
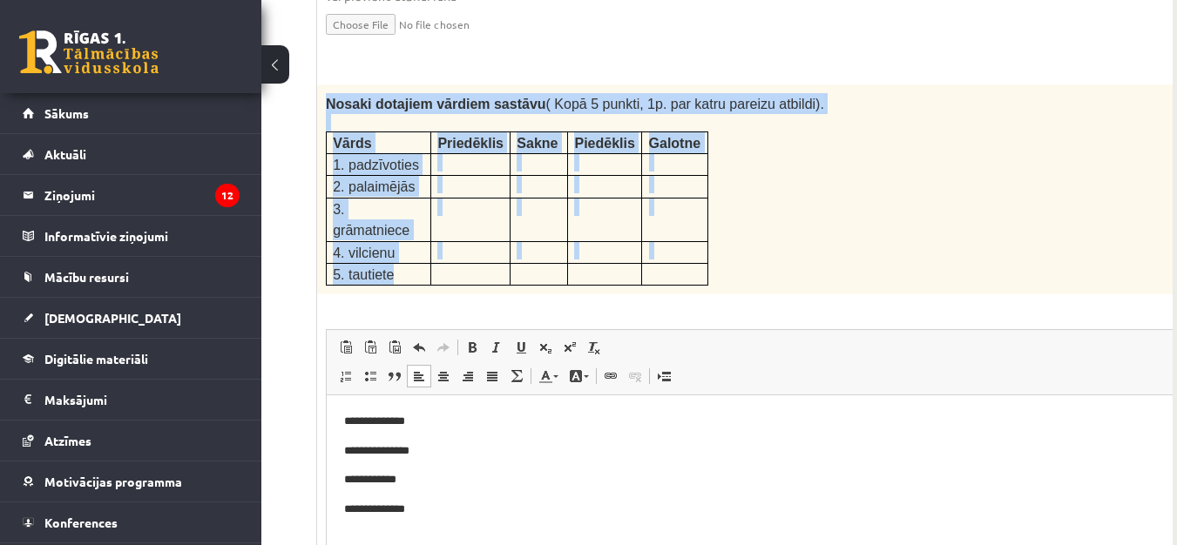
drag, startPoint x: 327, startPoint y: 30, endPoint x: 403, endPoint y: 178, distance: 166.4
click at [403, 178] on div "Nosaki dotajiem vārdiem sastāvu ( Kopā 5 punkti, 1p. par katru pareizu atbildi)…" at bounding box center [784, 190] width 934 height 211
copy div "Nosaki dotajiem vārdiem sastāvu ( Kopā 5 punkti, 1p. par katru pareizu atbildi)…"
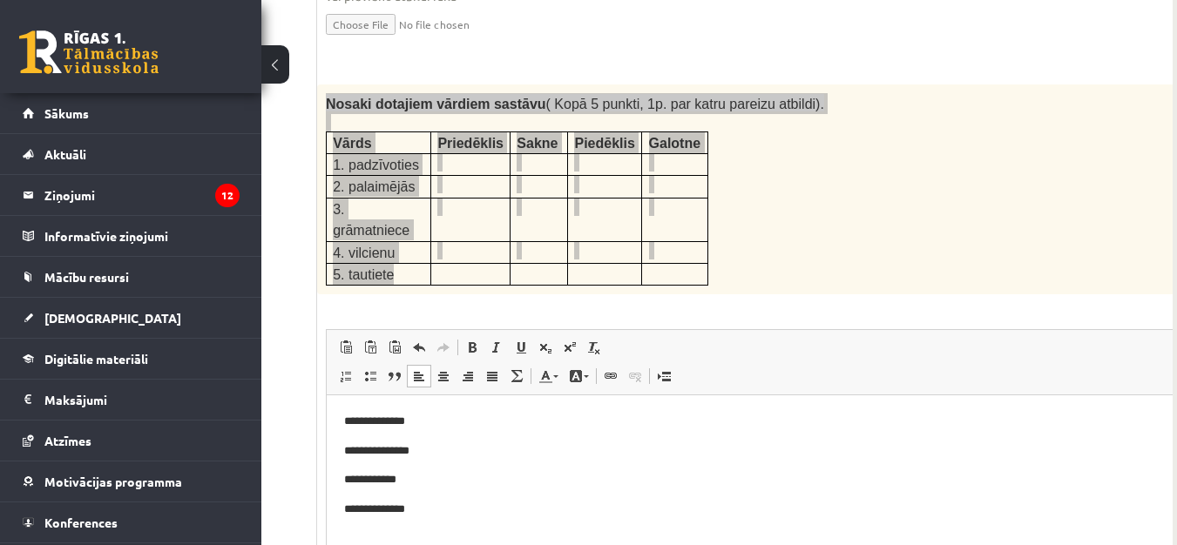
click at [512, 521] on html "**********" at bounding box center [784, 466] width 915 height 141
click at [668, 464] on body "**********" at bounding box center [784, 466] width 880 height 106
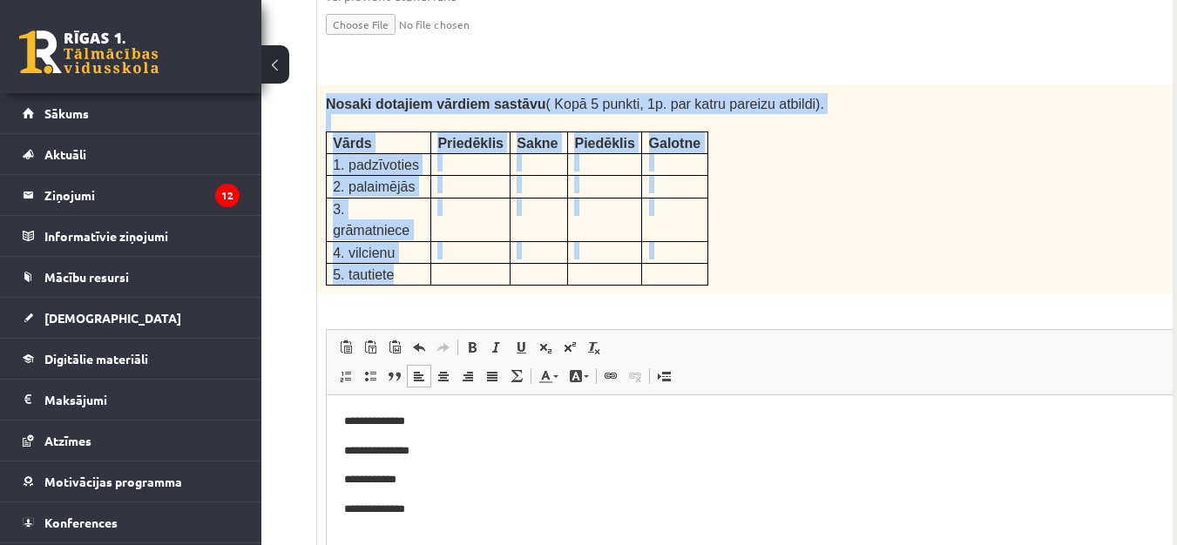
click at [837, 93] on p "Nosaki dotajiem vārdiem sastāvu ( Kopā 5 punkti, 1p. par katru pareizu atbildi)." at bounding box center [740, 103] width 829 height 21
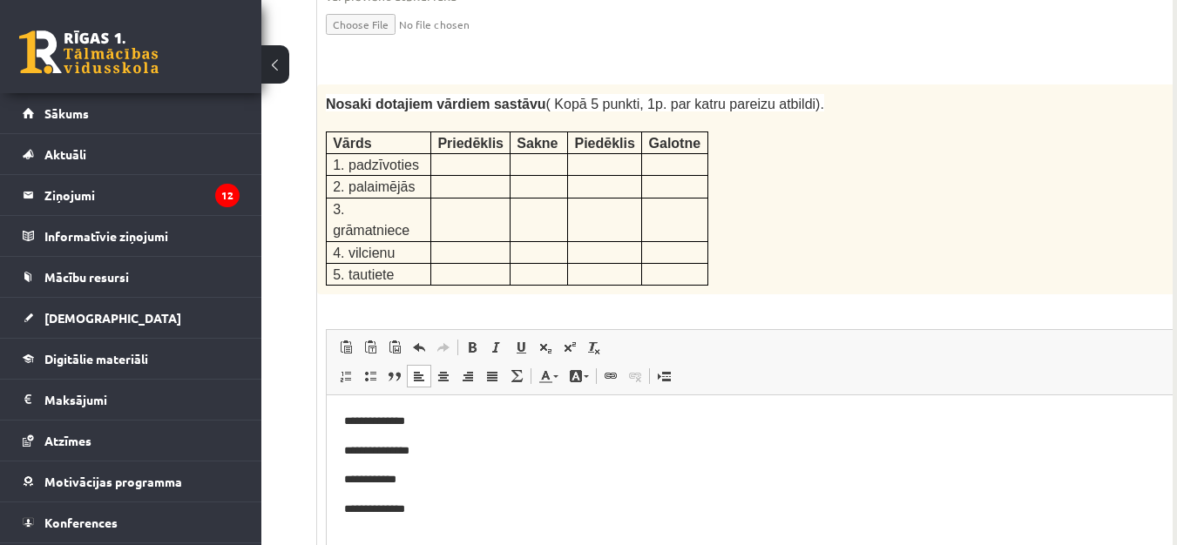
click at [488, 510] on p "**********" at bounding box center [761, 510] width 834 height 18
click at [342, 536] on html "**********" at bounding box center [784, 481] width 915 height 170
click at [486, 535] on p "**********" at bounding box center [761, 540] width 834 height 18
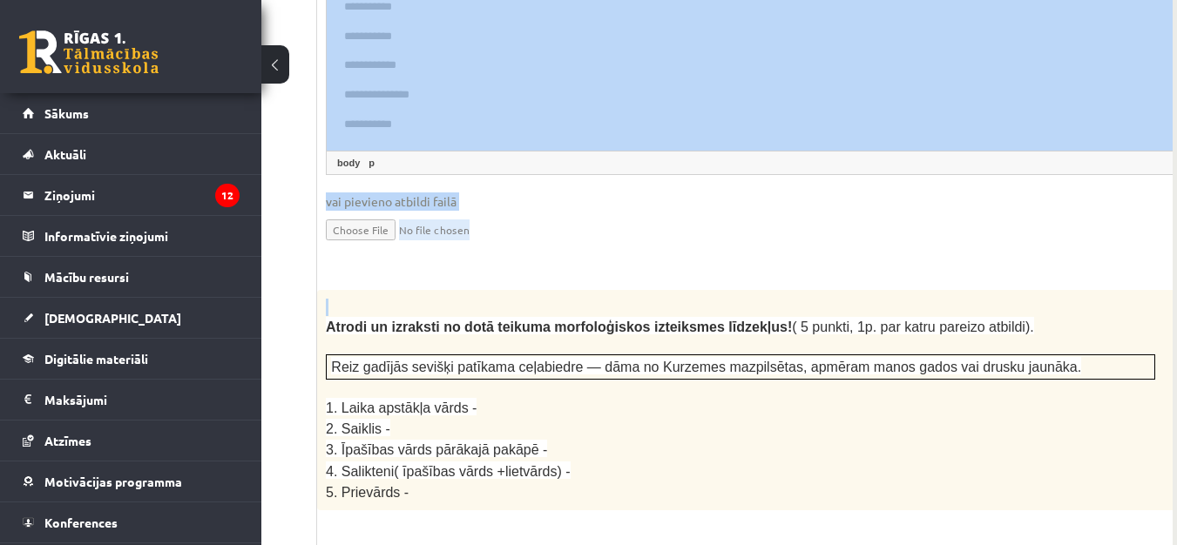
scroll to position [2757, 231]
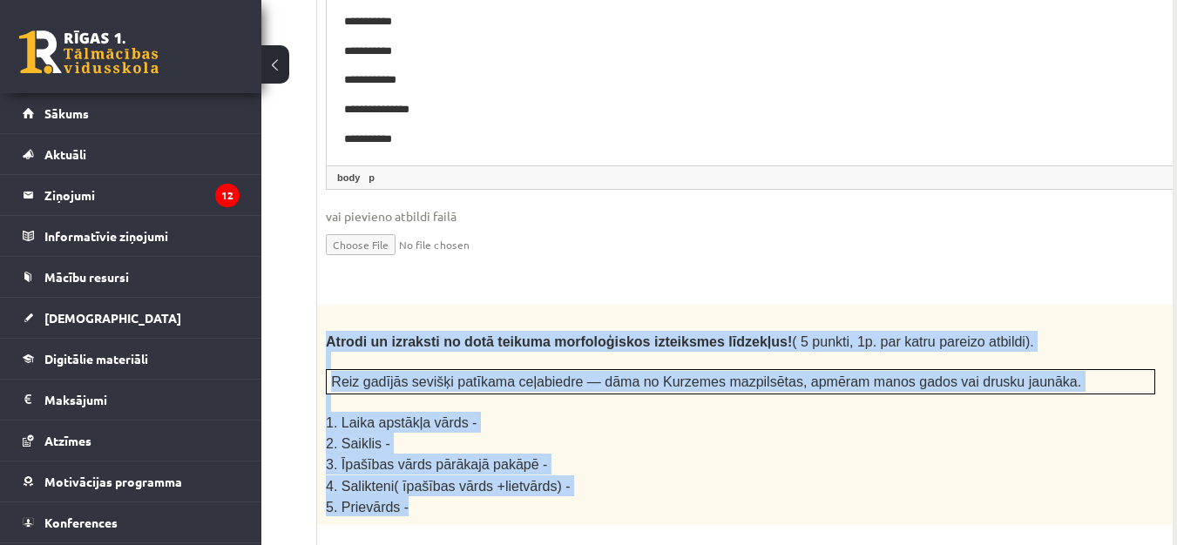
drag, startPoint x: 327, startPoint y: 34, endPoint x: 495, endPoint y: 403, distance: 405.9
click at [495, 403] on div "Atrodi un izraksti no dotā teikuma morfoloģiskos izteiksmes līdzekļus! ( 5 punk…" at bounding box center [784, 415] width 934 height 220
copy div "Atrodi un izraksti no dotā teikuma morfoloģiskos izteiksmes līdzekļus! ( 5 punk…"
click at [628, 476] on p "4. Salikteni( īpašības vārds +lietvārds) -" at bounding box center [740, 486] width 829 height 21
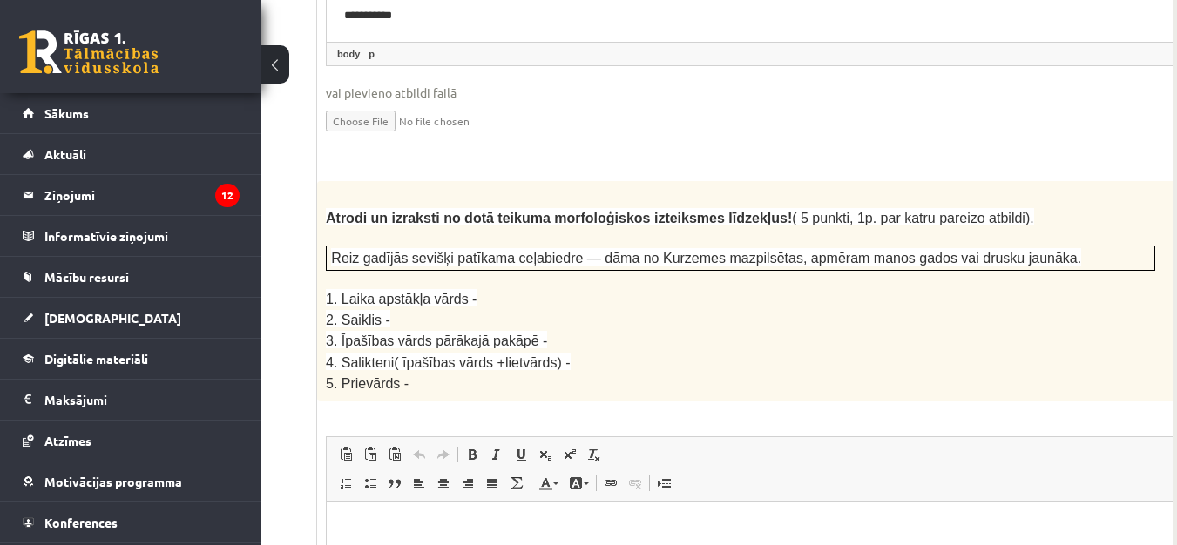
scroll to position [2931, 231]
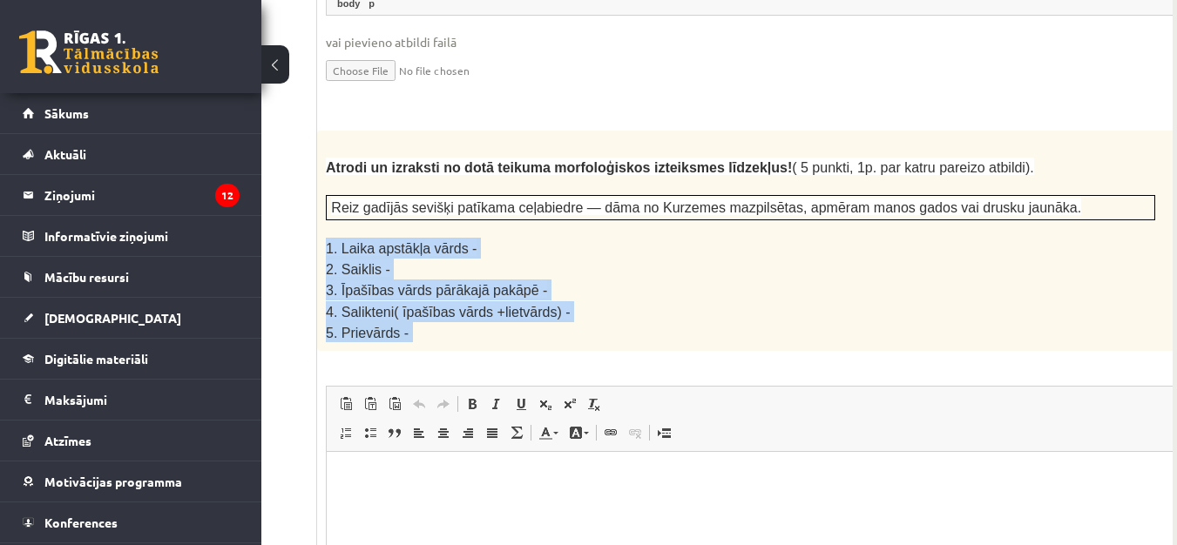
drag, startPoint x: 326, startPoint y: 147, endPoint x: 416, endPoint y: 247, distance: 135.1
click at [416, 247] on div "5p Atrodi un izraksti no dotā teikuma morfoloģiskos izteiksmes līdzekļus! ( 5 p…" at bounding box center [784, 439] width 934 height 617
copy div "1. Laika apstākļa vārds - 2. Saiklis - 3. Īpašības vārds pārākajā pakāpē - 4. S…"
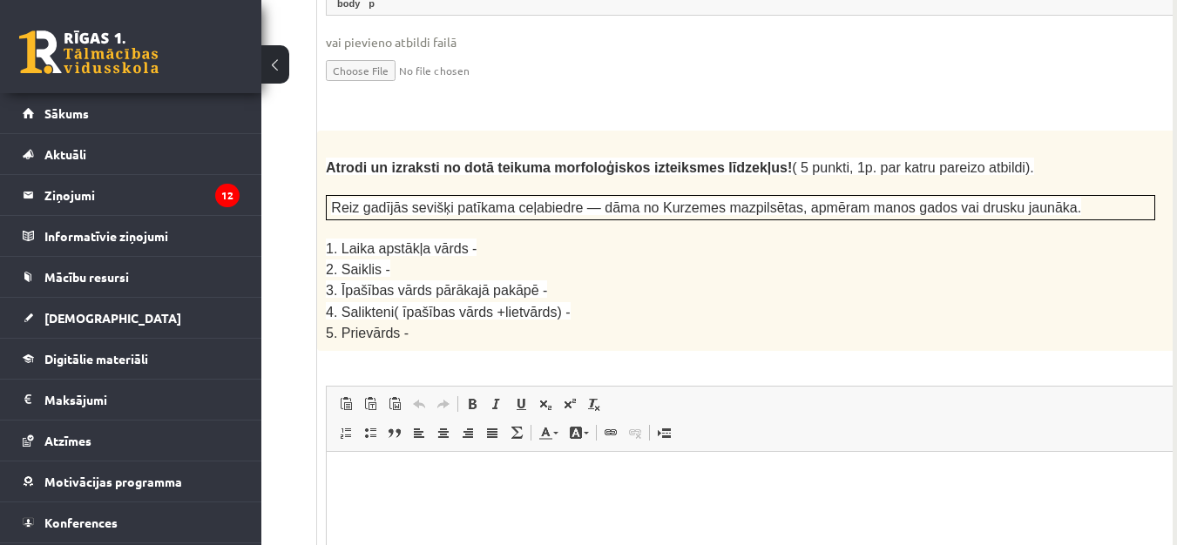
click at [367, 490] on html at bounding box center [784, 477] width 915 height 53
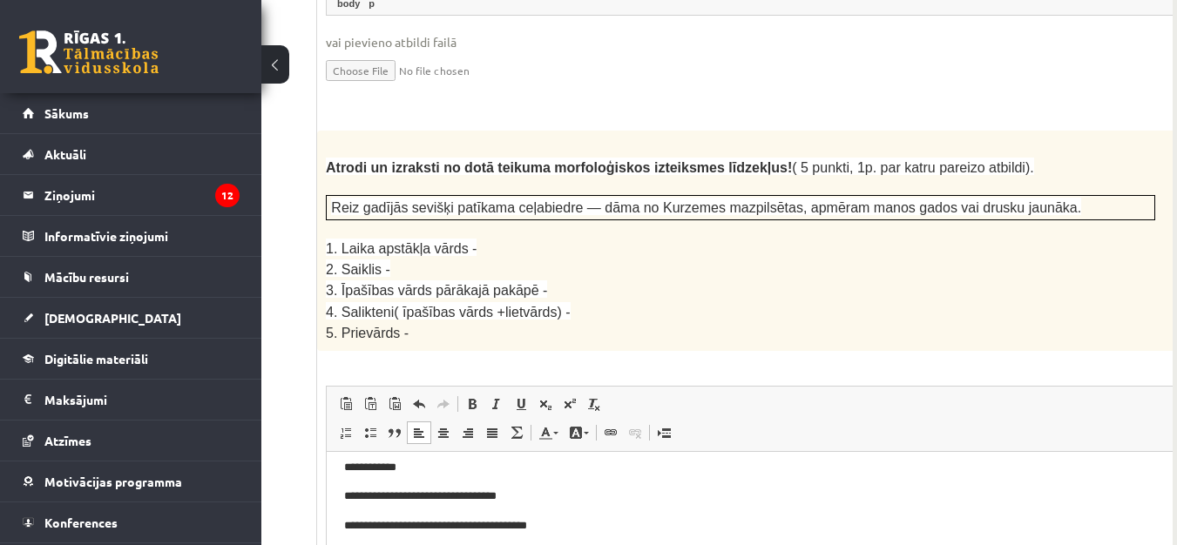
click at [336, 558] on html "**********" at bounding box center [784, 518] width 915 height 214
click at [514, 549] on p "**********" at bounding box center [754, 555] width 821 height 18
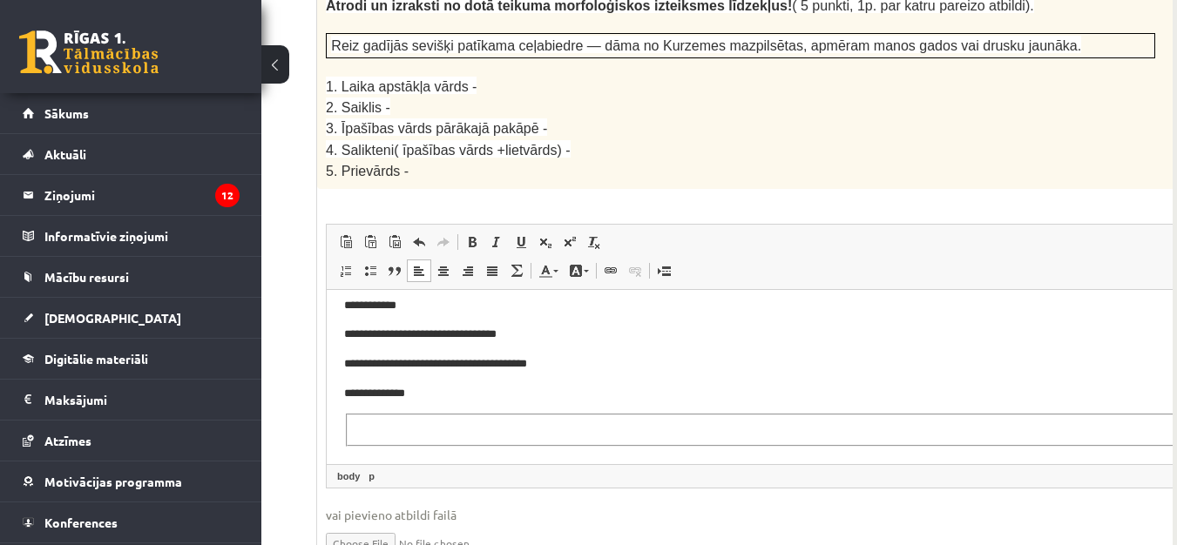
scroll to position [3105, 231]
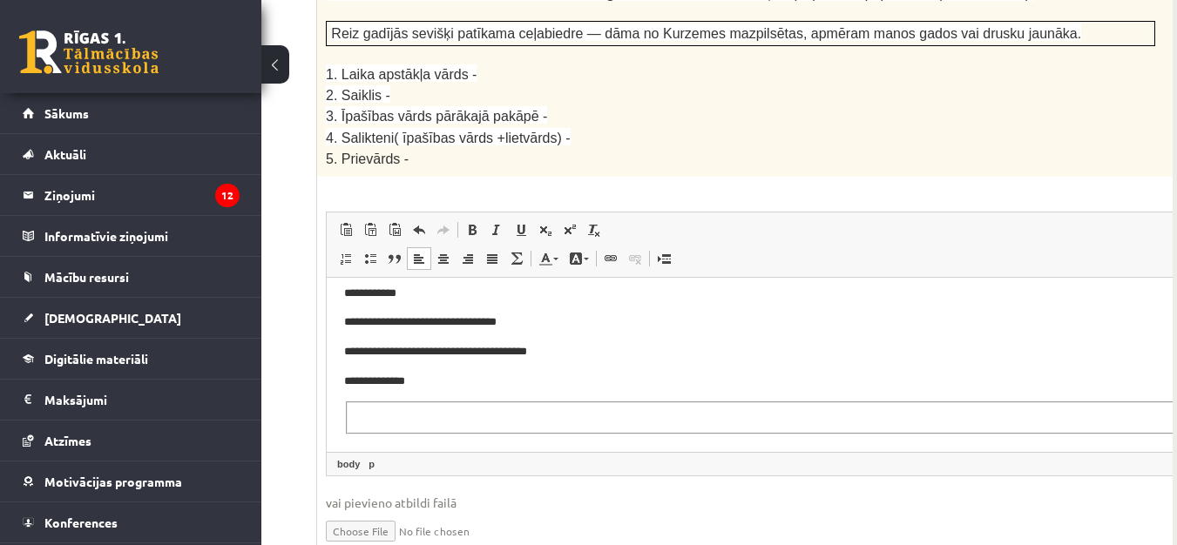
click at [541, 406] on fieldset "Editor, wiswyg-editor-user-answer-47433785105700" at bounding box center [784, 417] width 876 height 32
drag, startPoint x: 565, startPoint y: 433, endPoint x: 497, endPoint y: 359, distance: 101.1
click at [497, 359] on body "**********" at bounding box center [784, 343] width 880 height 179
drag, startPoint x: 1163, startPoint y: 432, endPoint x: 1113, endPoint y: 361, distance: 87.0
click at [1095, 347] on body "**********" at bounding box center [784, 343] width 880 height 179
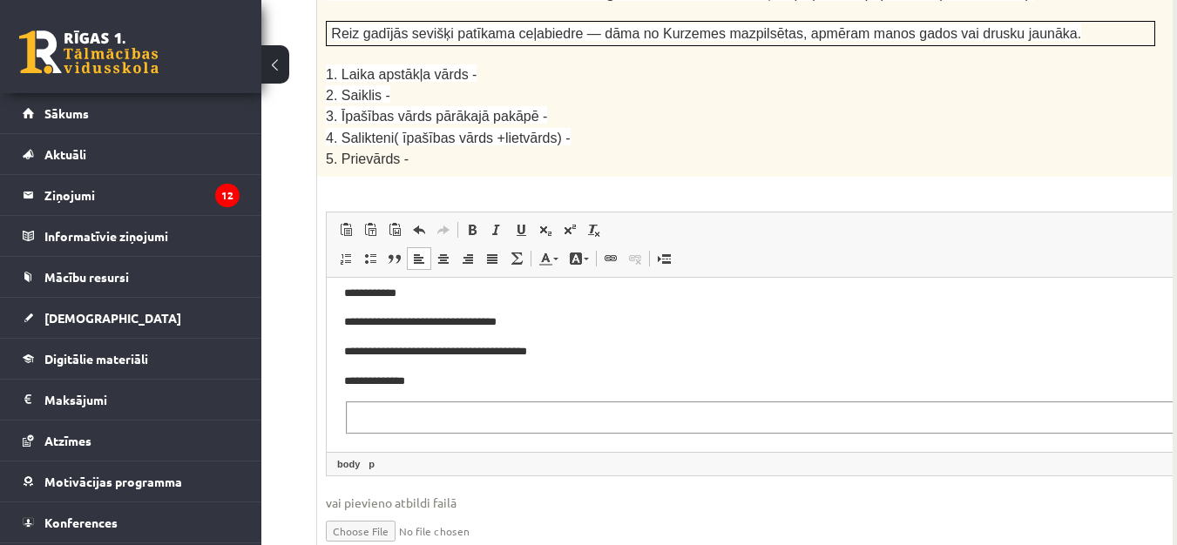
click at [1165, 400] on html "**********" at bounding box center [784, 344] width 915 height 214
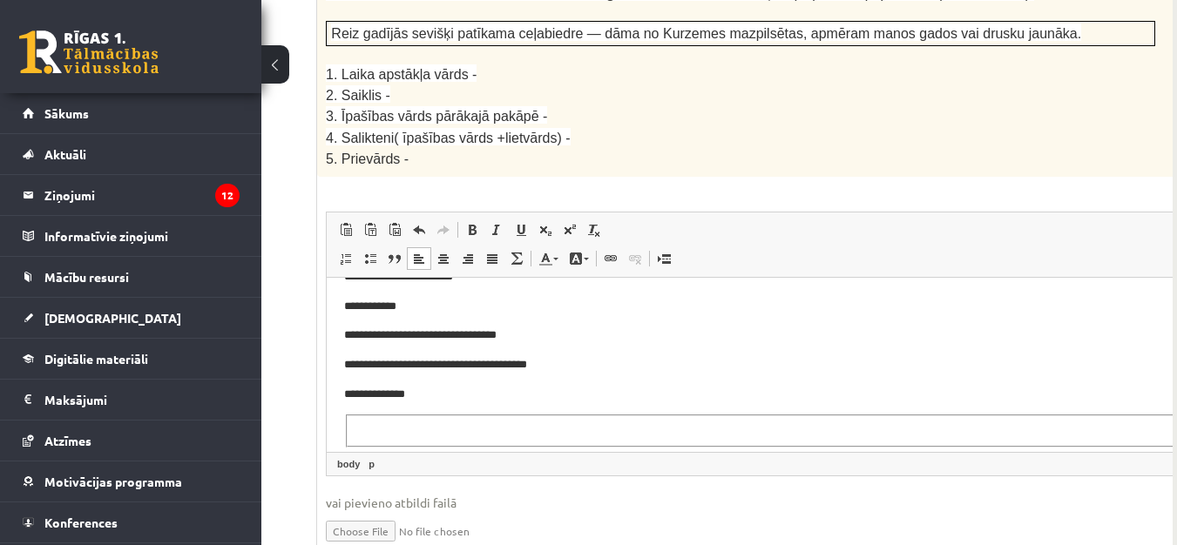
scroll to position [40, 0]
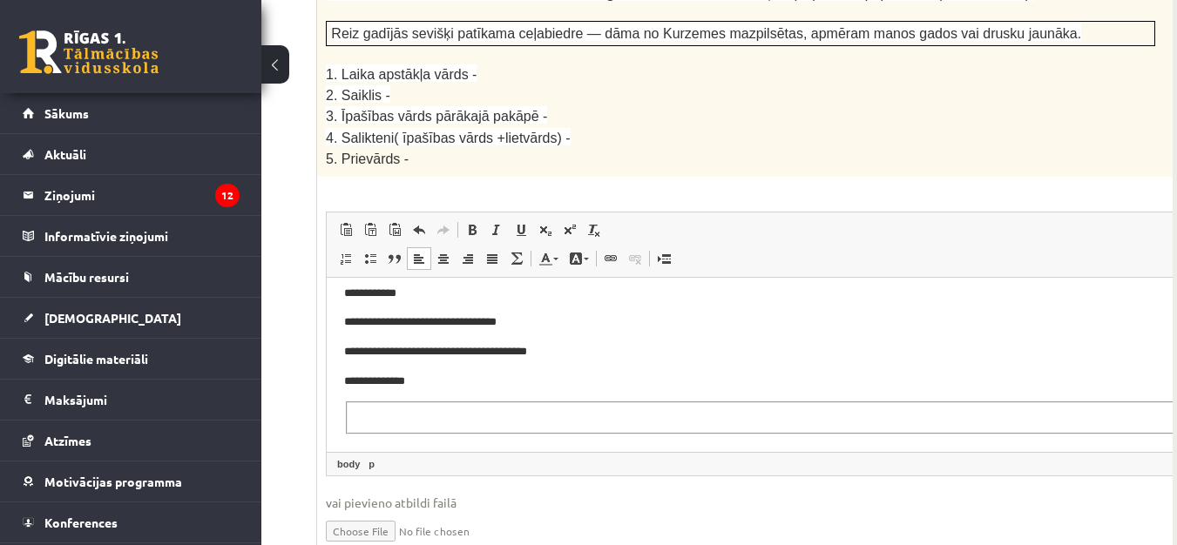
drag, startPoint x: 1166, startPoint y: 388, endPoint x: 700, endPoint y: 447, distance: 469.0
click at [709, 447] on html "**********" at bounding box center [784, 344] width 915 height 214
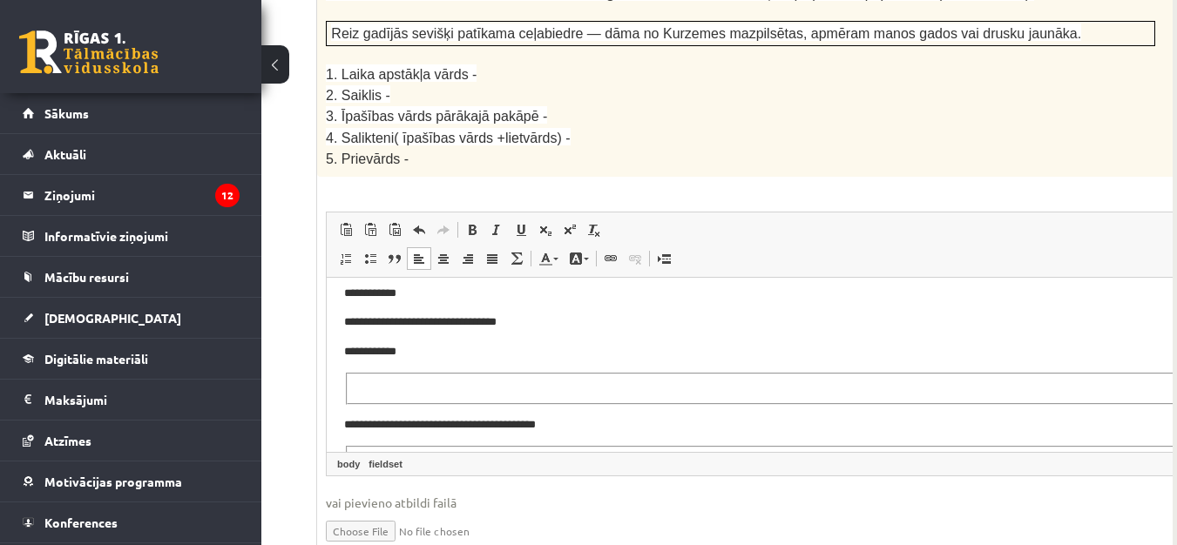
scroll to position [85, 0]
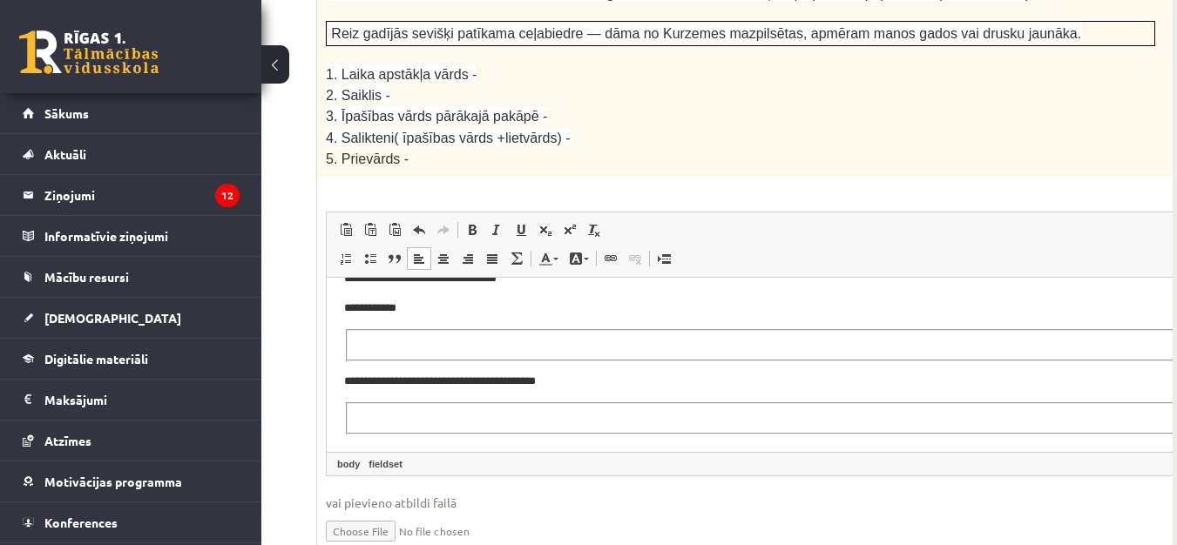
click at [405, 419] on fieldset "Editor, wiswyg-editor-user-answer-47433785105700" at bounding box center [784, 418] width 876 height 32
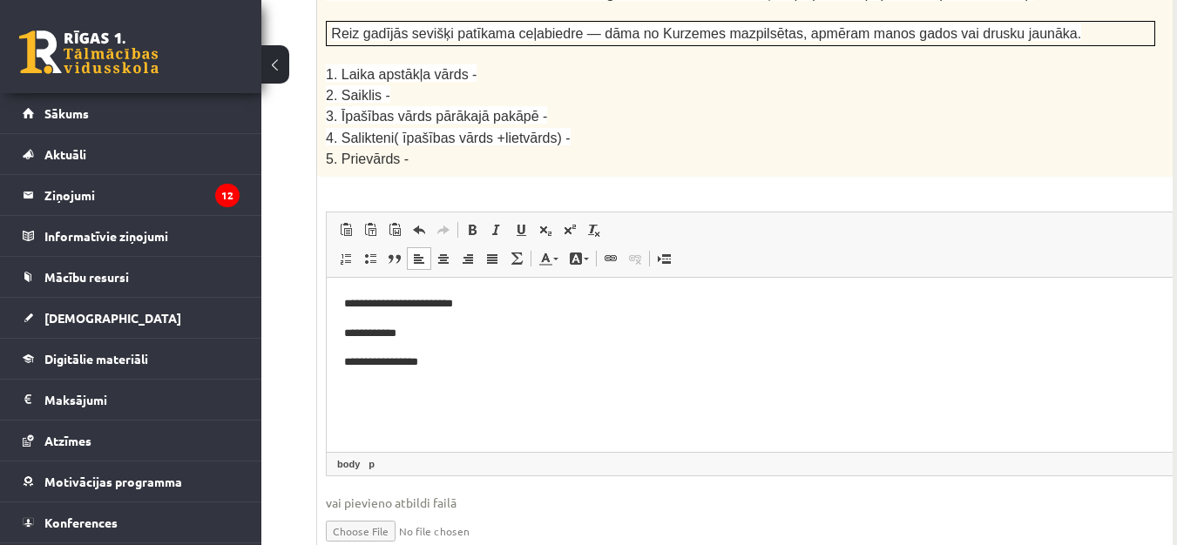
scroll to position [3018, 231]
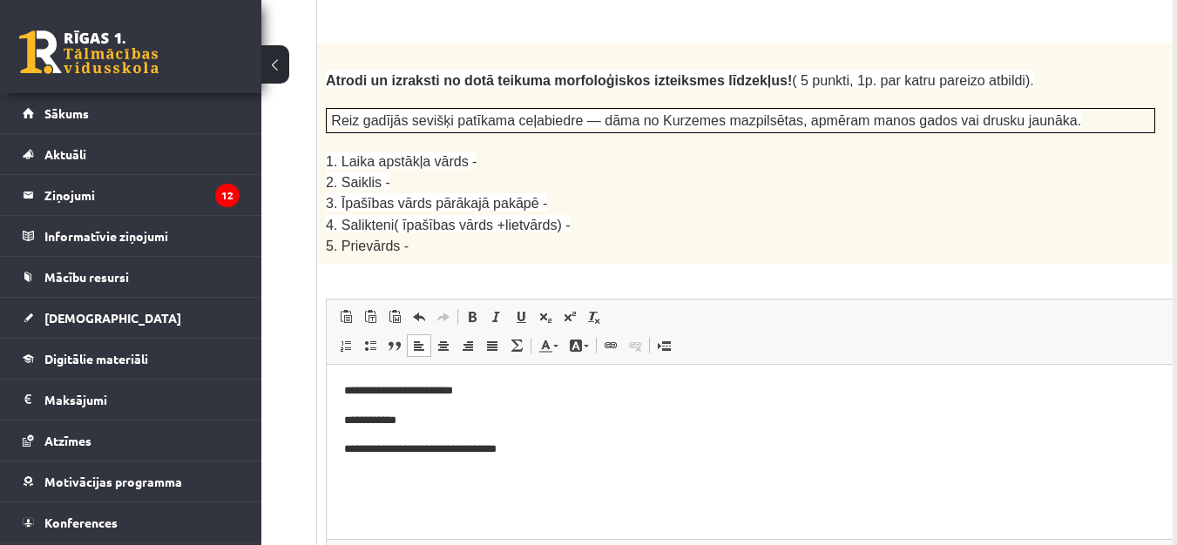
click at [521, 388] on p "**********" at bounding box center [761, 391] width 834 height 18
click at [463, 423] on p "**********" at bounding box center [761, 420] width 834 height 18
click at [640, 457] on p "**********" at bounding box center [761, 449] width 834 height 18
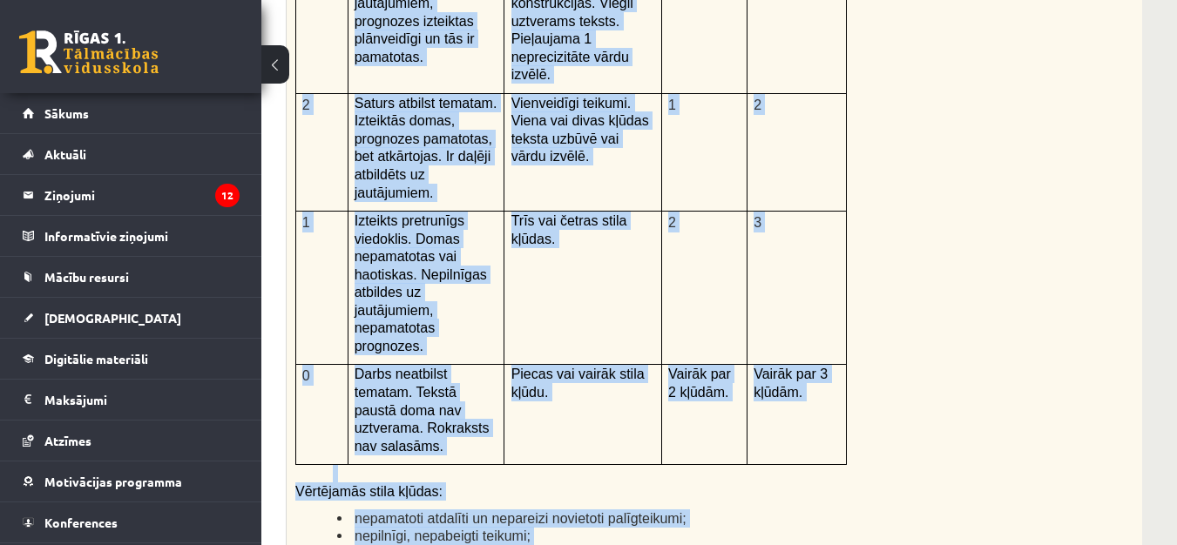
scroll to position [3950, 261]
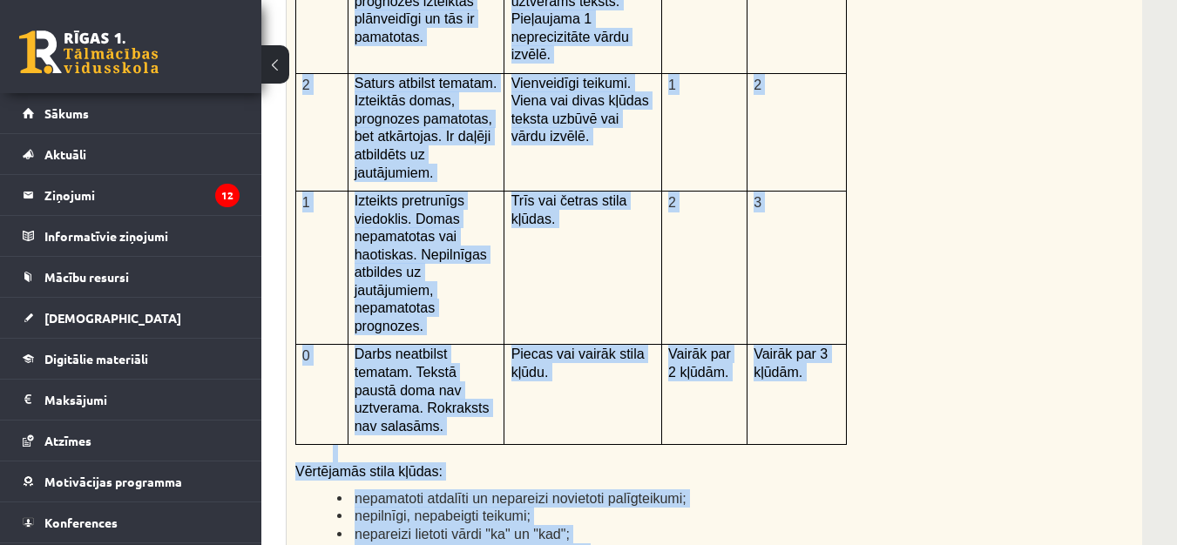
drag, startPoint x: 298, startPoint y: 110, endPoint x: 612, endPoint y: 432, distance: 450.4
click at [612, 432] on div "Kā doto citātu var attiecināt uz Tavu dzīvi? Uzraksti savu atbildi, nosaucot un…" at bounding box center [754, 198] width 934 height 905
copy div "Lo ipsu dolors ame consectetu ad Elit seddo? Eiusmodt inci utlabor, etdolore ma…"
click at [897, 463] on p "Vērtējamās stila kļūdas:" at bounding box center [709, 472] width 829 height 18
click at [964, 214] on div "Kā doto citātu var attiecināt uz Tavu dzīvi? Uzraksti savu atbildi, nosaucot un…" at bounding box center [754, 198] width 934 height 905
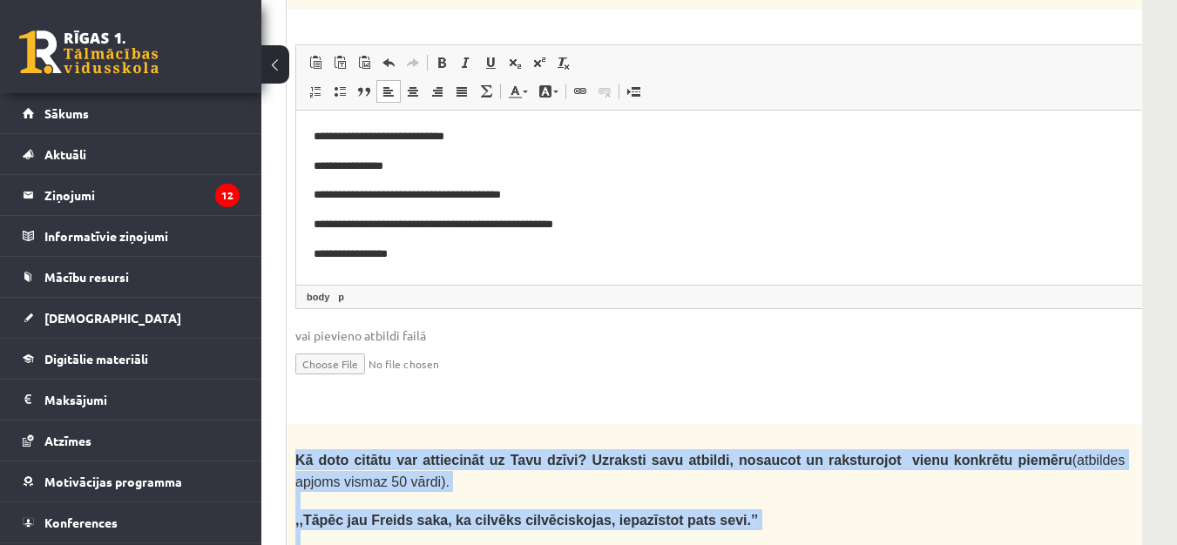
scroll to position [3450, 261]
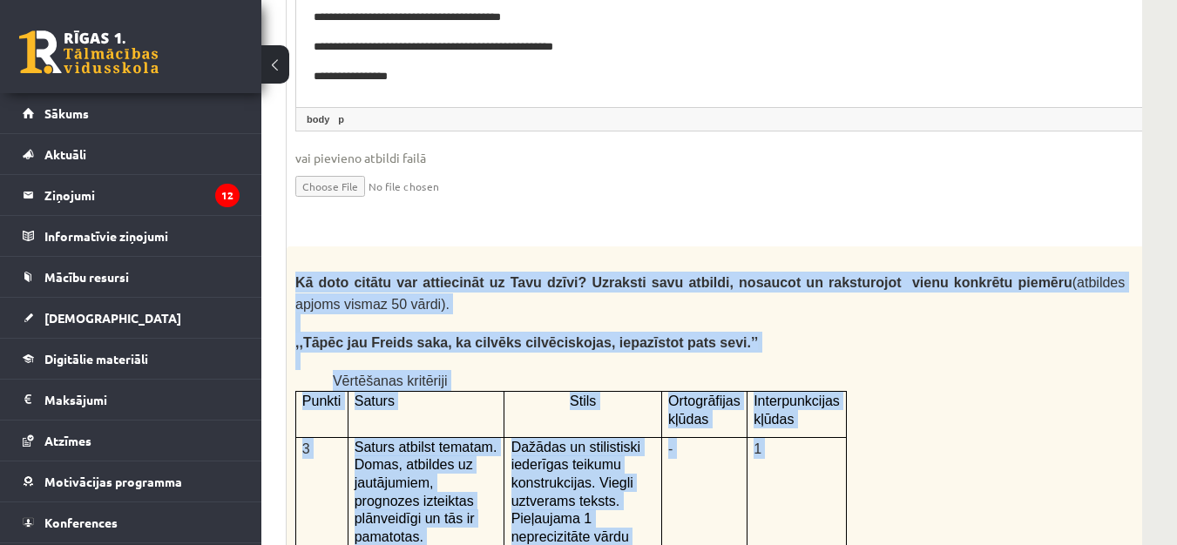
click at [978, 332] on p ",,Tāpēc jau Freids saka, ka cilvēks cilvēciskojas, iepazīstot pats sevi.’’" at bounding box center [709, 342] width 829 height 21
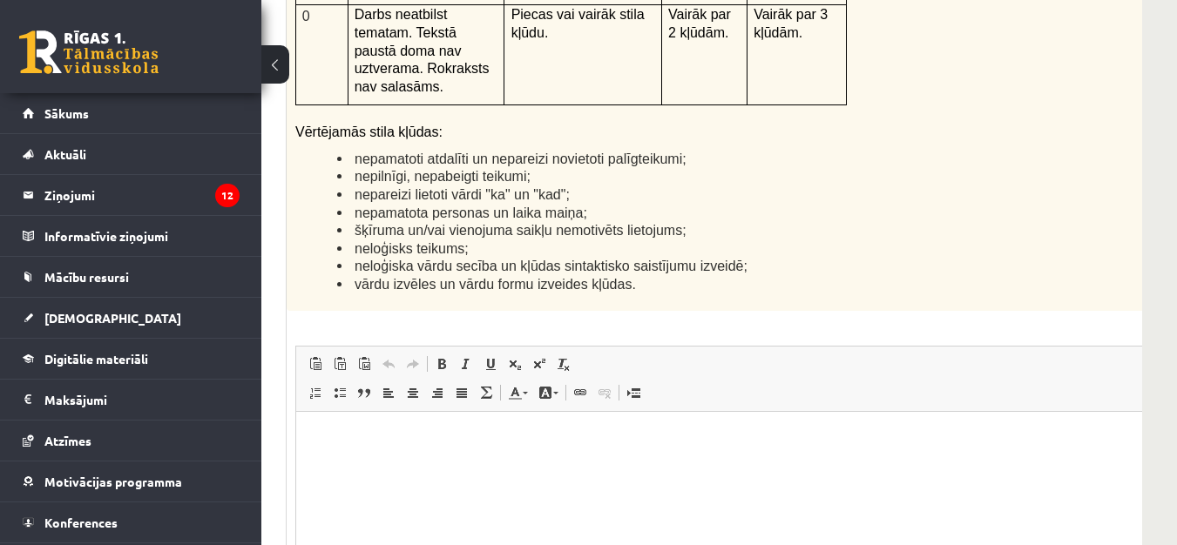
scroll to position [4321, 261]
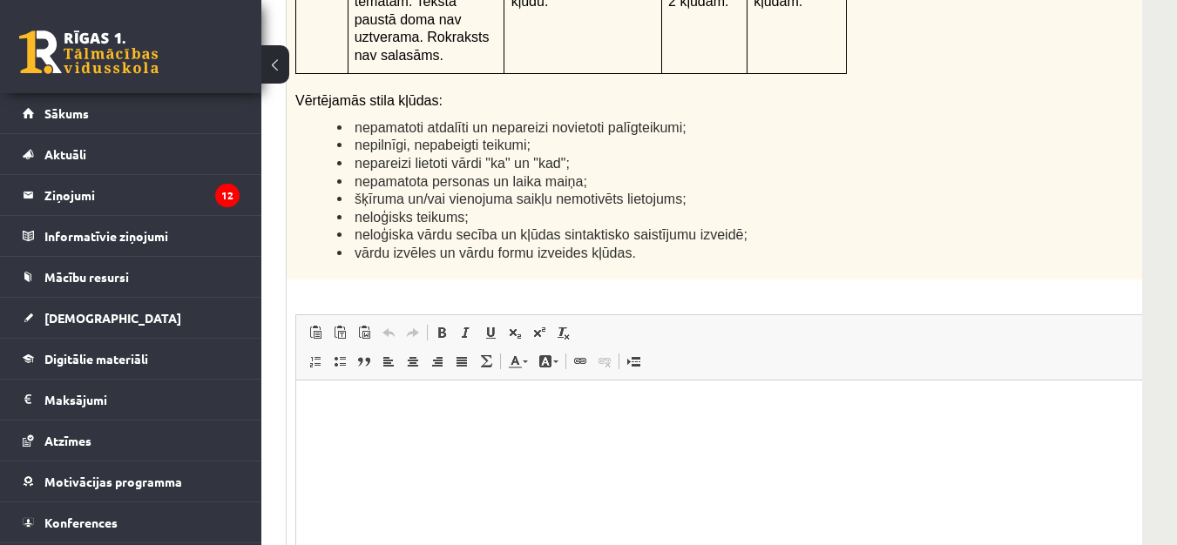
click at [603, 421] on html at bounding box center [753, 407] width 915 height 53
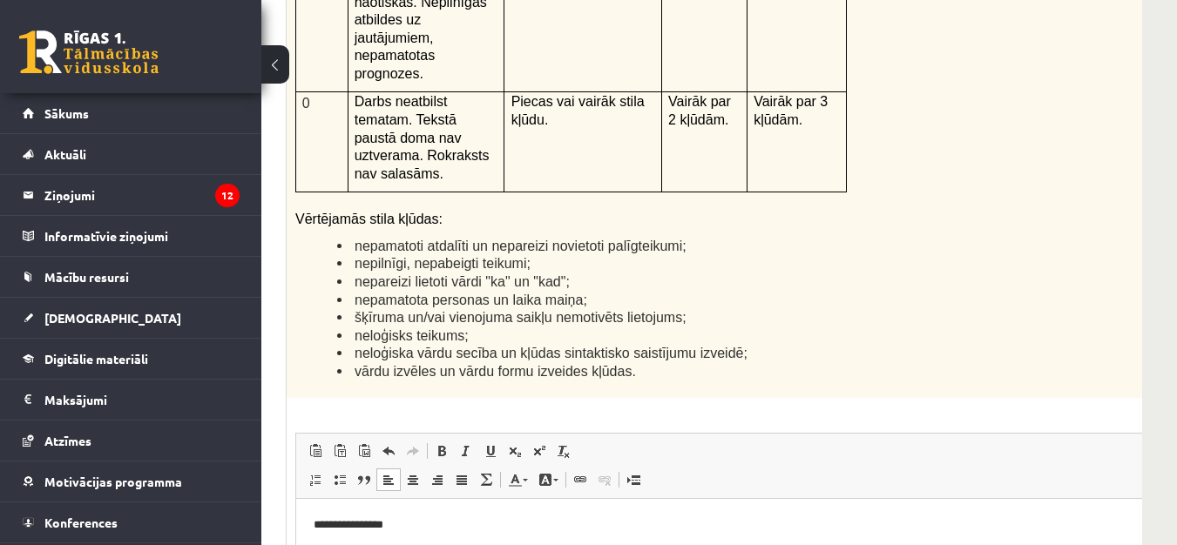
scroll to position [4234, 261]
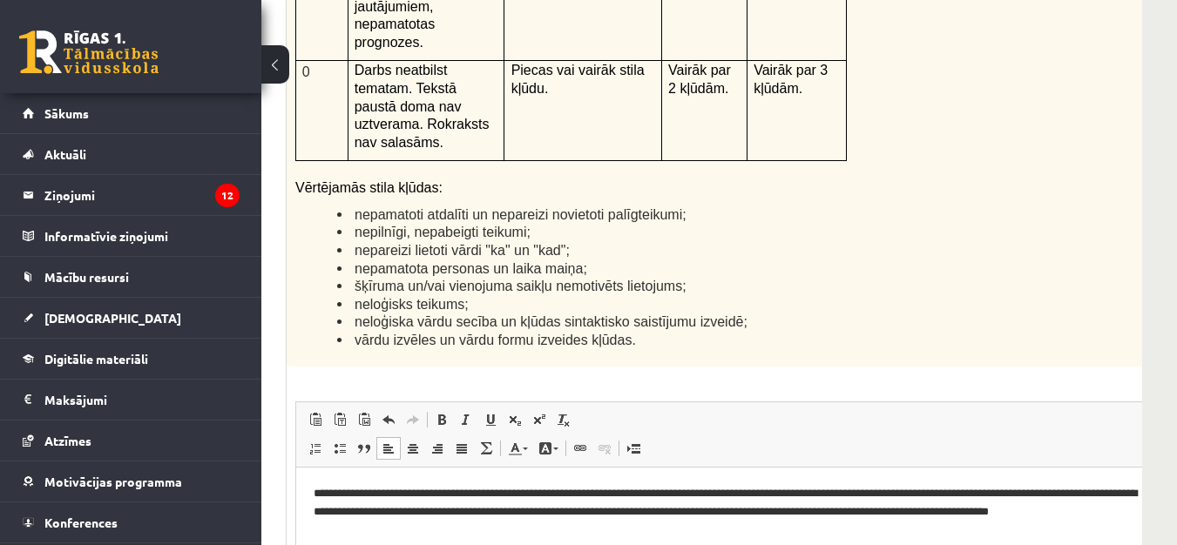
click at [551, 534] on p "**********" at bounding box center [731, 512] width 834 height 54
drag, startPoint x: 836, startPoint y: 526, endPoint x: 554, endPoint y: 564, distance: 284.8
click at [554, 557] on html "**********" at bounding box center [753, 512] width 915 height 89
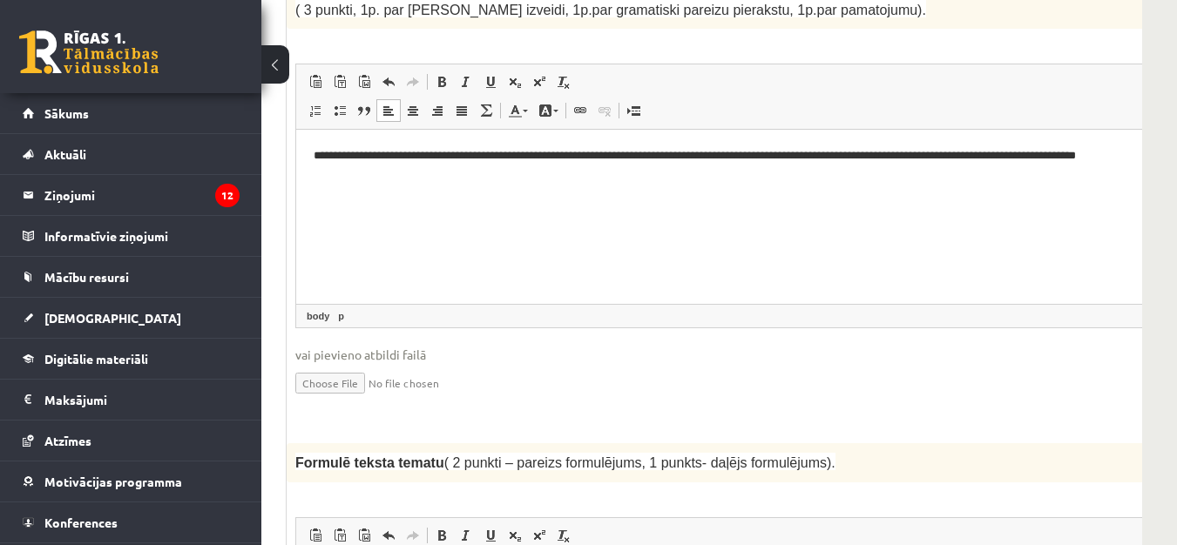
scroll to position [1533, 261]
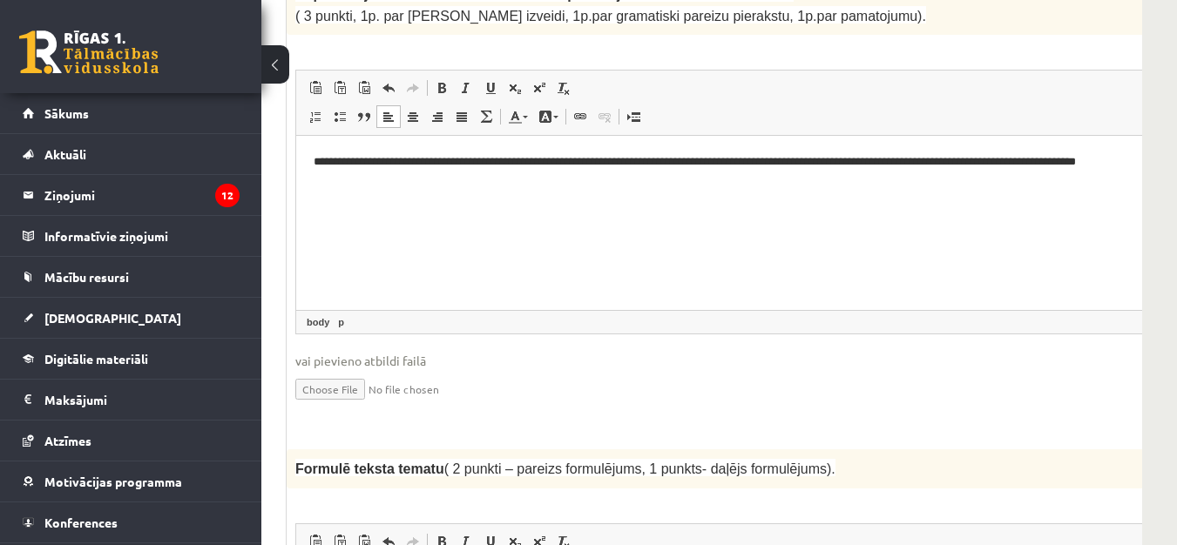
click at [656, 187] on p "**********" at bounding box center [731, 171] width 834 height 37
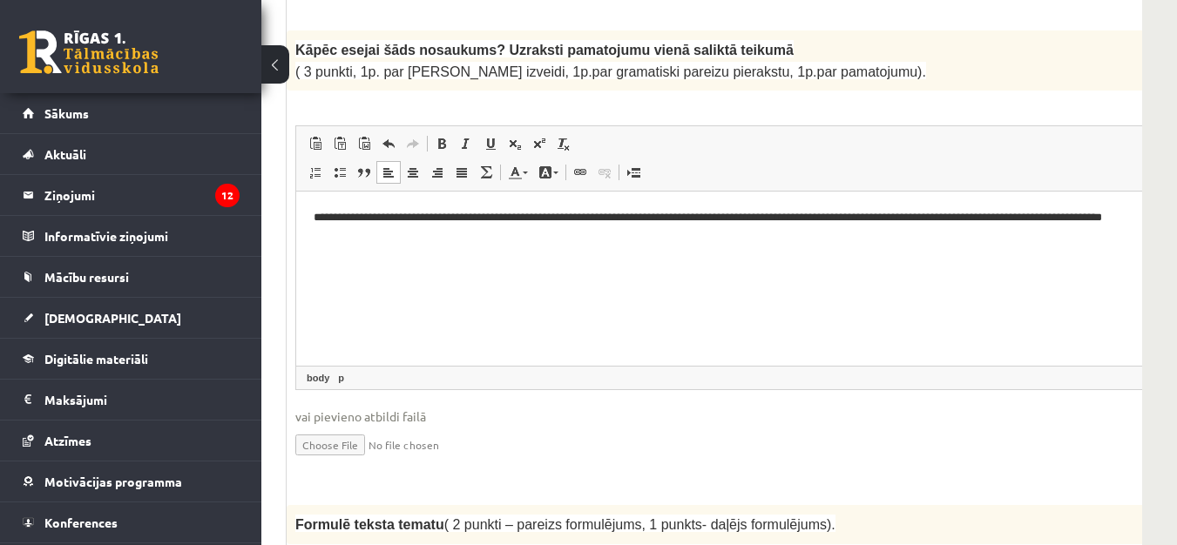
scroll to position [1446, 261]
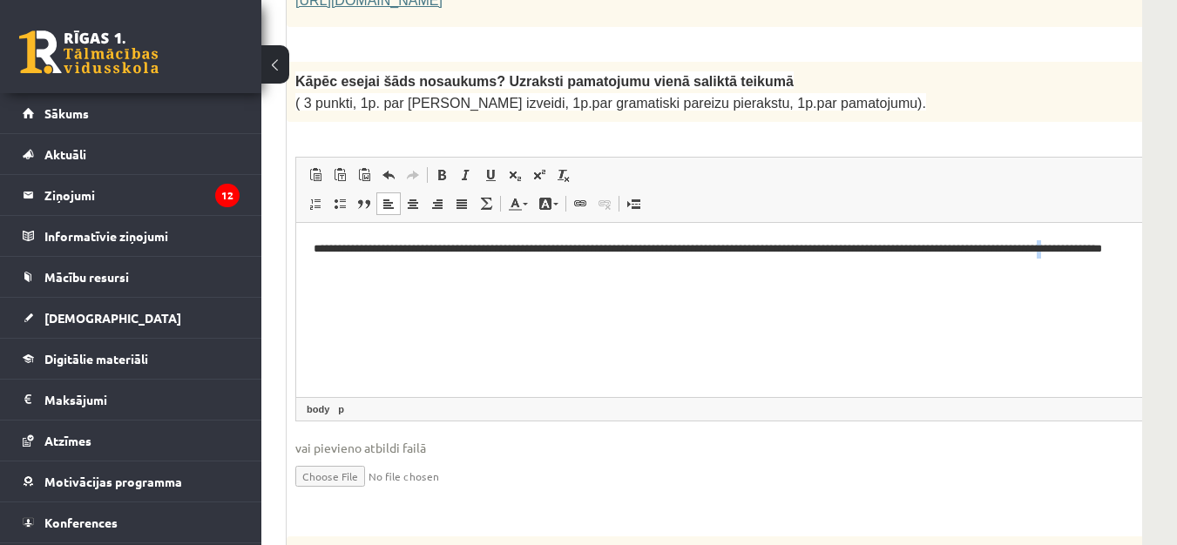
click at [565, 271] on p "**********" at bounding box center [731, 258] width 834 height 37
click at [577, 267] on p "**********" at bounding box center [731, 258] width 834 height 37
click at [623, 272] on p "**********" at bounding box center [731, 258] width 834 height 37
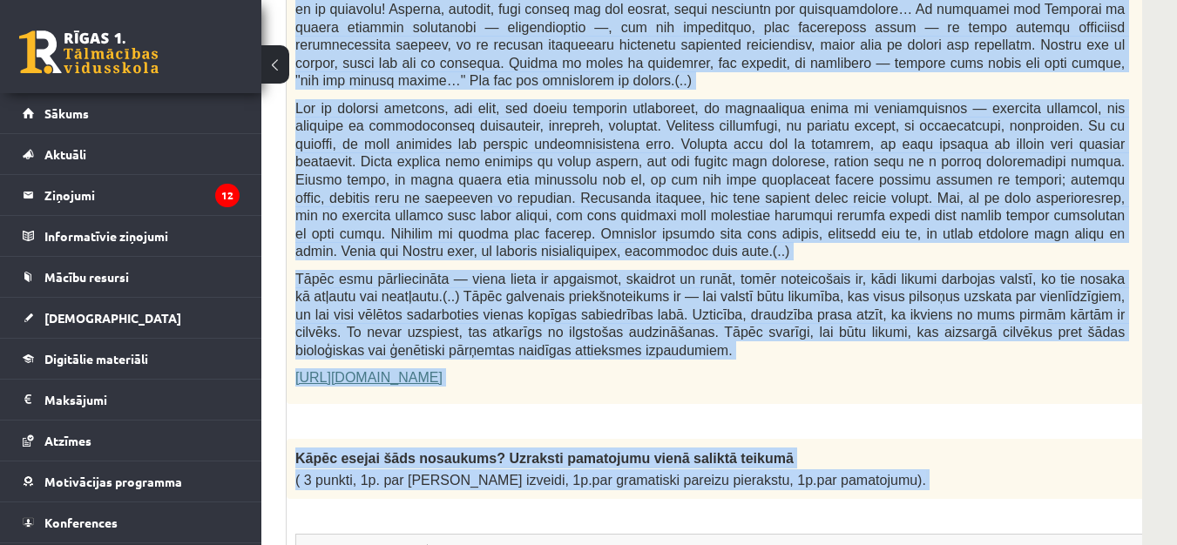
scroll to position [1327, 261]
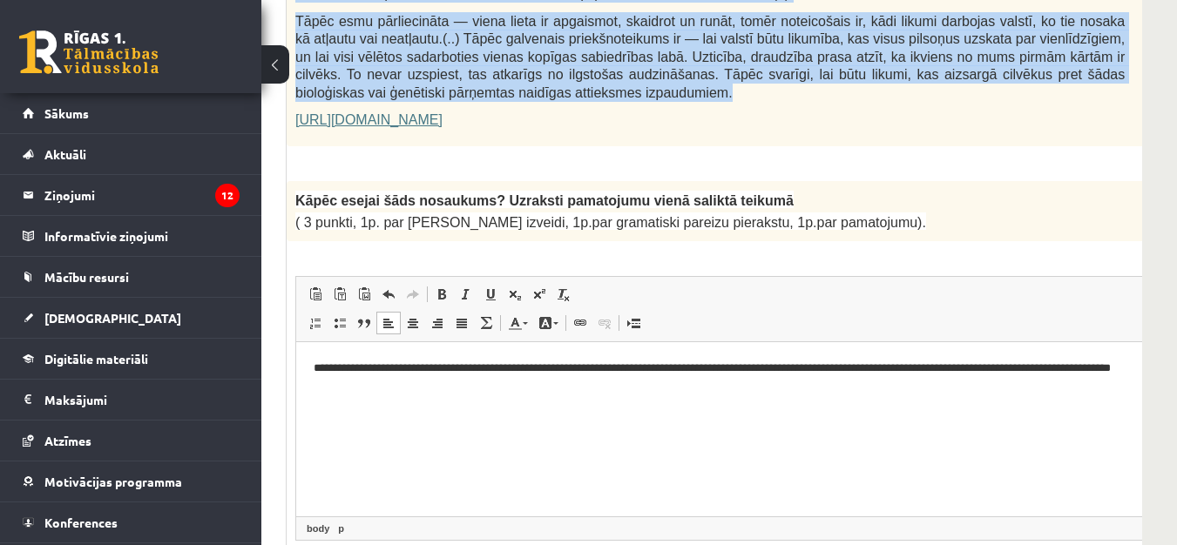
drag, startPoint x: 296, startPoint y: 313, endPoint x: 579, endPoint y: 27, distance: 401.7
copy div "Loremipsu do Sitametcon Adipiscin elitsedd "Eiusmodte incidi" Utla etdolorema a…"
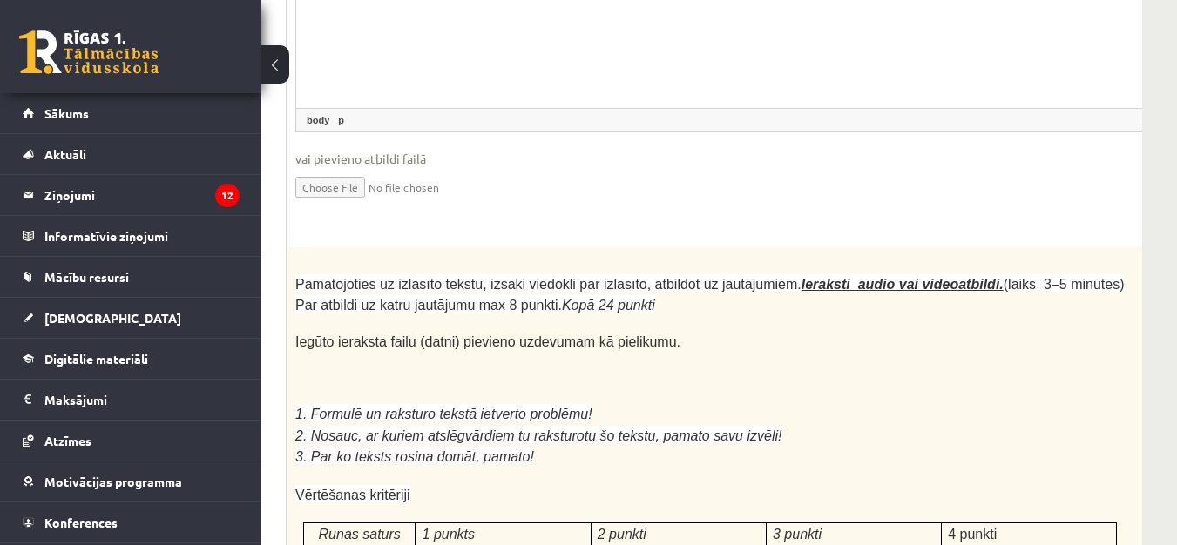
scroll to position [4638, 261]
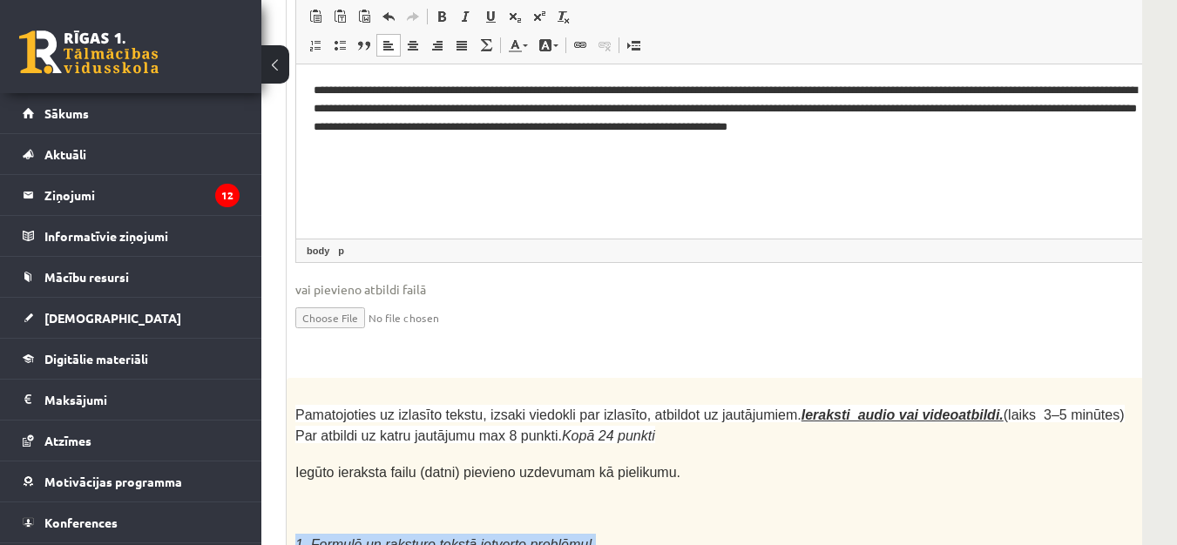
drag, startPoint x: 294, startPoint y: 345, endPoint x: 514, endPoint y: 400, distance: 226.3
copy div "1. Formulē un raksturo tekstā ietverto problēmu! 2. Nosauc, ar kuriem atslēgvār…"
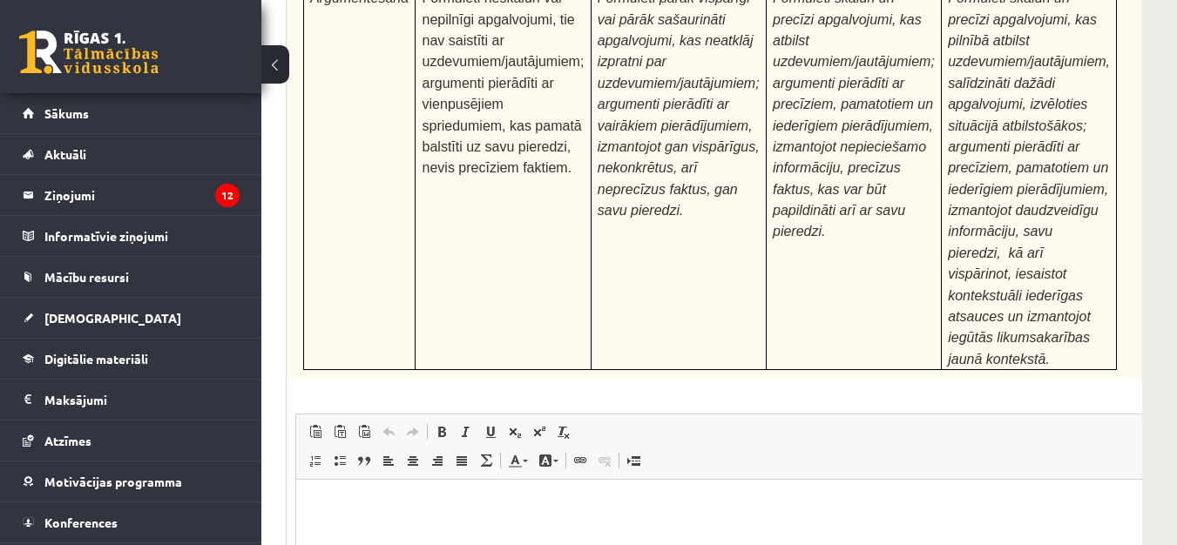
scroll to position [5596, 261]
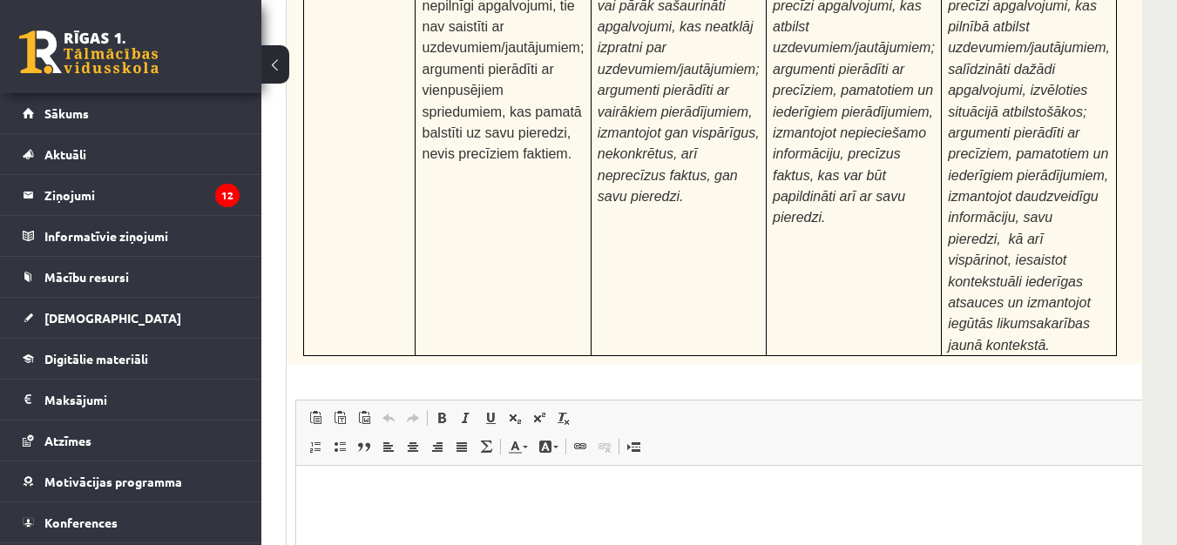
click at [450, 497] on p "Editor, wiswyg-editor-user-answer-47433779421380" at bounding box center [754, 493] width 880 height 18
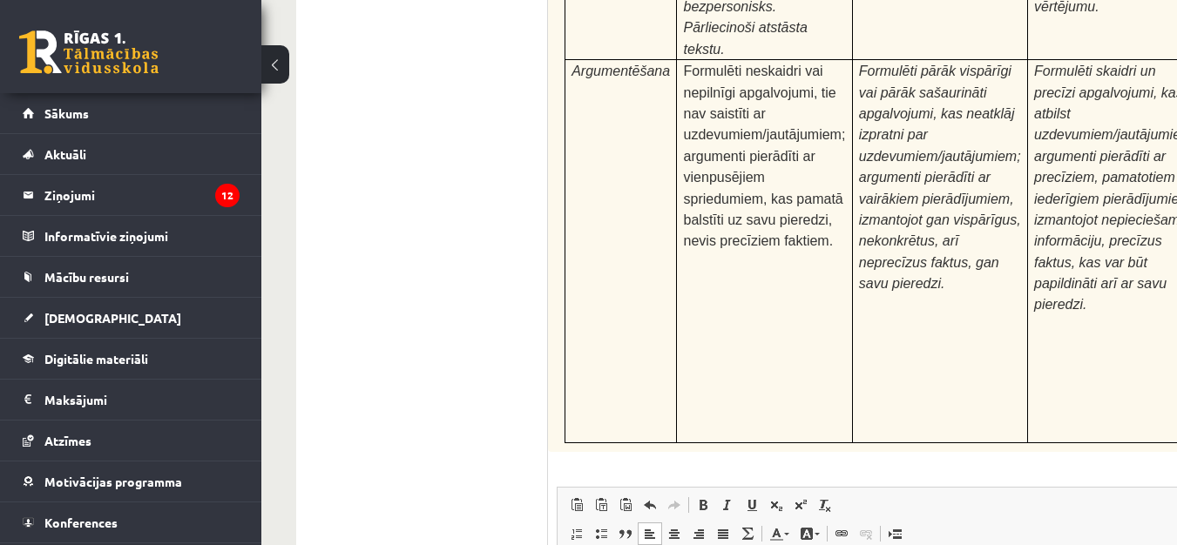
scroll to position [0, 0]
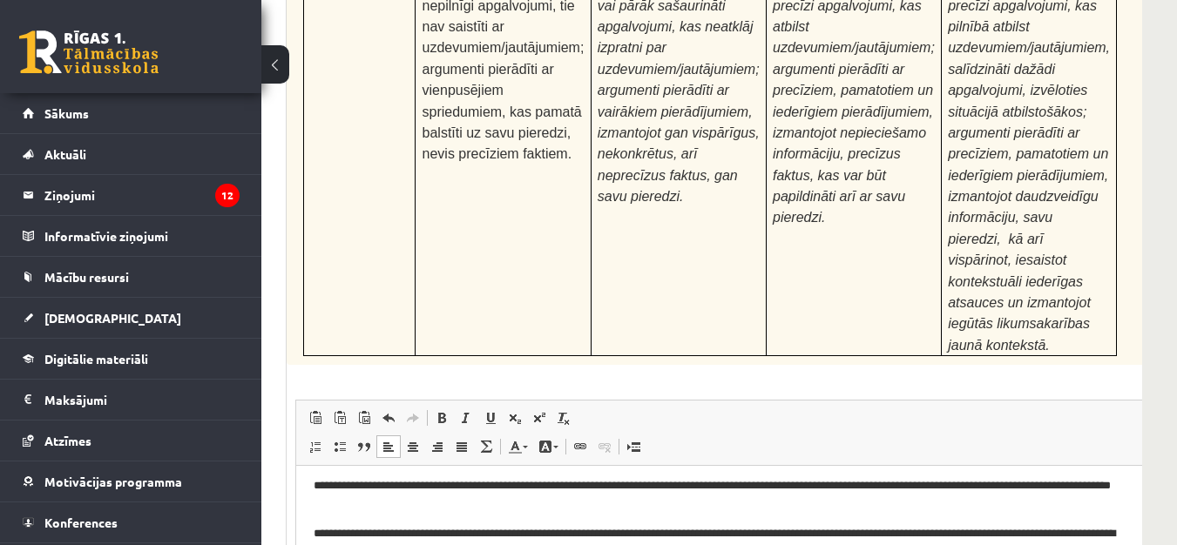
scroll to position [22, 0]
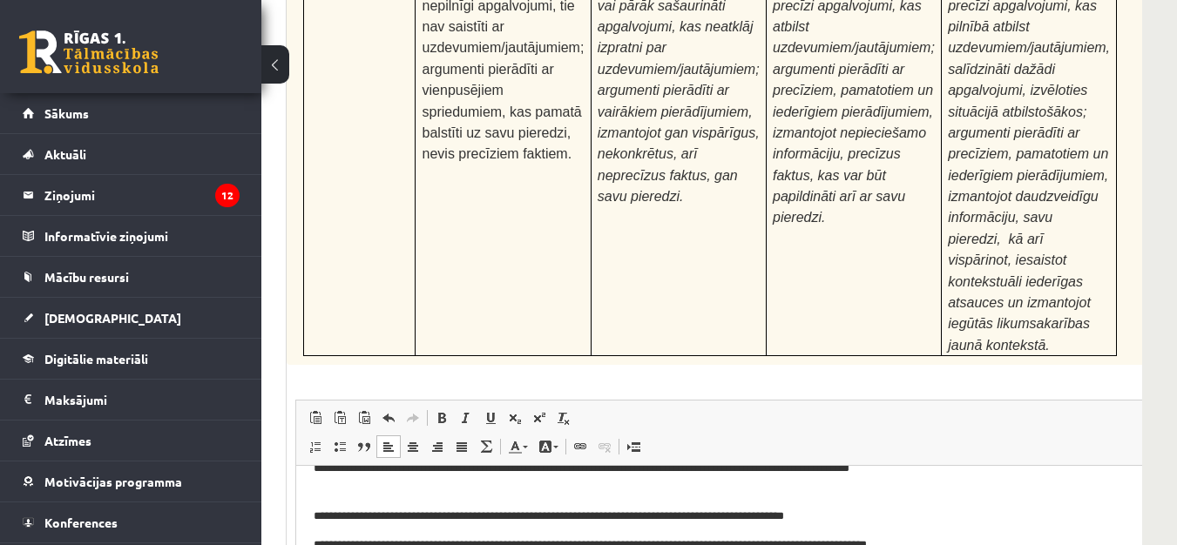
scroll to position [90, 0]
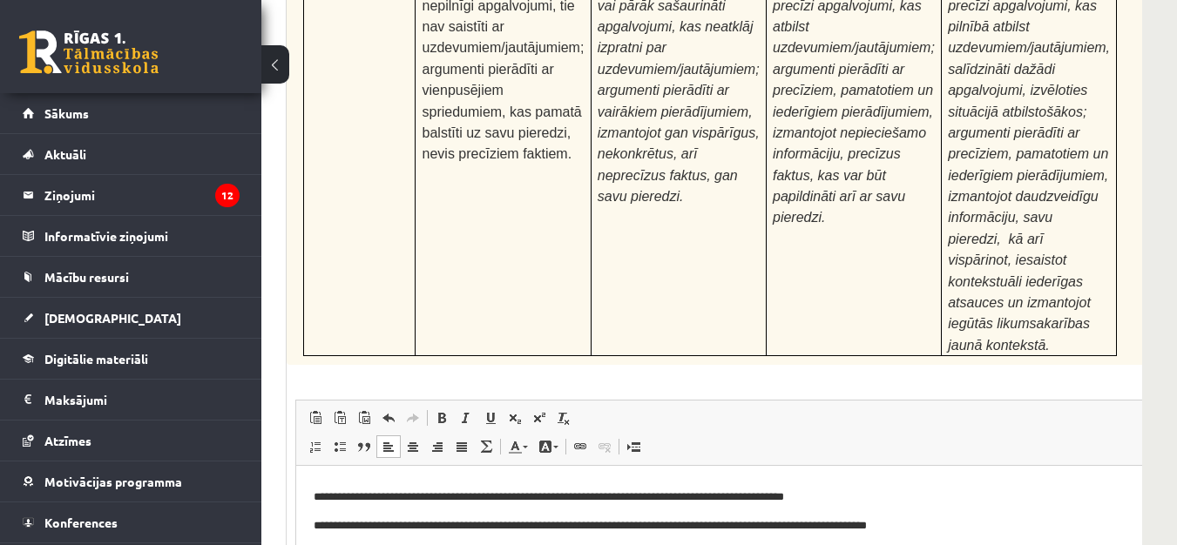
scroll to position [137, 0]
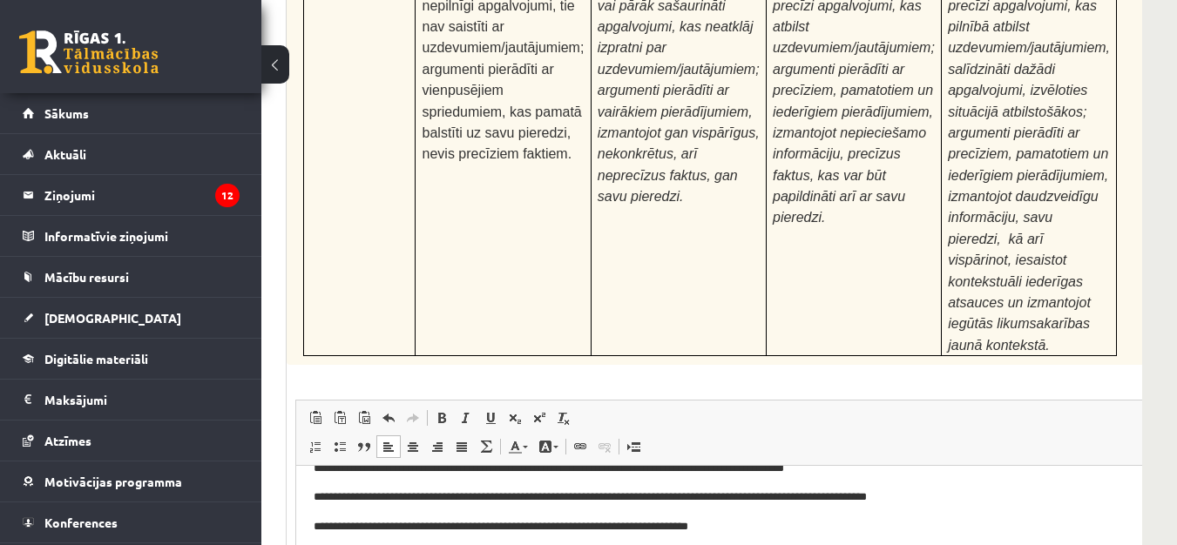
click at [314, 528] on p "**********" at bounding box center [724, 527] width 821 height 18
click at [324, 530] on p "Editor, wiswyg-editor-user-answer-47433779421380" at bounding box center [754, 527] width 880 height 18
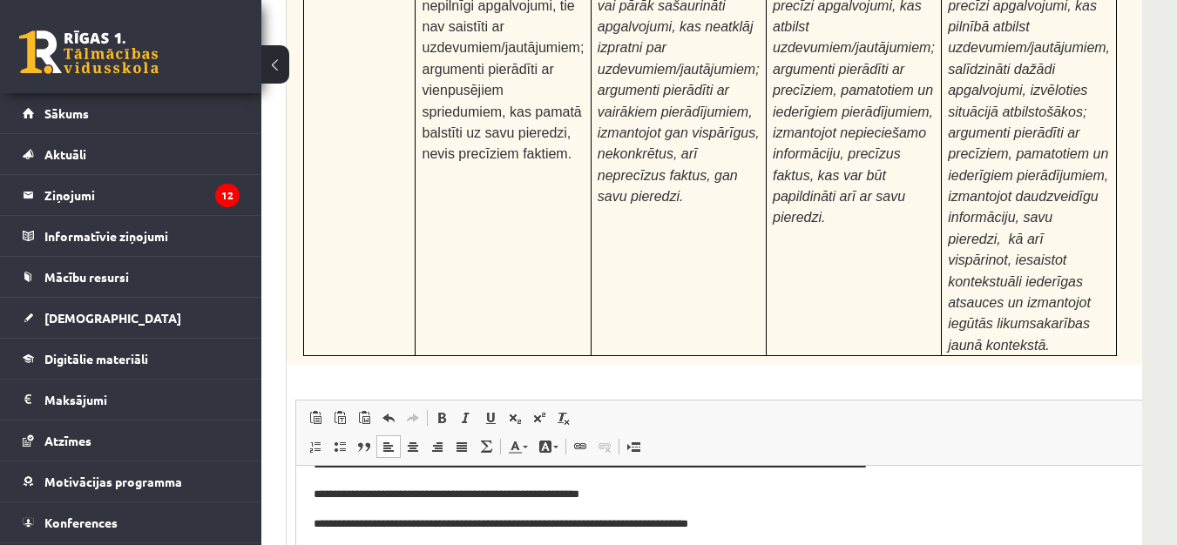
scroll to position [186, 0]
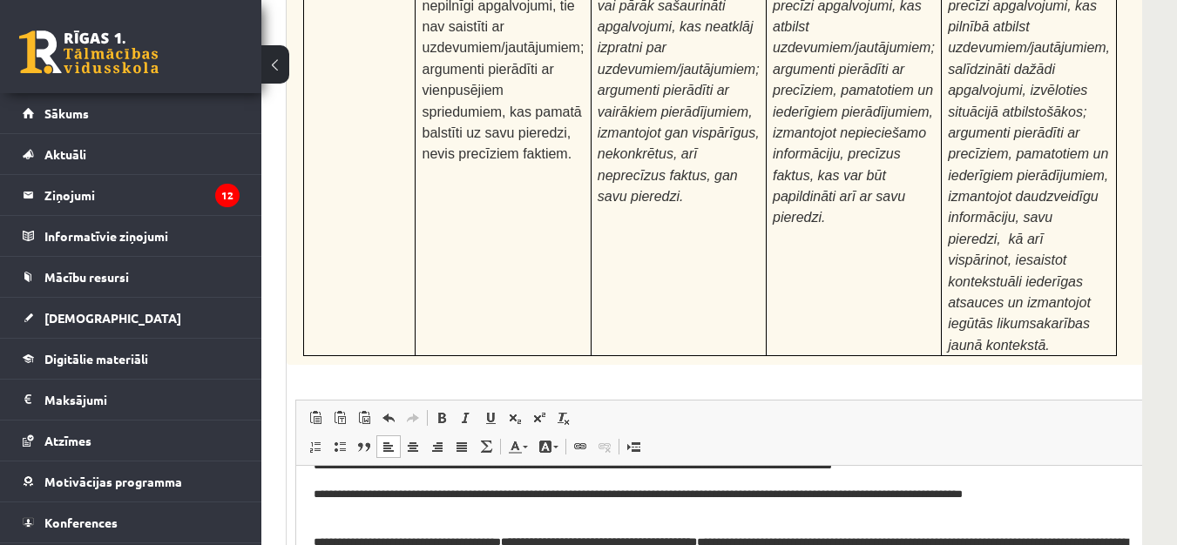
scroll to position [275, 0]
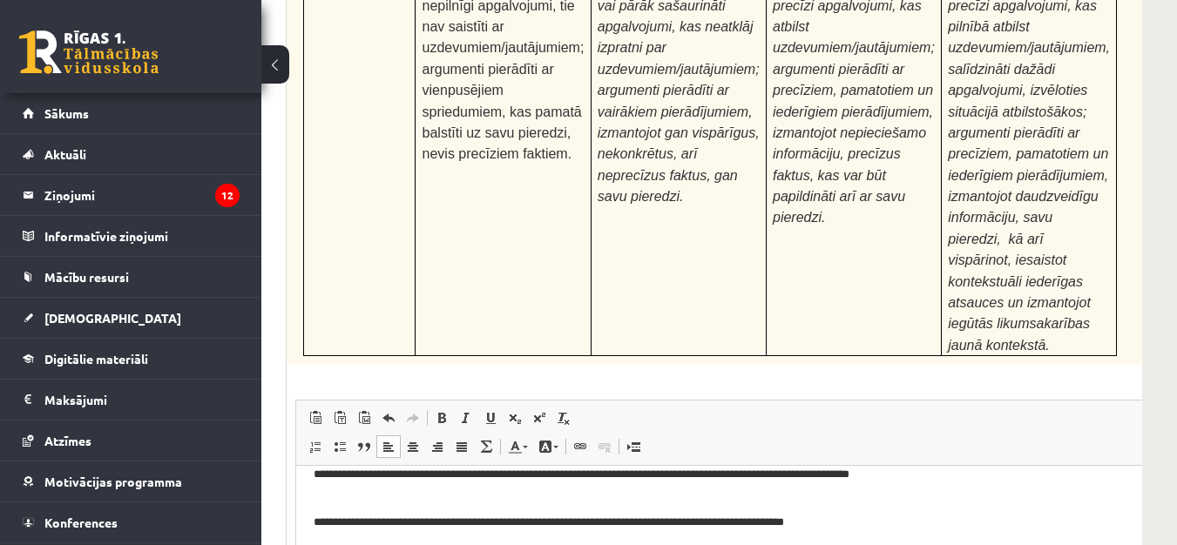
scroll to position [82, 0]
click at [762, 524] on p "**********" at bounding box center [724, 524] width 821 height 18
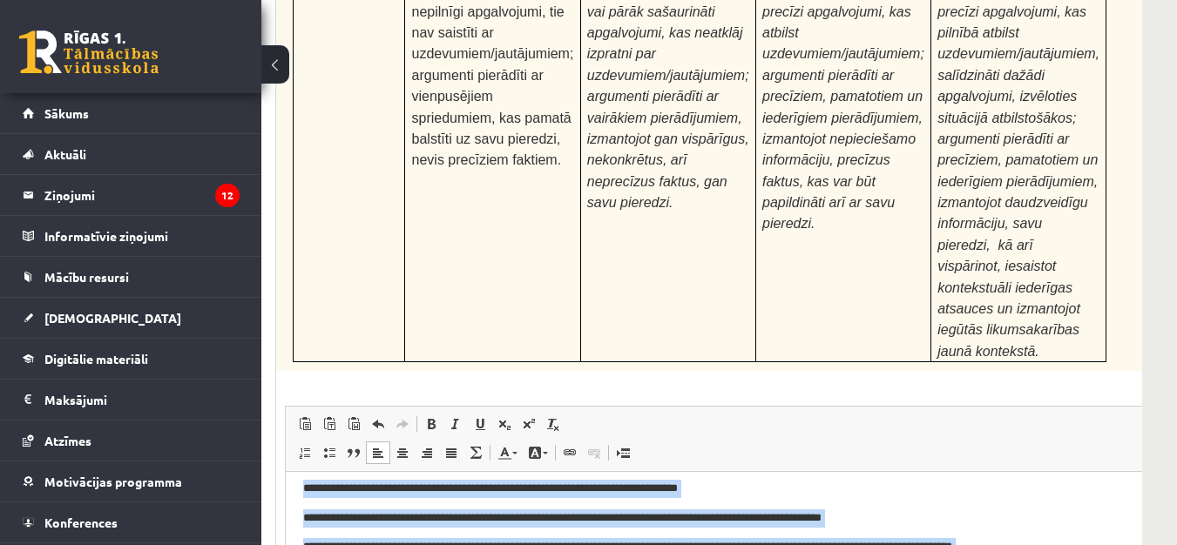
scroll to position [0, 0]
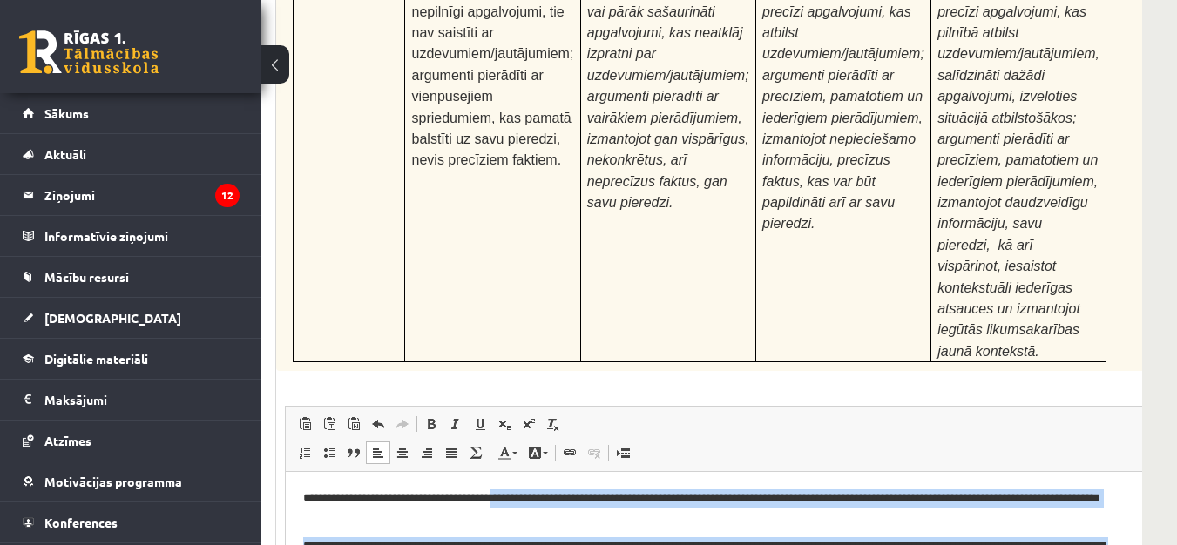
drag, startPoint x: 1089, startPoint y: 609, endPoint x: 551, endPoint y: 503, distance: 548.8
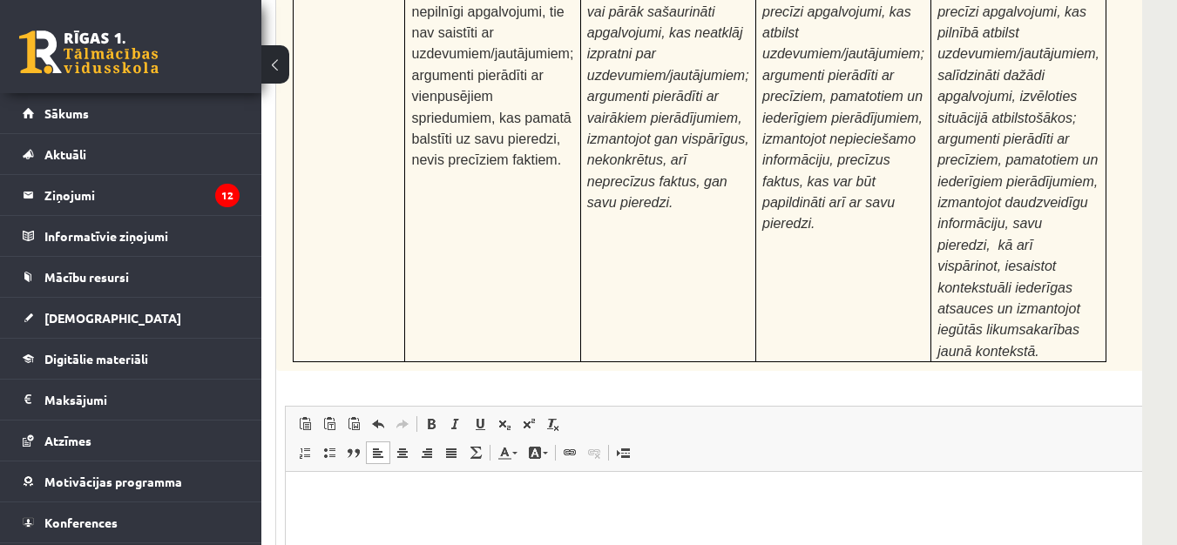
type input "**********"
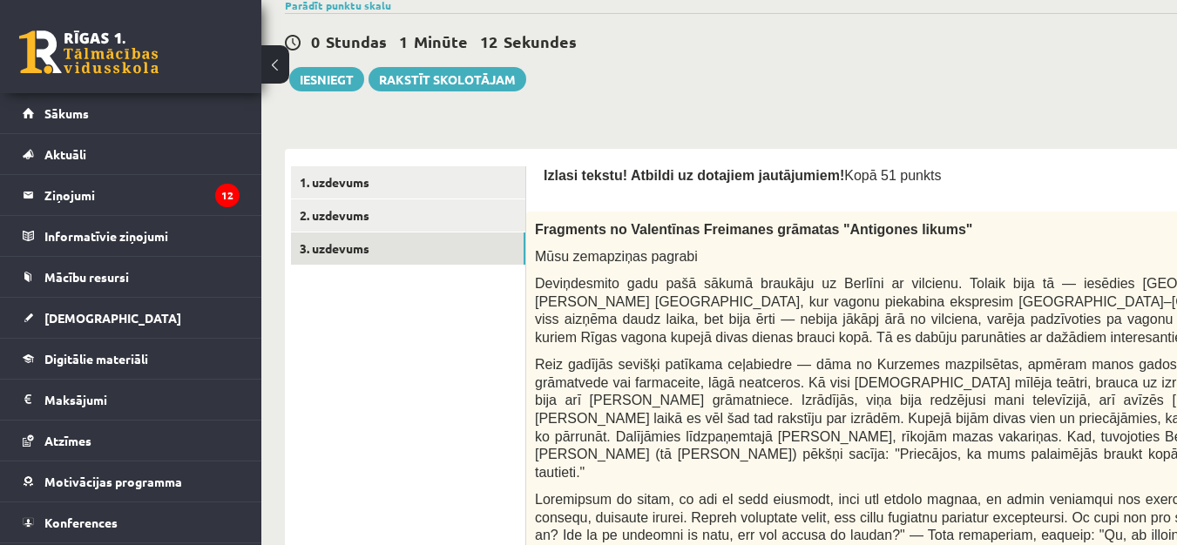
scroll to position [399, 0]
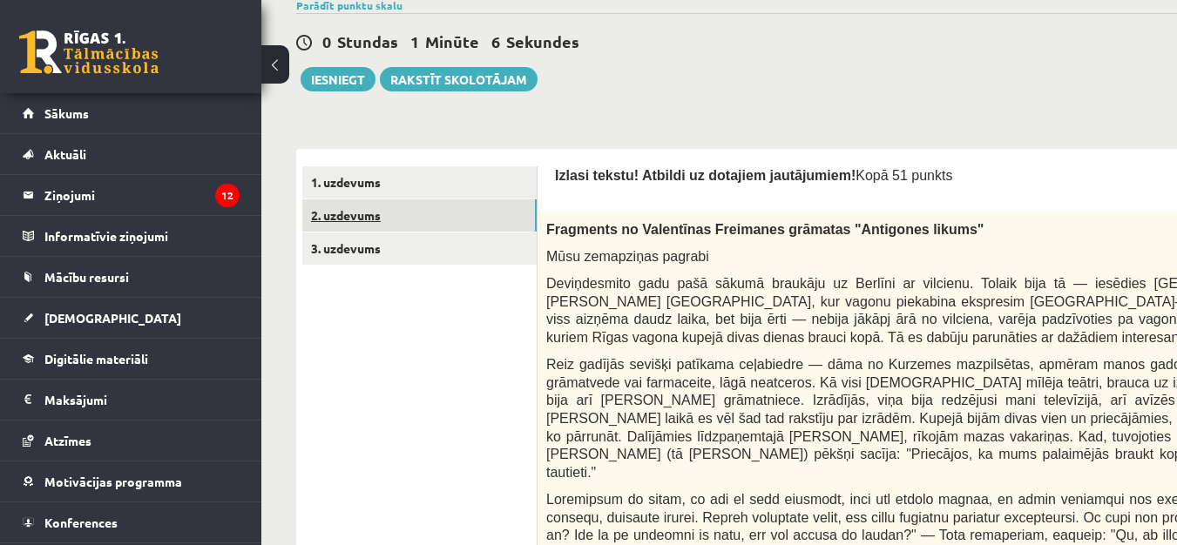
click at [385, 216] on link "2. uzdevums" at bounding box center [419, 216] width 234 height 32
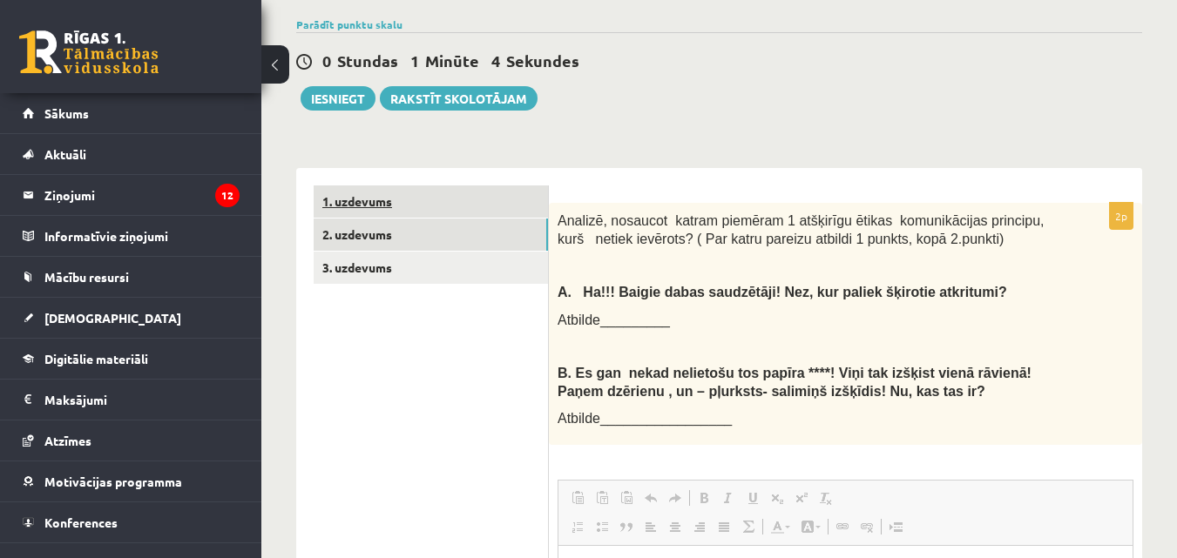
scroll to position [0, 0]
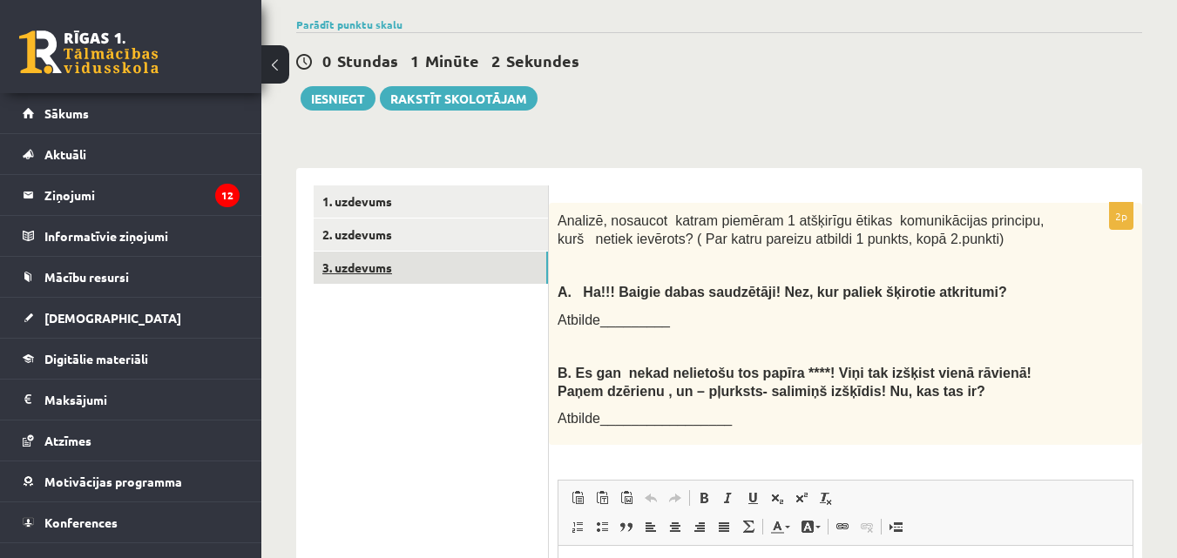
click at [395, 252] on link "3. uzdevums" at bounding box center [431, 268] width 234 height 32
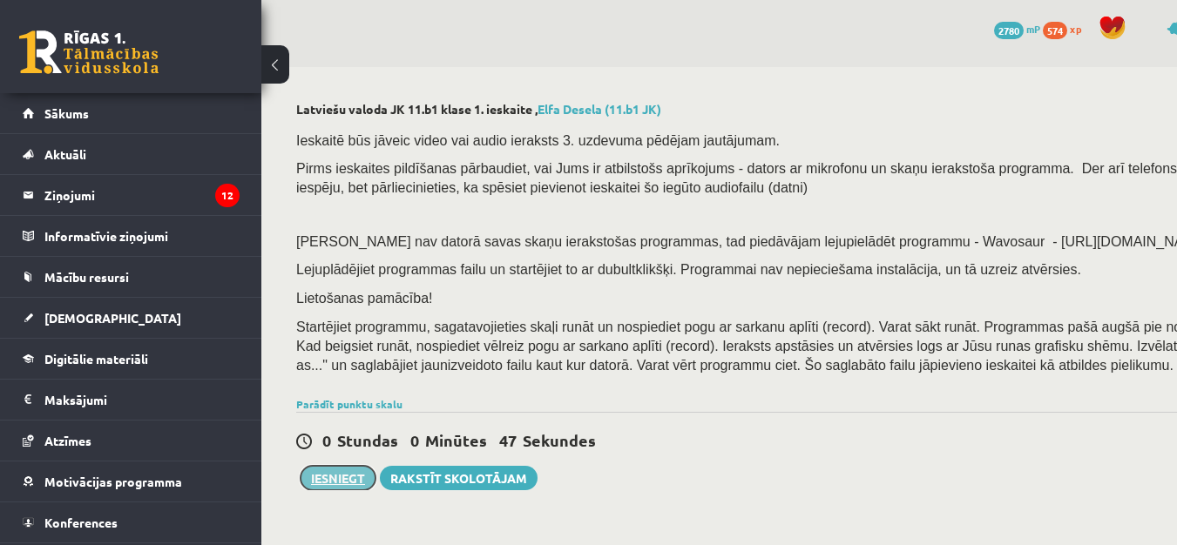
click at [316, 473] on button "Iesniegt" at bounding box center [338, 478] width 75 height 24
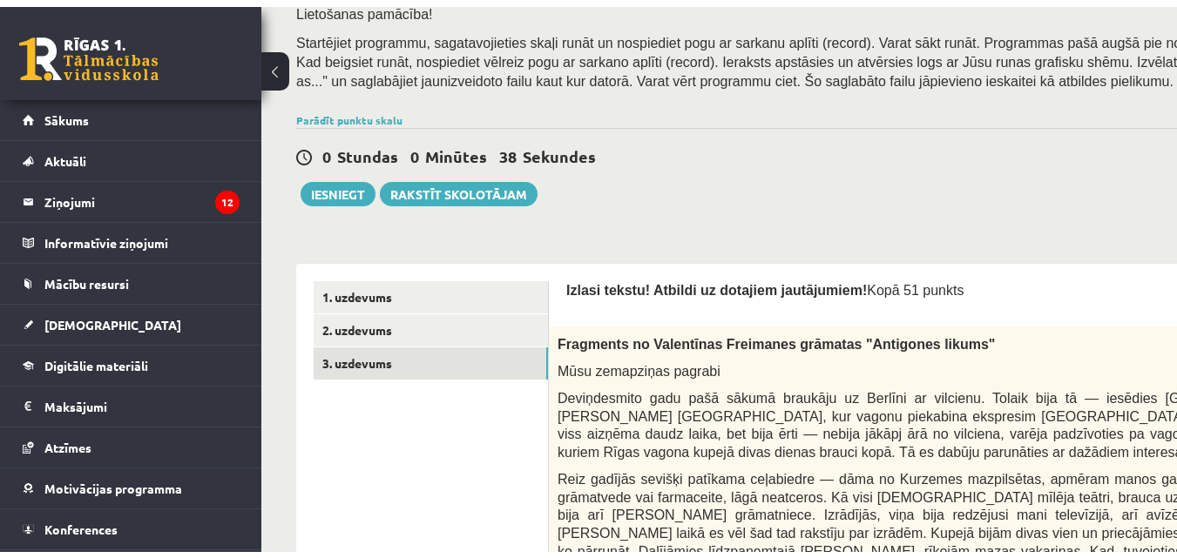
scroll to position [308, 0]
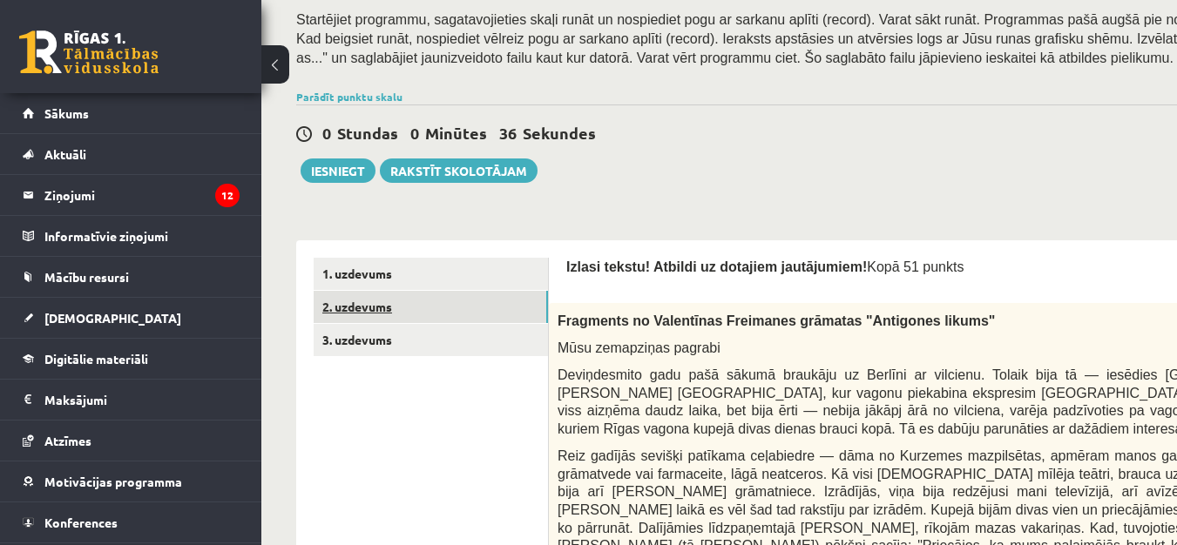
click at [443, 313] on link "2. uzdevums" at bounding box center [431, 307] width 234 height 32
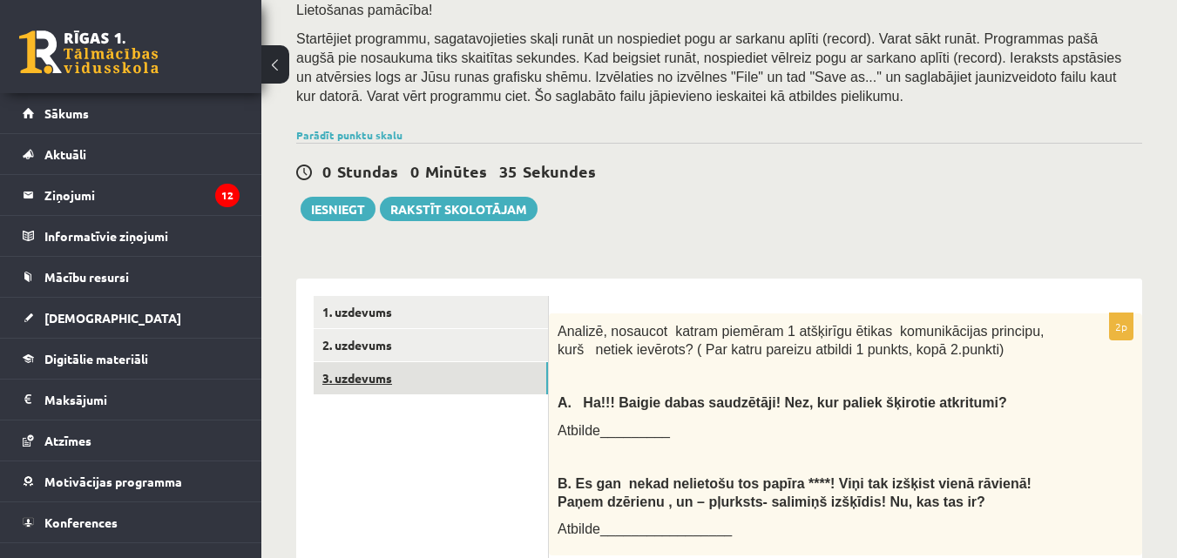
click at [452, 362] on link "3. uzdevums" at bounding box center [431, 378] width 234 height 32
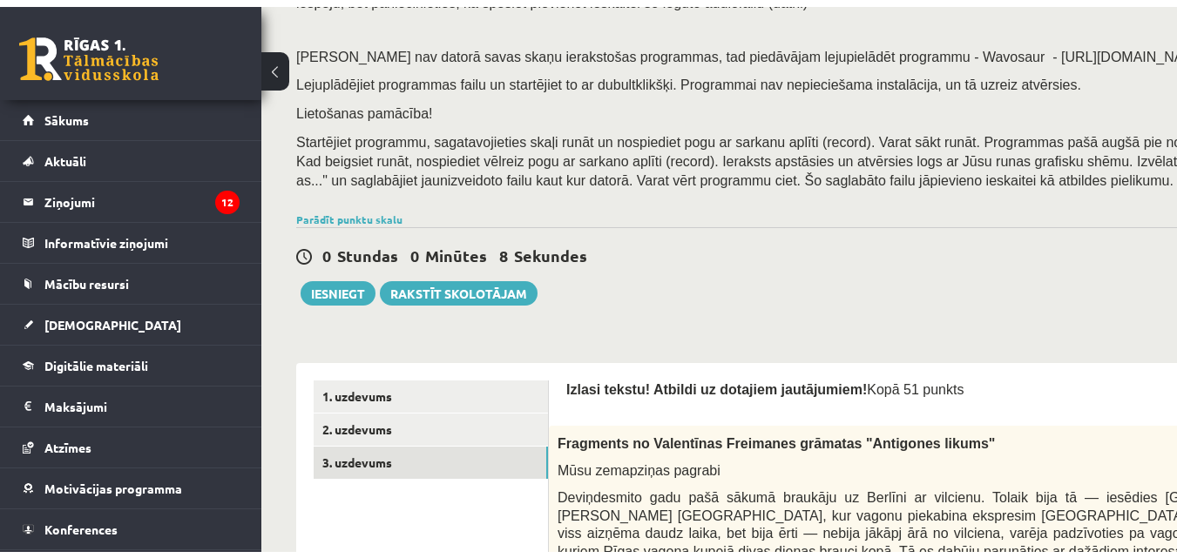
scroll to position [202, 0]
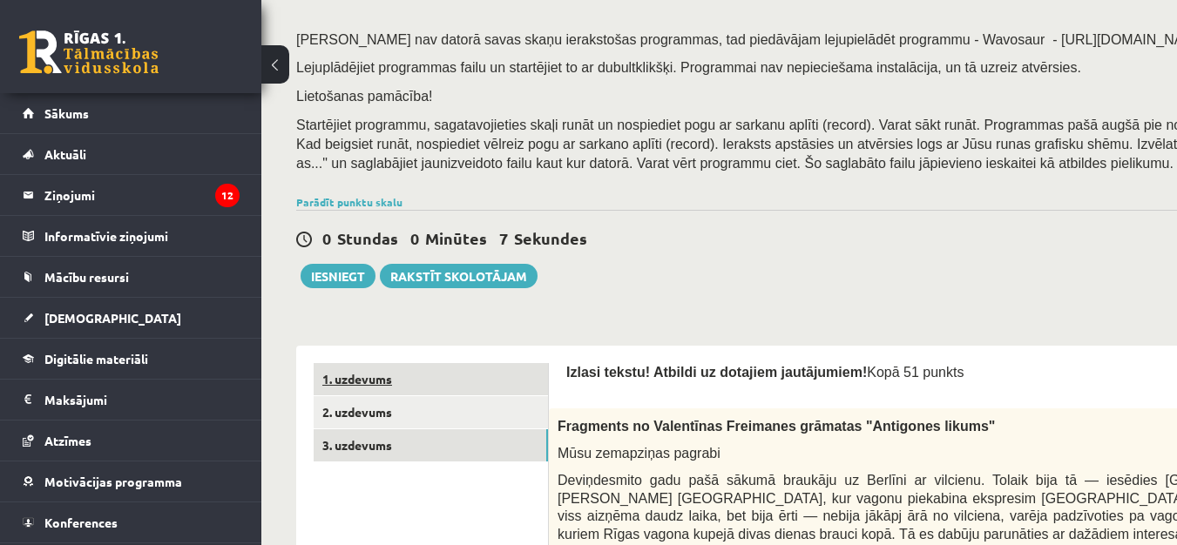
click at [489, 388] on link "1. uzdevums" at bounding box center [431, 379] width 234 height 32
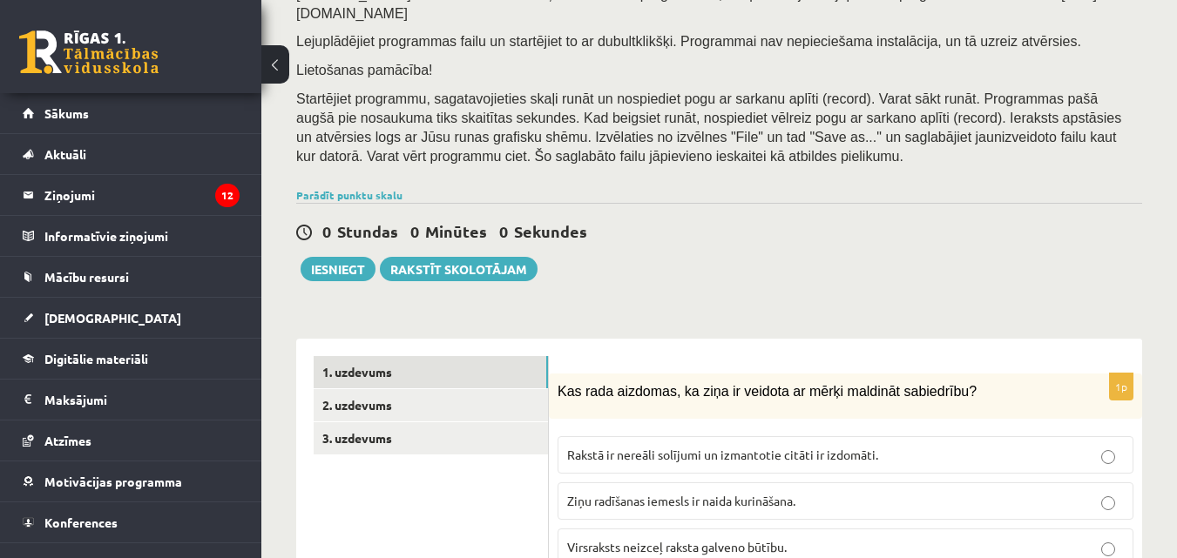
scroll to position [217, 0]
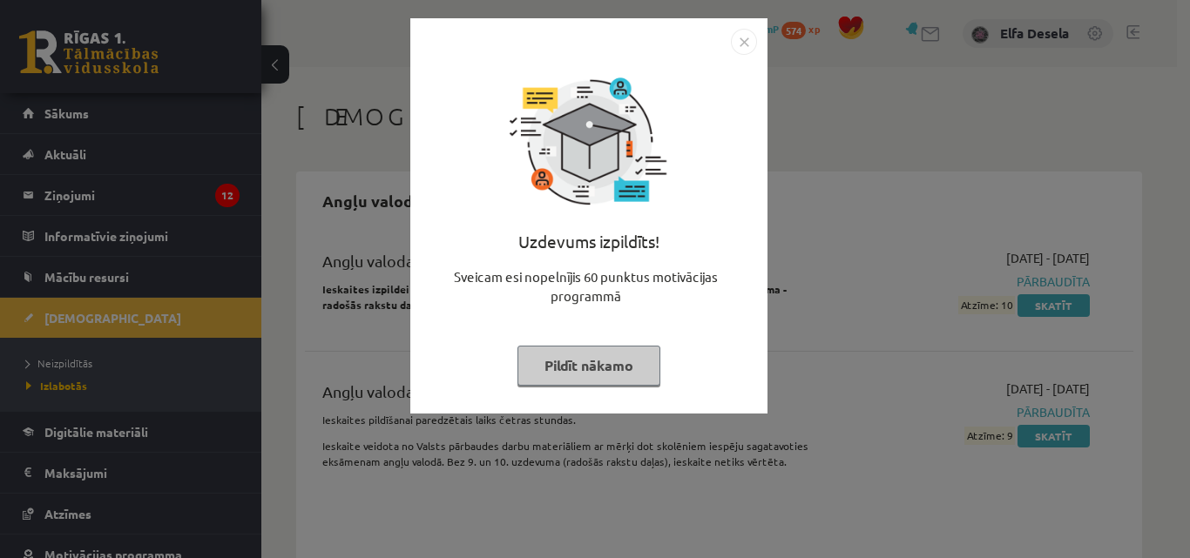
click at [746, 42] on img "Close" at bounding box center [744, 42] width 26 height 26
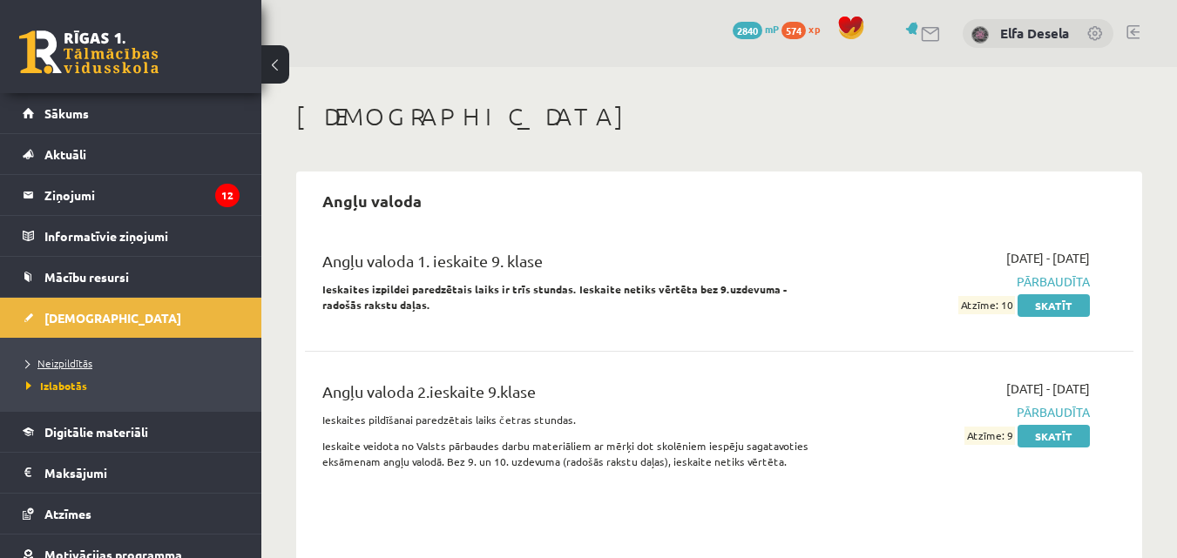
click at [55, 362] on span "Neizpildītās" at bounding box center [59, 363] width 66 height 14
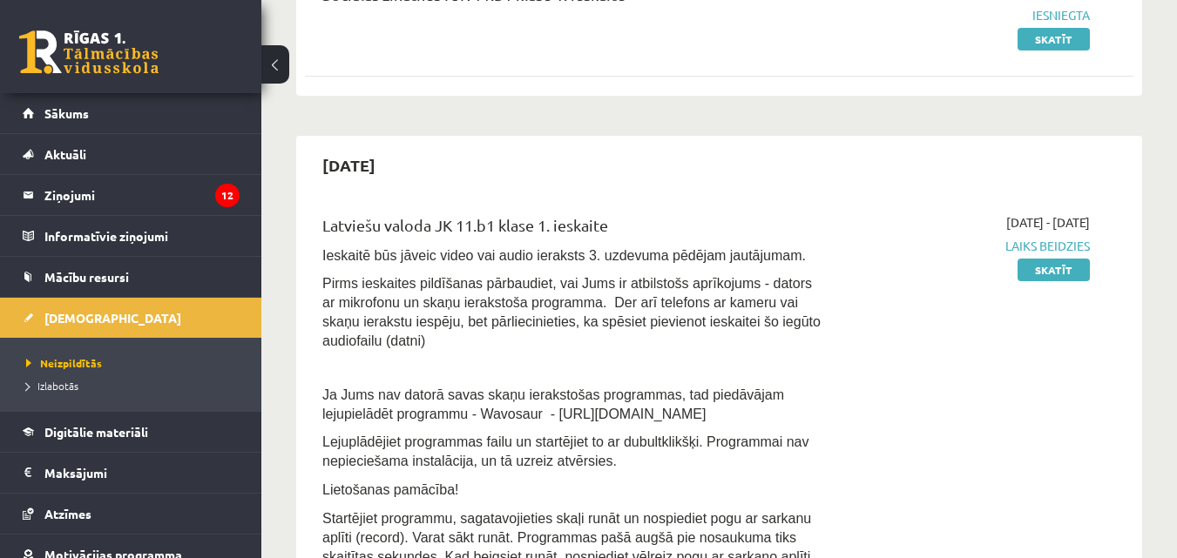
scroll to position [267, 0]
click at [1042, 276] on link "Skatīt" at bounding box center [1054, 269] width 72 height 23
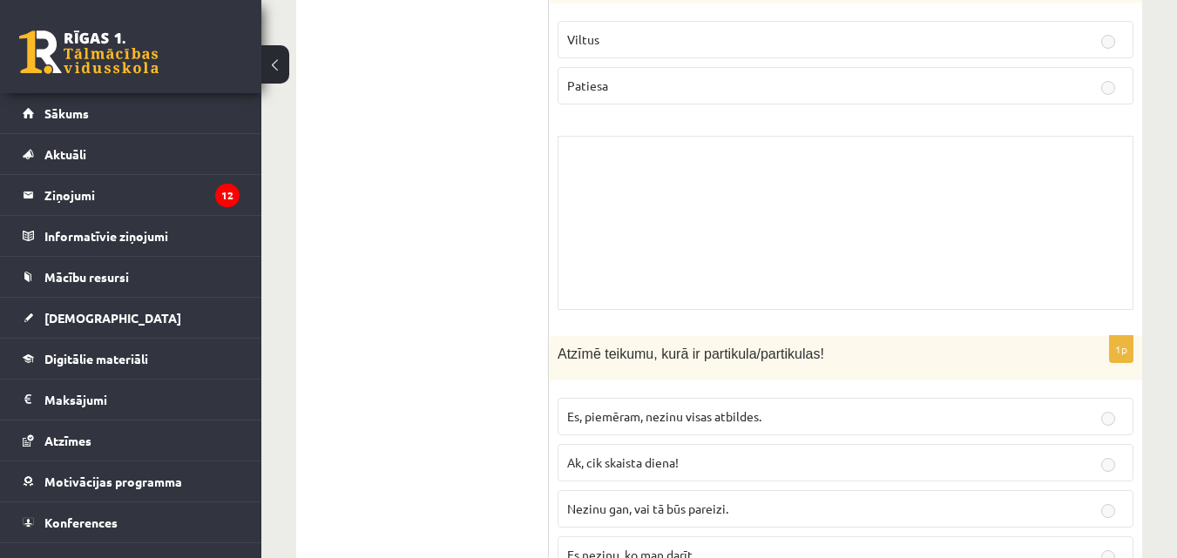
scroll to position [449, 0]
